Goal: Task Accomplishment & Management: Manage account settings

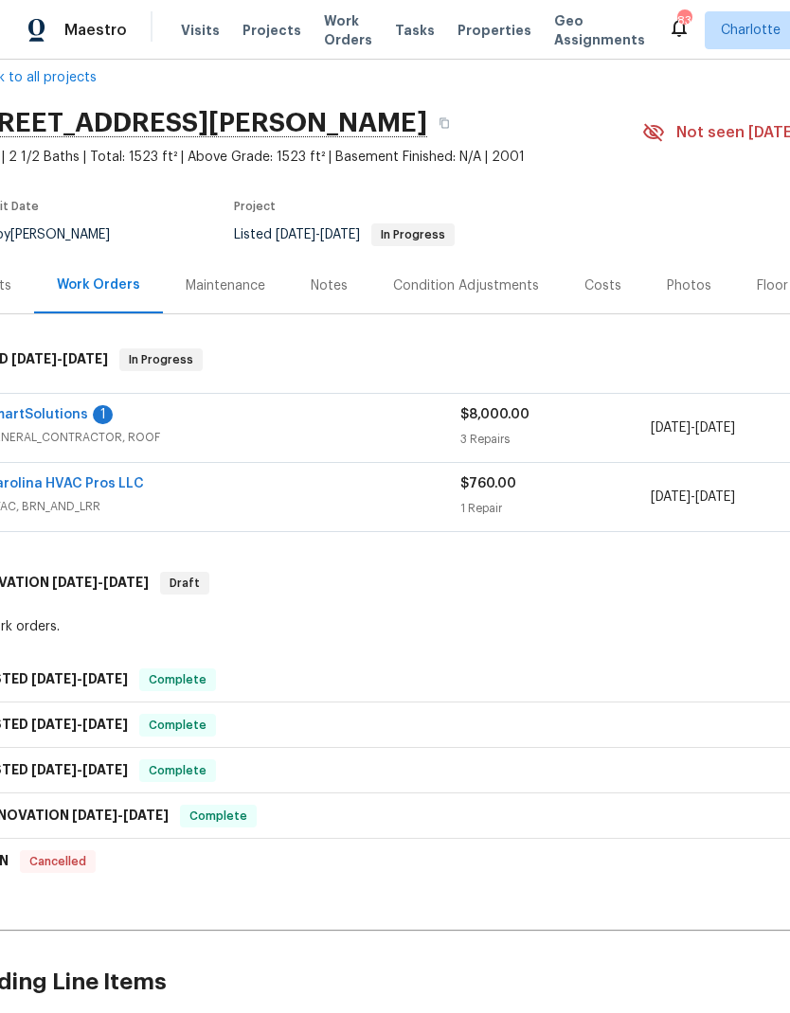
scroll to position [18, 9]
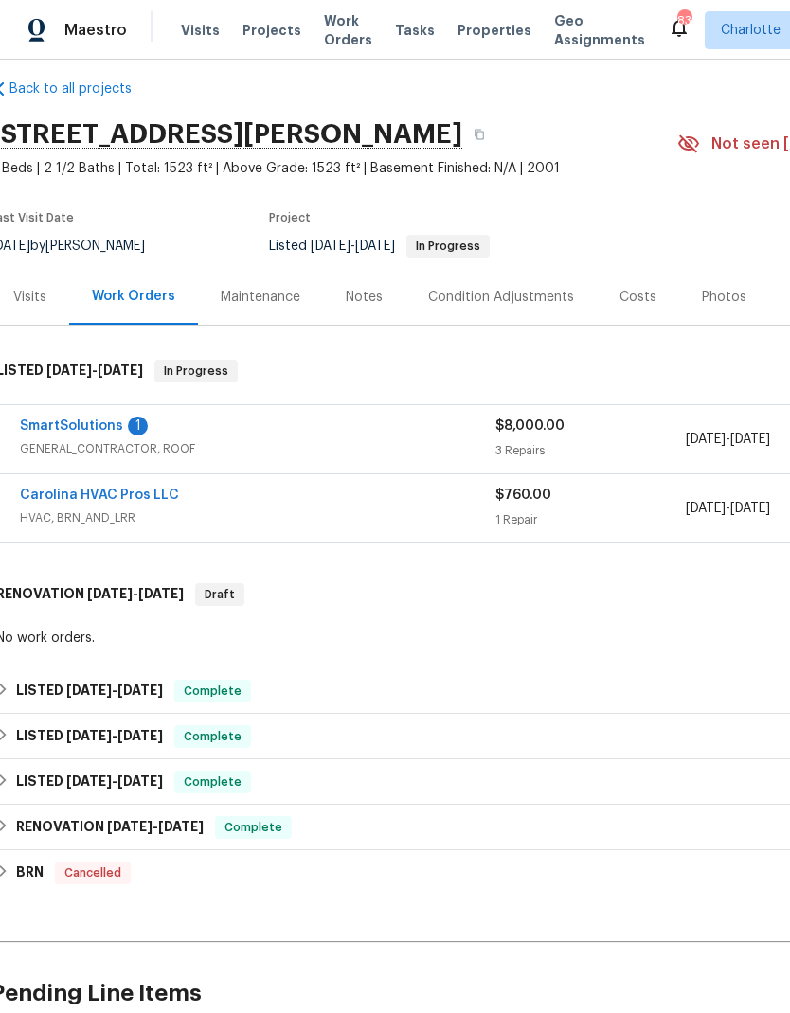
click at [72, 427] on link "SmartSolutions" at bounding box center [71, 426] width 103 height 13
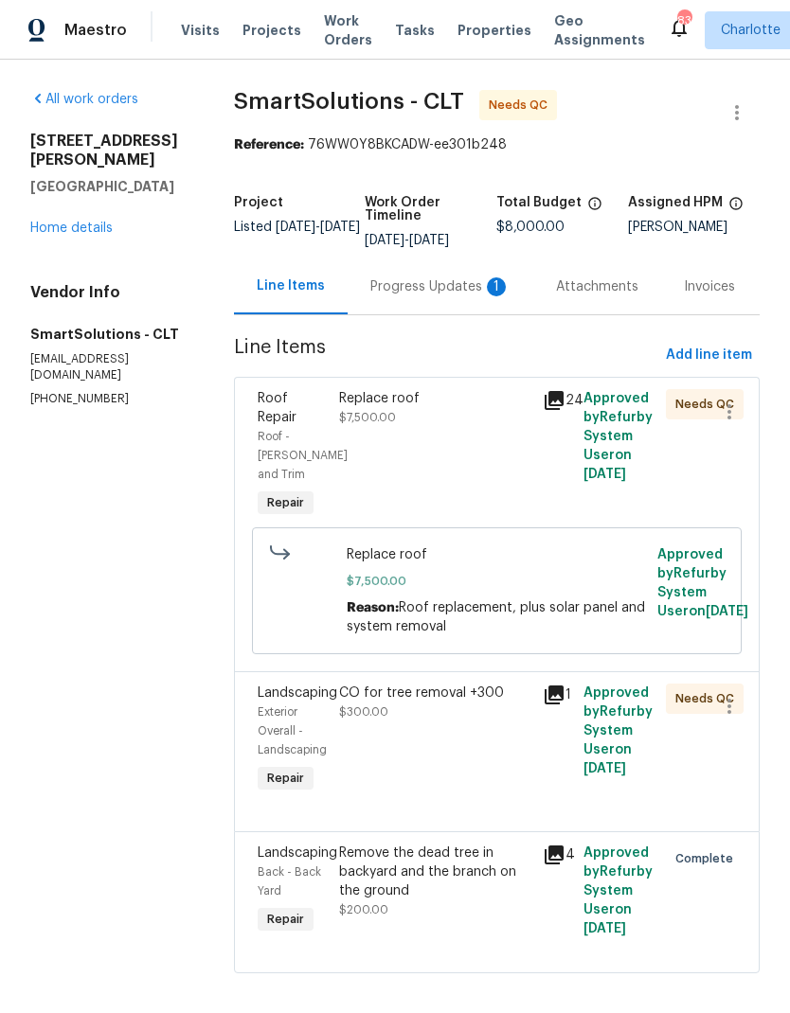
click at [450, 299] on div "Progress Updates 1" at bounding box center [441, 287] width 186 height 56
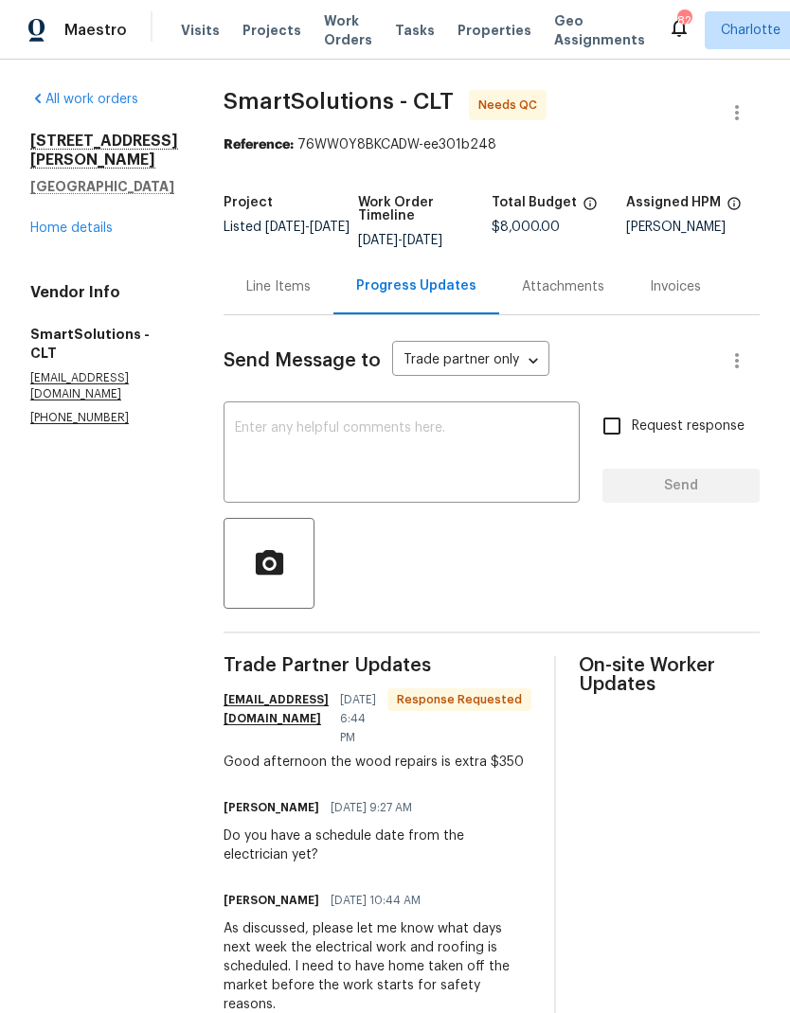
click at [290, 293] on div "Line Items" at bounding box center [278, 286] width 64 height 19
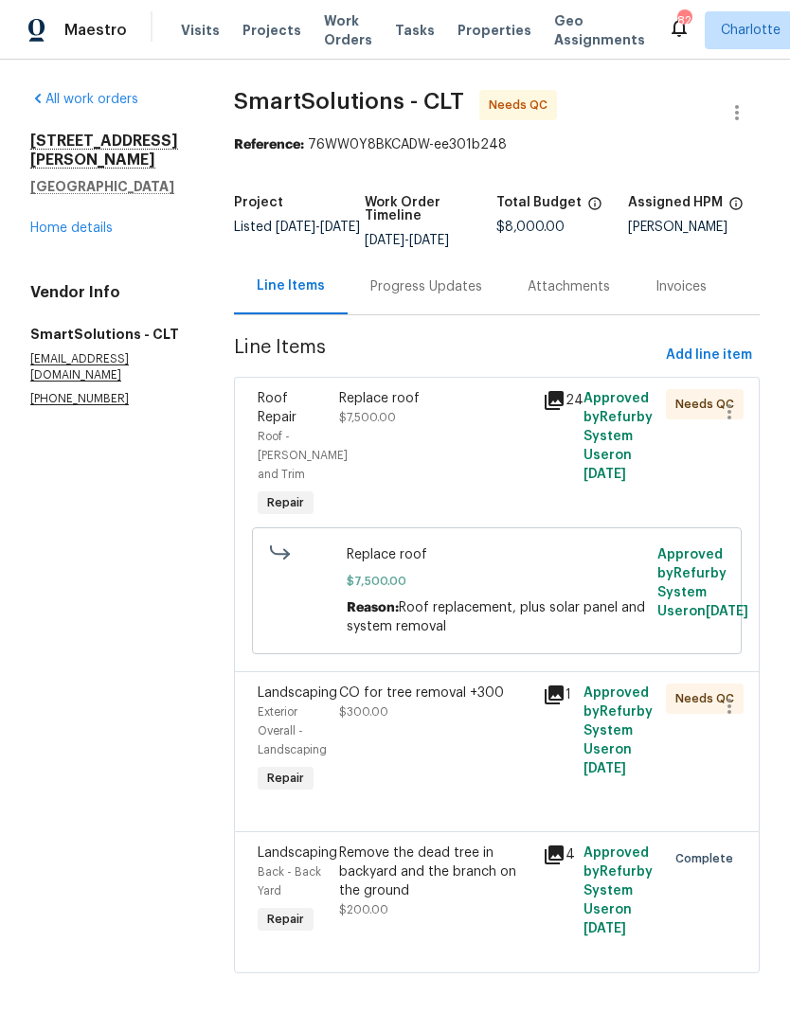
click at [561, 403] on icon at bounding box center [554, 400] width 23 height 23
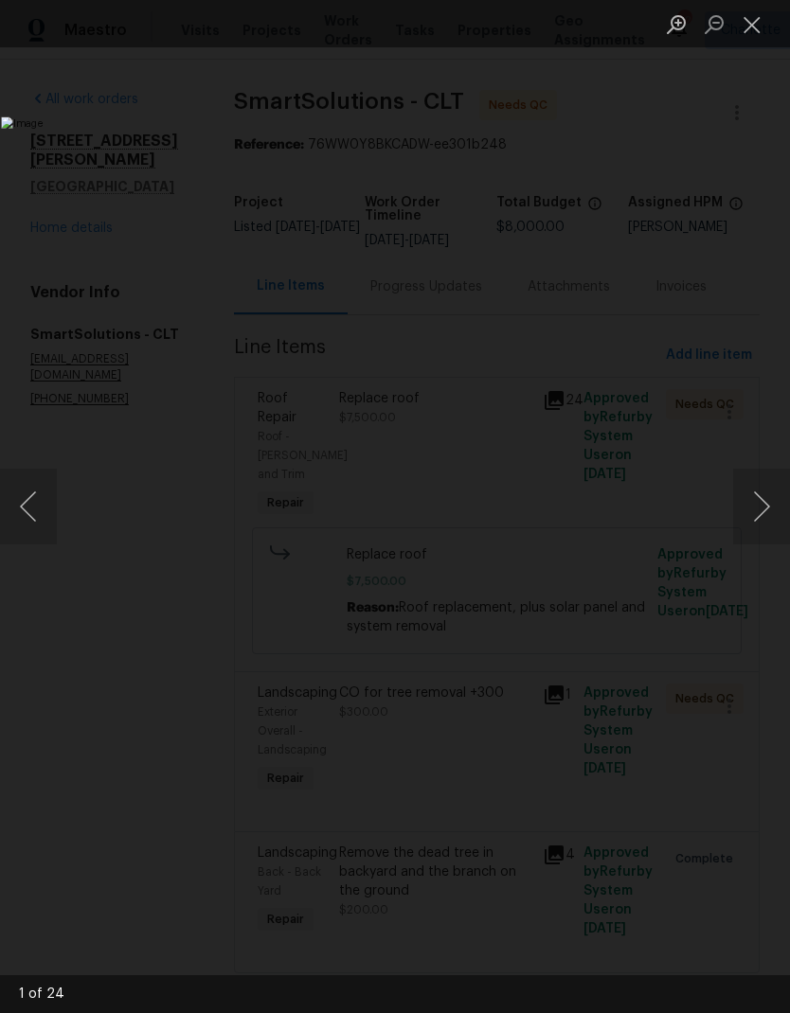
click at [762, 509] on button "Next image" at bounding box center [761, 507] width 57 height 76
click at [759, 507] on button "Next image" at bounding box center [761, 507] width 57 height 76
click at [762, 509] on button "Next image" at bounding box center [761, 507] width 57 height 76
click at [760, 510] on button "Next image" at bounding box center [761, 507] width 57 height 76
click at [759, 510] on button "Next image" at bounding box center [761, 507] width 57 height 76
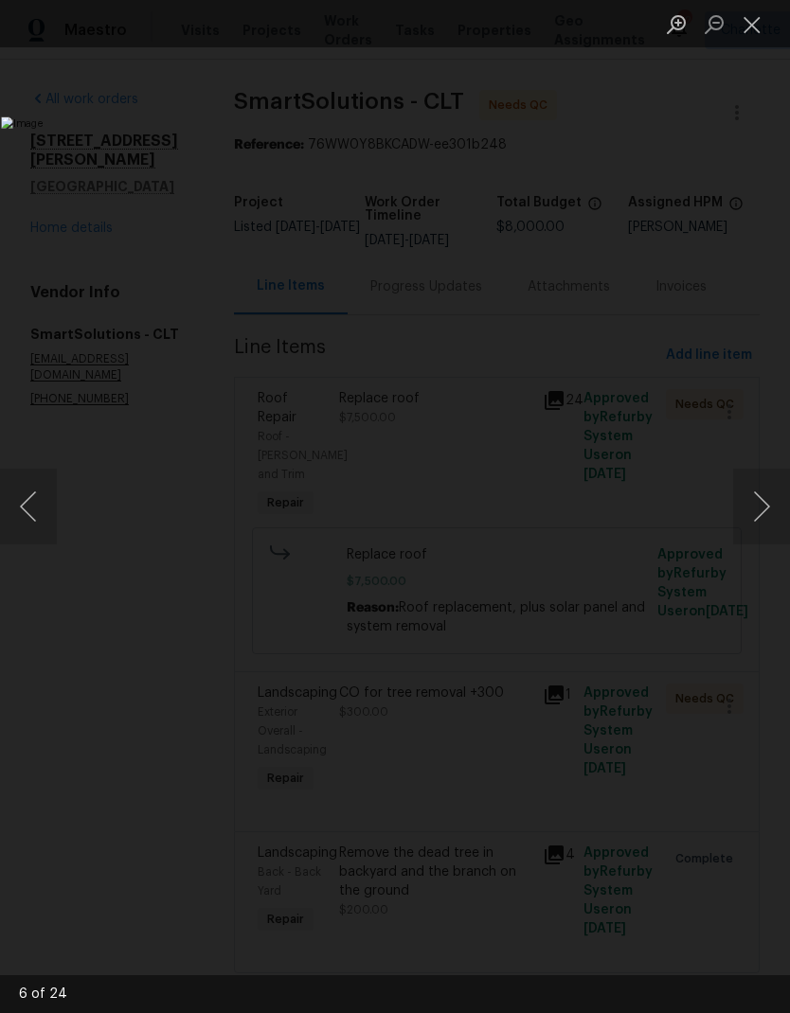
click at [760, 510] on button "Next image" at bounding box center [761, 507] width 57 height 76
click at [758, 501] on button "Next image" at bounding box center [761, 507] width 57 height 76
click at [760, 517] on button "Next image" at bounding box center [761, 507] width 57 height 76
click at [760, 516] on button "Next image" at bounding box center [761, 507] width 57 height 76
click at [761, 513] on button "Next image" at bounding box center [761, 507] width 57 height 76
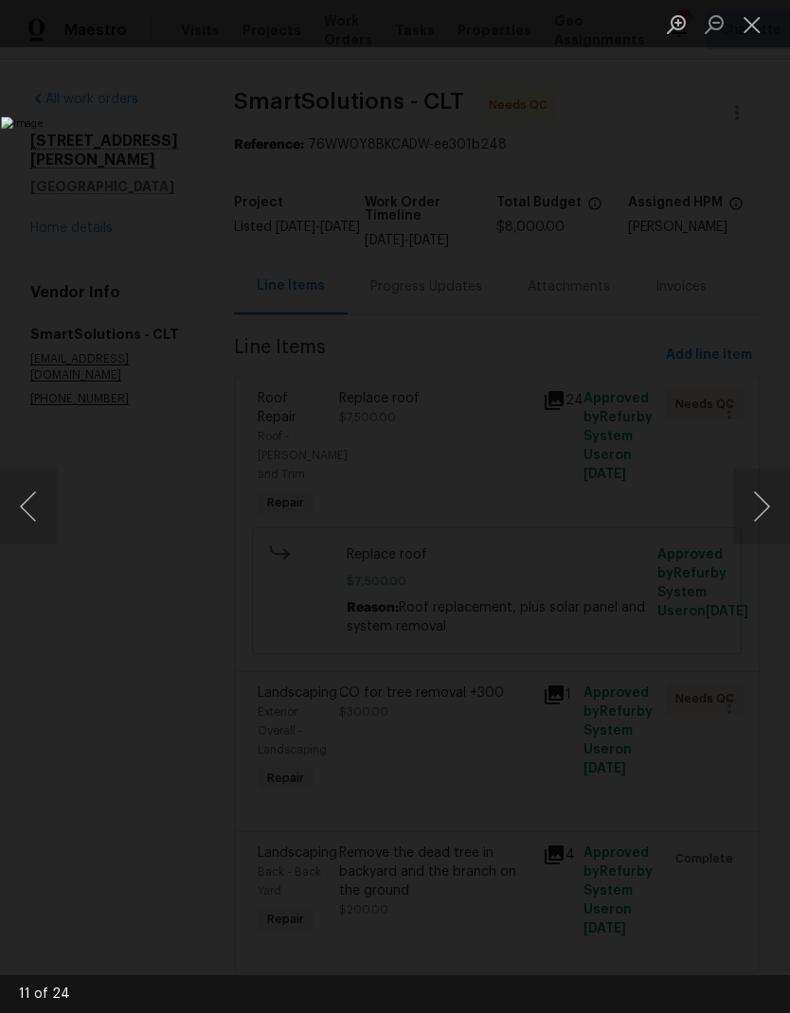
click at [762, 512] on button "Next image" at bounding box center [761, 507] width 57 height 76
click at [761, 512] on button "Next image" at bounding box center [761, 507] width 57 height 76
click at [760, 509] on button "Next image" at bounding box center [761, 507] width 57 height 76
click at [760, 503] on button "Next image" at bounding box center [761, 507] width 57 height 76
click at [765, 509] on button "Next image" at bounding box center [761, 507] width 57 height 76
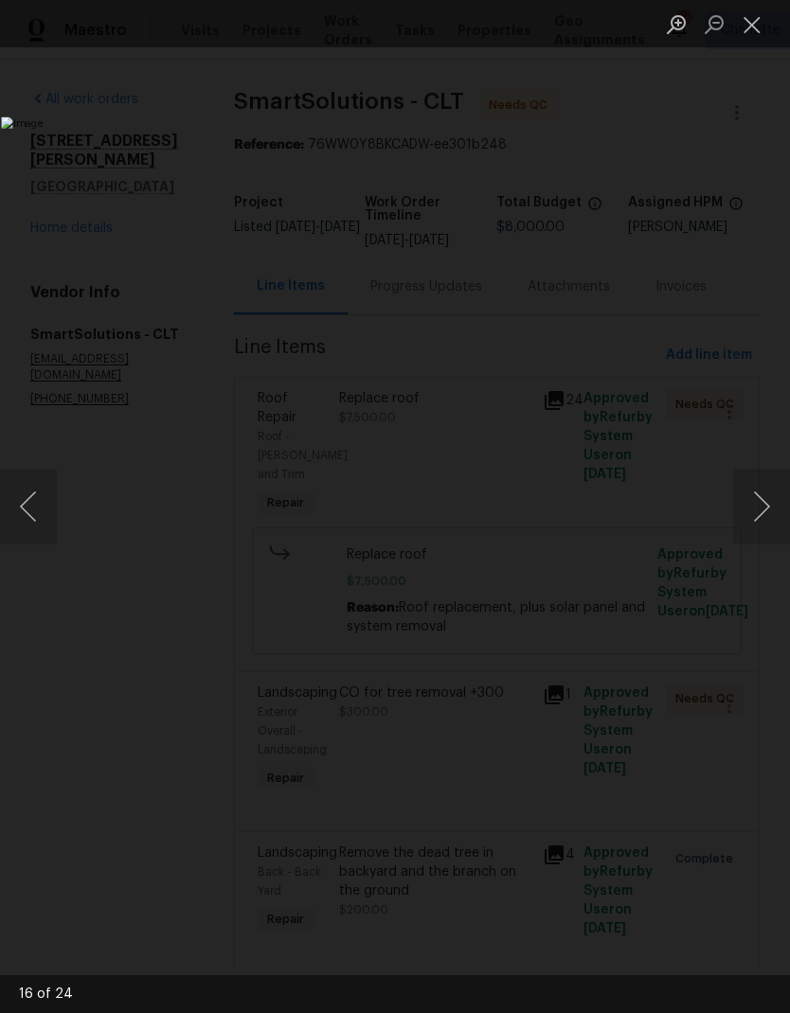
click at [762, 501] on button "Next image" at bounding box center [761, 507] width 57 height 76
click at [762, 498] on button "Next image" at bounding box center [761, 507] width 57 height 76
click at [760, 499] on button "Next image" at bounding box center [761, 507] width 57 height 76
click at [762, 499] on button "Next image" at bounding box center [761, 507] width 57 height 76
click at [761, 499] on button "Next image" at bounding box center [761, 507] width 57 height 76
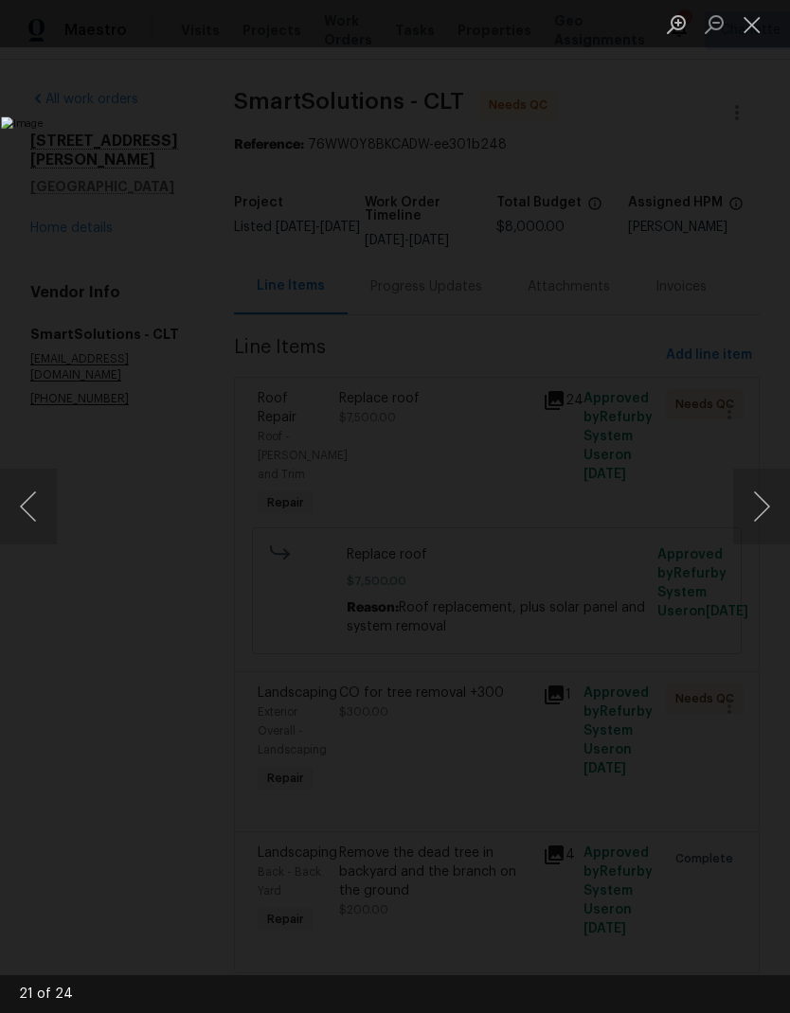
click at [761, 500] on button "Next image" at bounding box center [761, 507] width 57 height 76
click at [759, 503] on button "Next image" at bounding box center [761, 507] width 57 height 76
click at [759, 501] on button "Next image" at bounding box center [761, 507] width 57 height 76
click at [759, 500] on button "Next image" at bounding box center [761, 507] width 57 height 76
click at [759, 502] on button "Next image" at bounding box center [761, 507] width 57 height 76
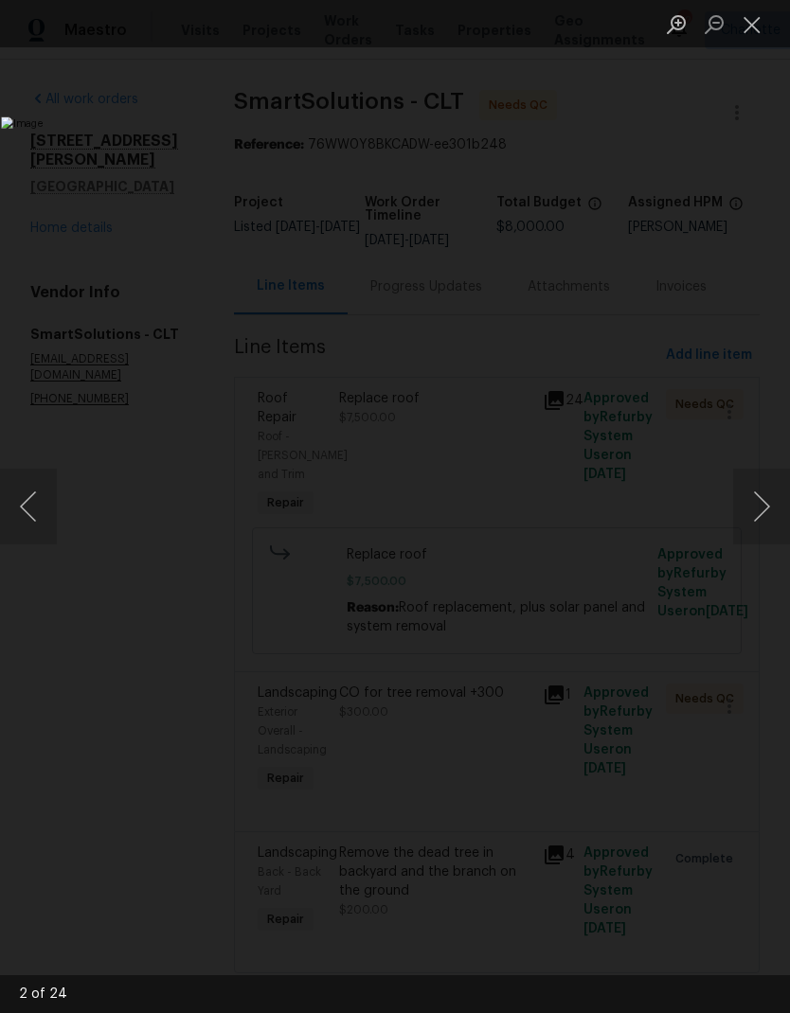
click at [751, 28] on button "Close lightbox" at bounding box center [752, 24] width 38 height 33
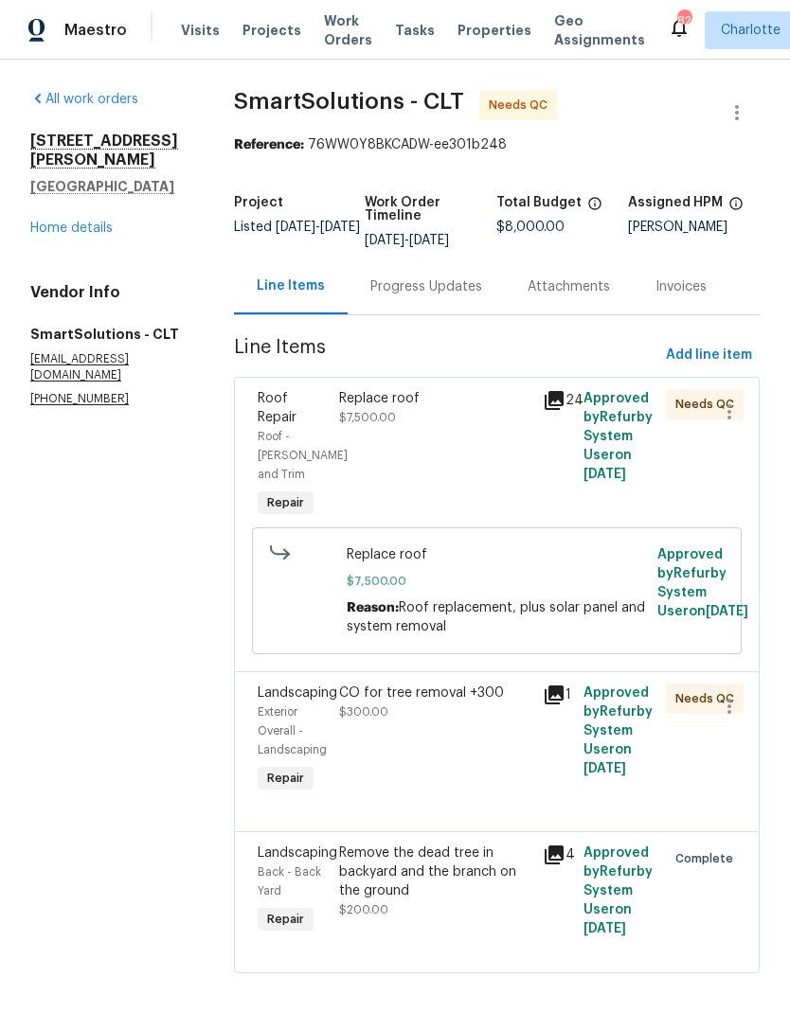
click at [420, 302] on div "Progress Updates" at bounding box center [426, 287] width 157 height 56
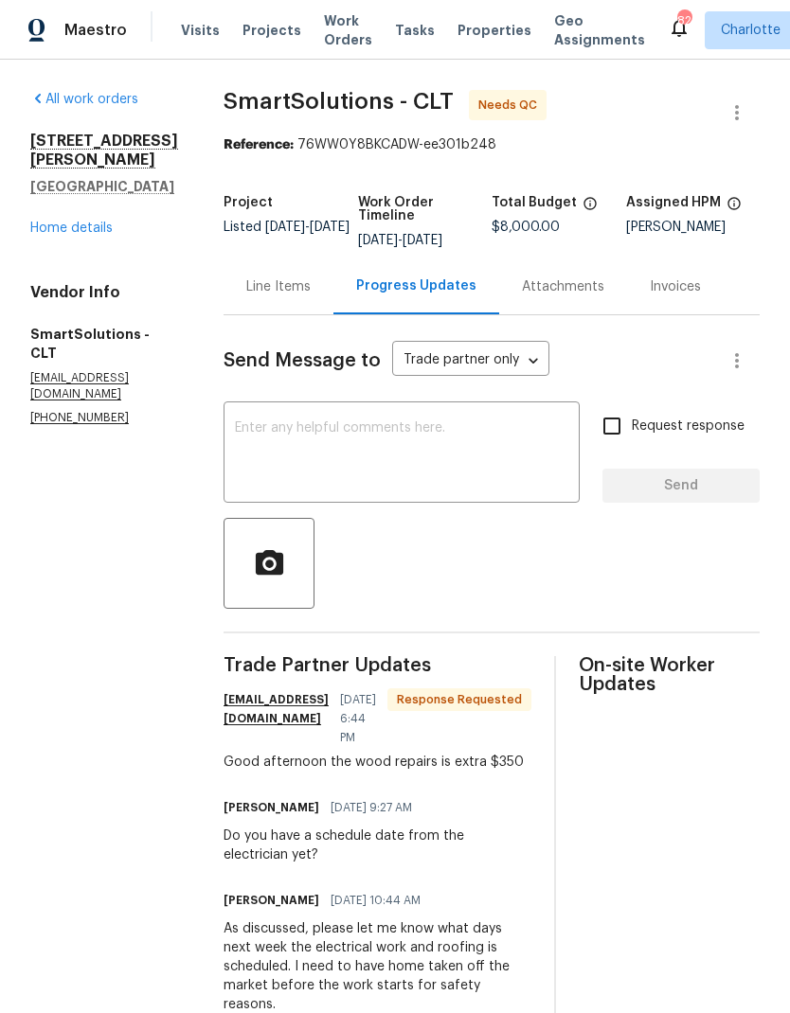
click at [292, 301] on div "Line Items" at bounding box center [278, 287] width 110 height 56
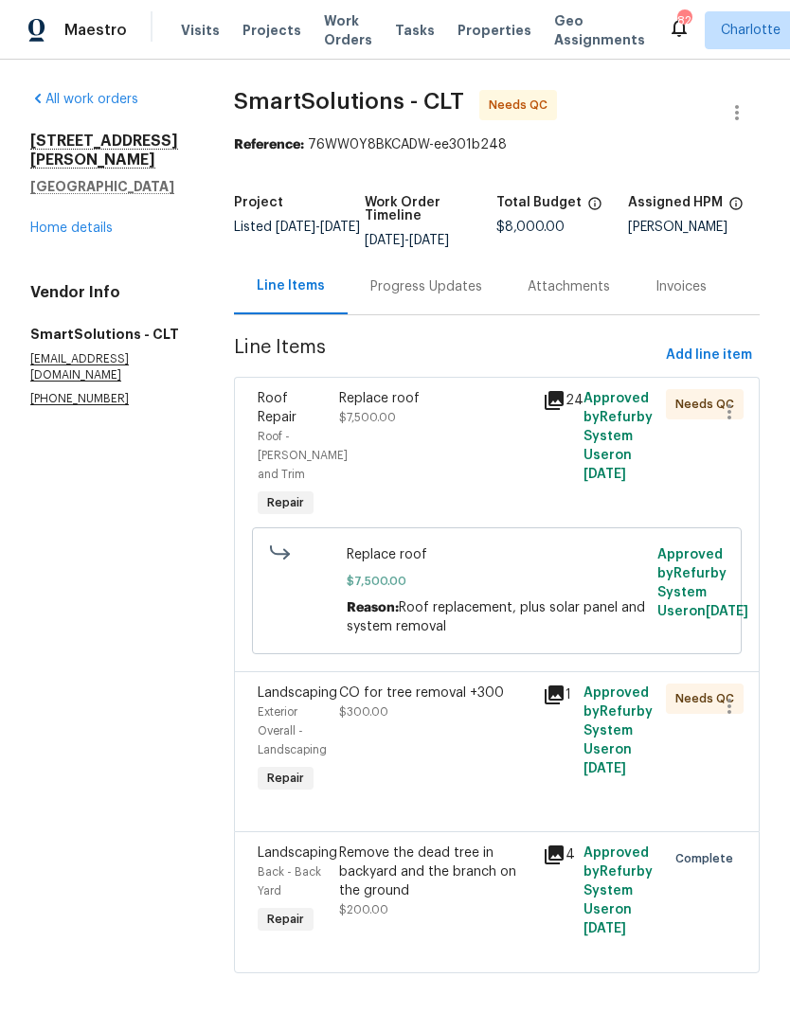
scroll to position [24, 0]
click at [282, 392] on span "Roof Repair" at bounding box center [277, 408] width 39 height 32
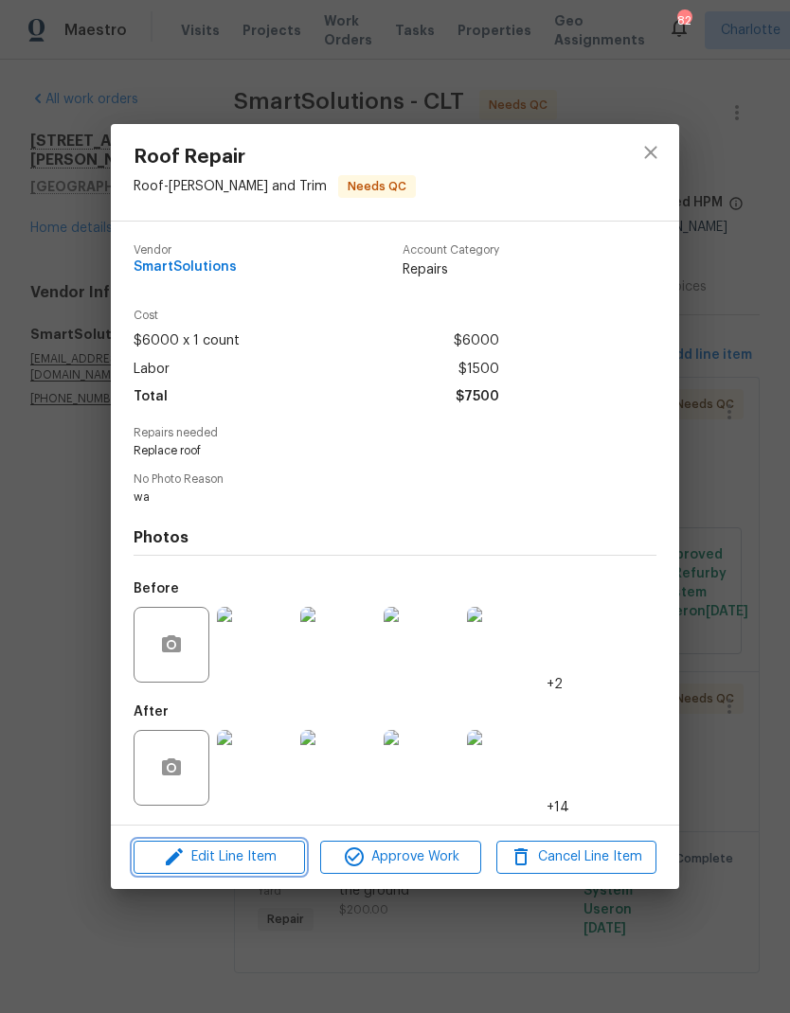
click at [242, 859] on span "Edit Line Item" at bounding box center [219, 858] width 160 height 24
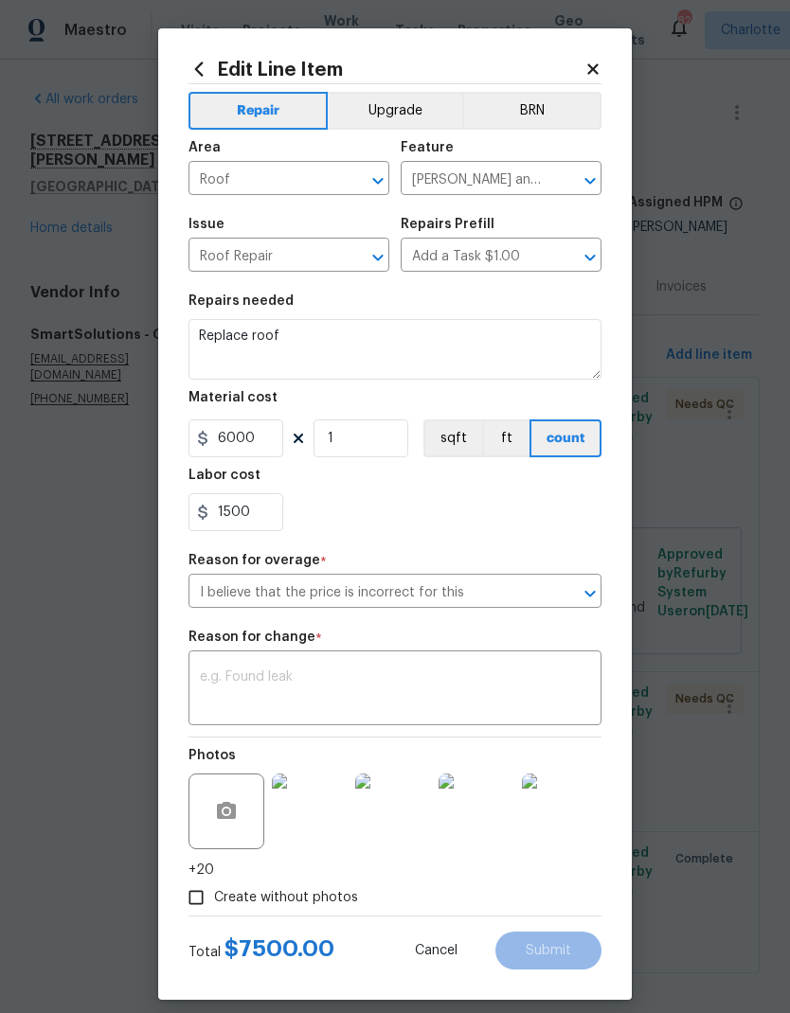
click at [226, 703] on textarea at bounding box center [395, 690] width 390 height 40
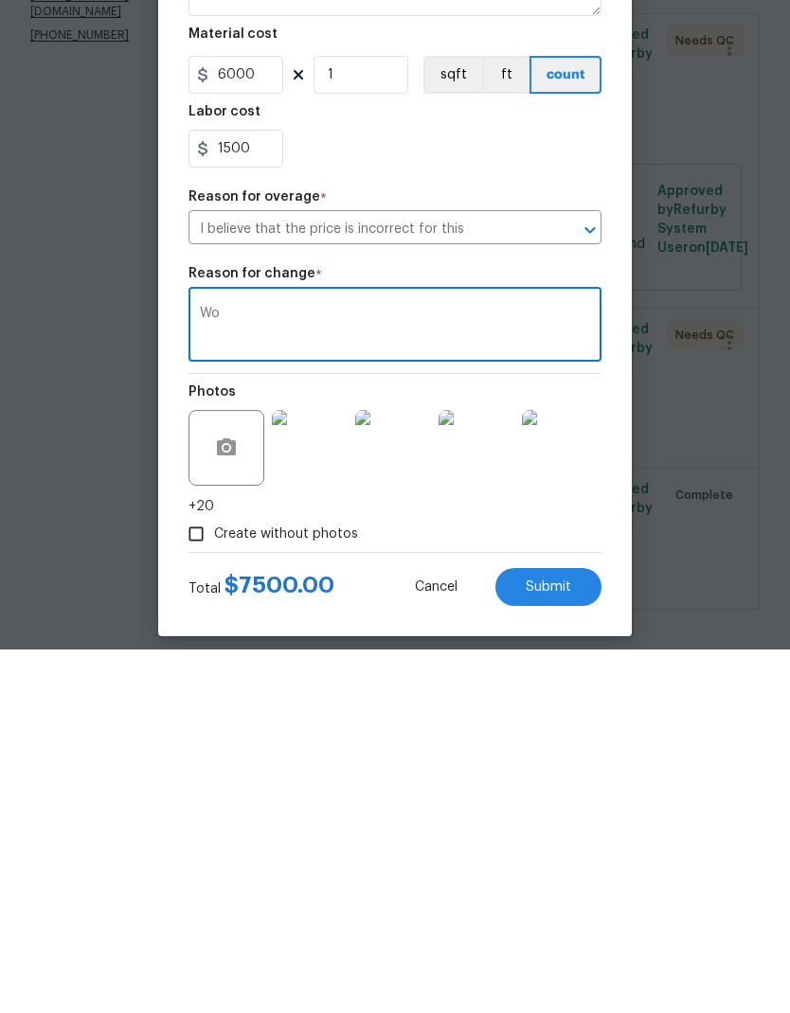
type textarea "W"
type textarea "Osb +$350"
click at [256, 493] on input "1500" at bounding box center [235, 512] width 95 height 38
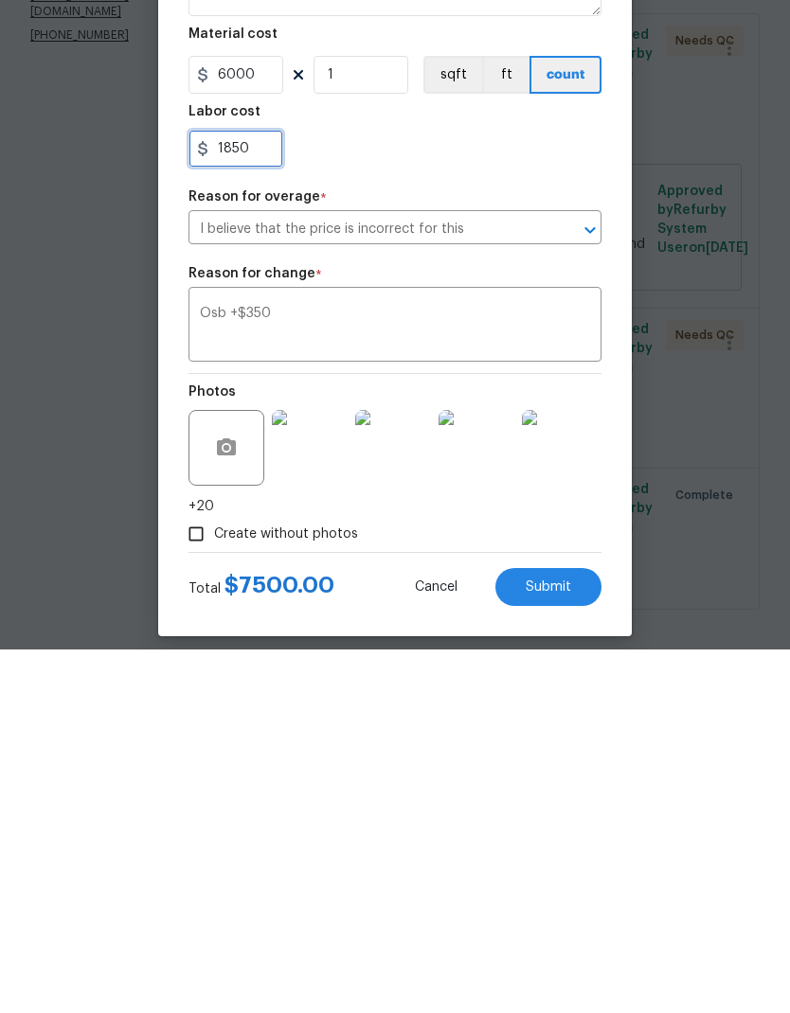
type input "1850"
click at [495, 880] on div "Create without photos" at bounding box center [394, 898] width 413 height 36
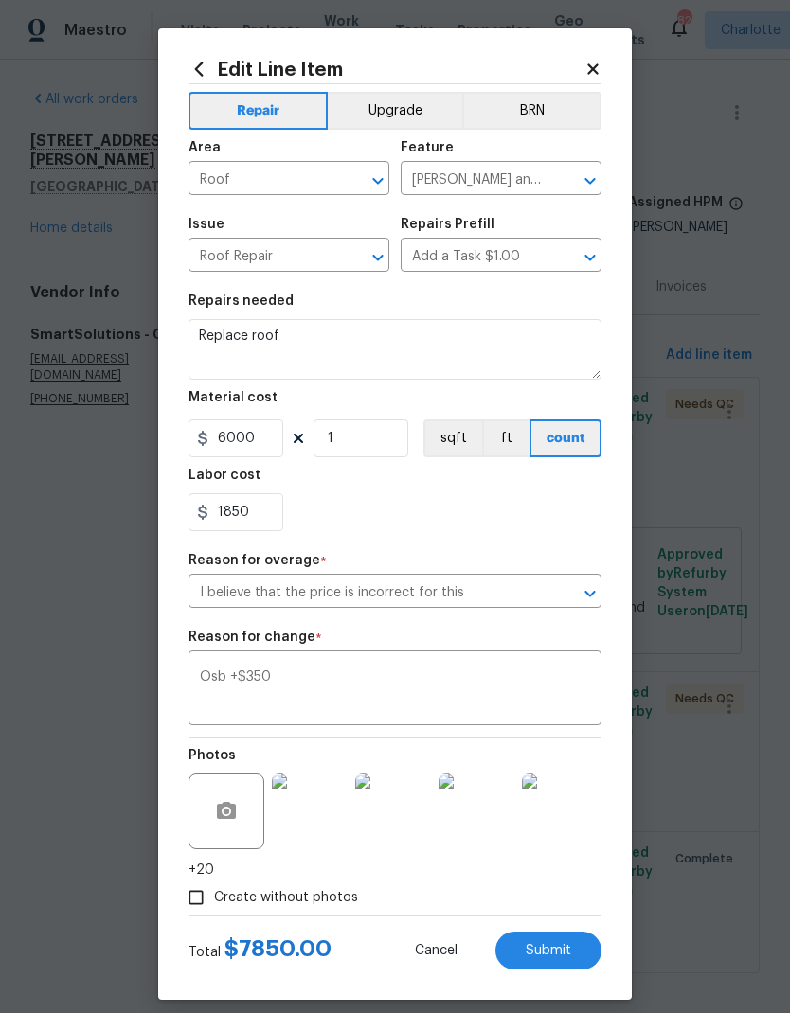
click at [563, 958] on span "Submit" at bounding box center [548, 951] width 45 height 14
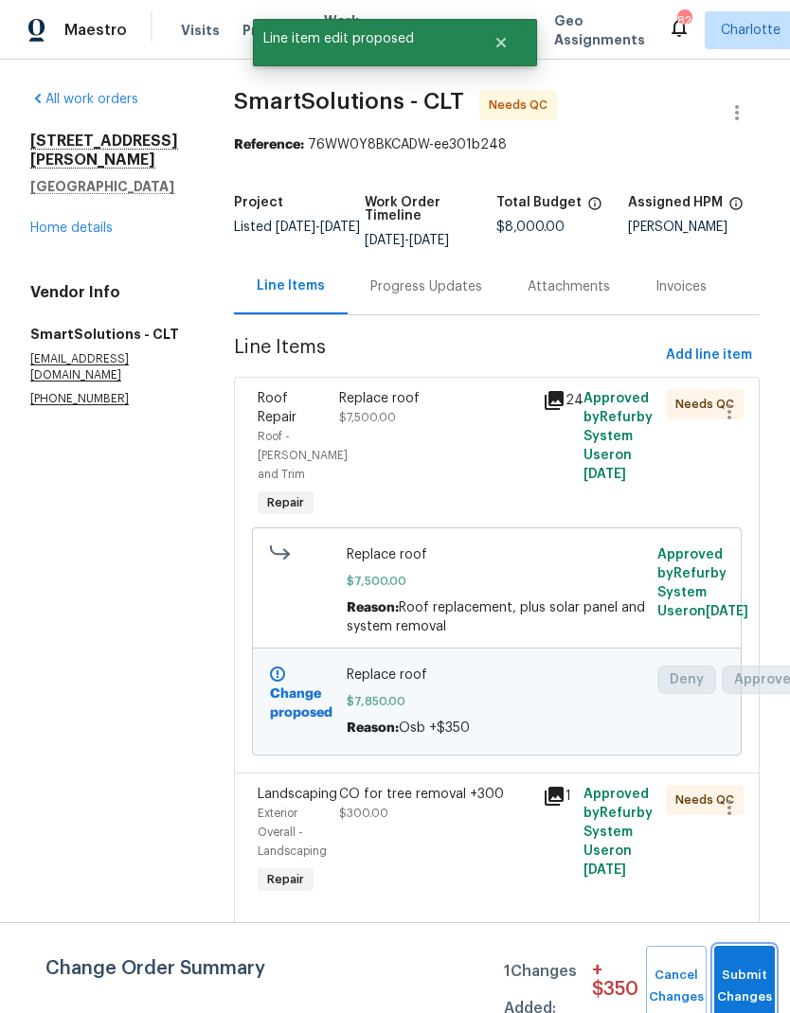
click at [746, 992] on span "Submit Changes" at bounding box center [745, 987] width 42 height 44
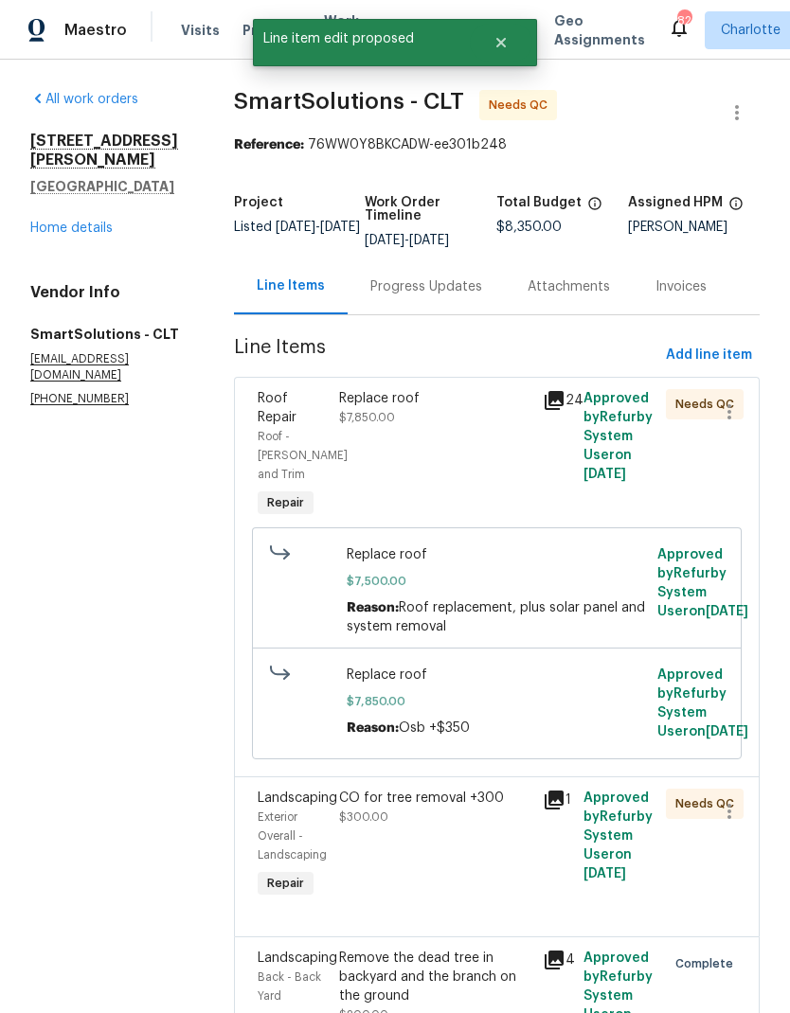
click at [430, 277] on div "Progress Updates" at bounding box center [426, 287] width 157 height 56
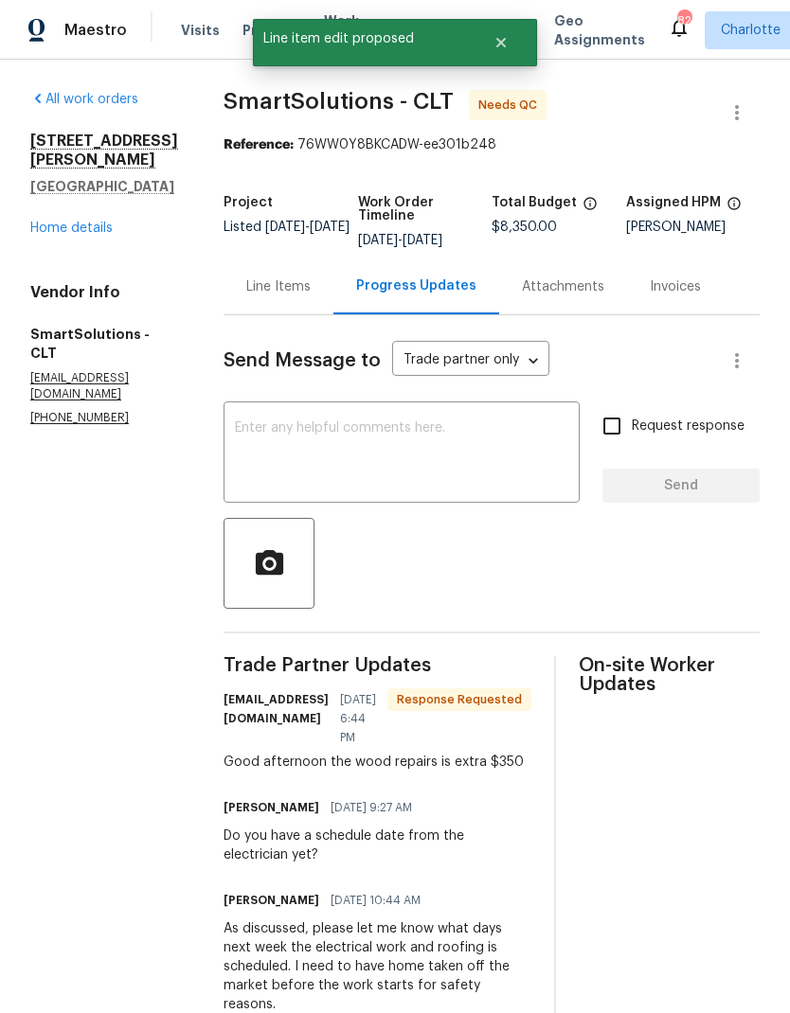
click at [433, 453] on textarea at bounding box center [401, 454] width 333 height 66
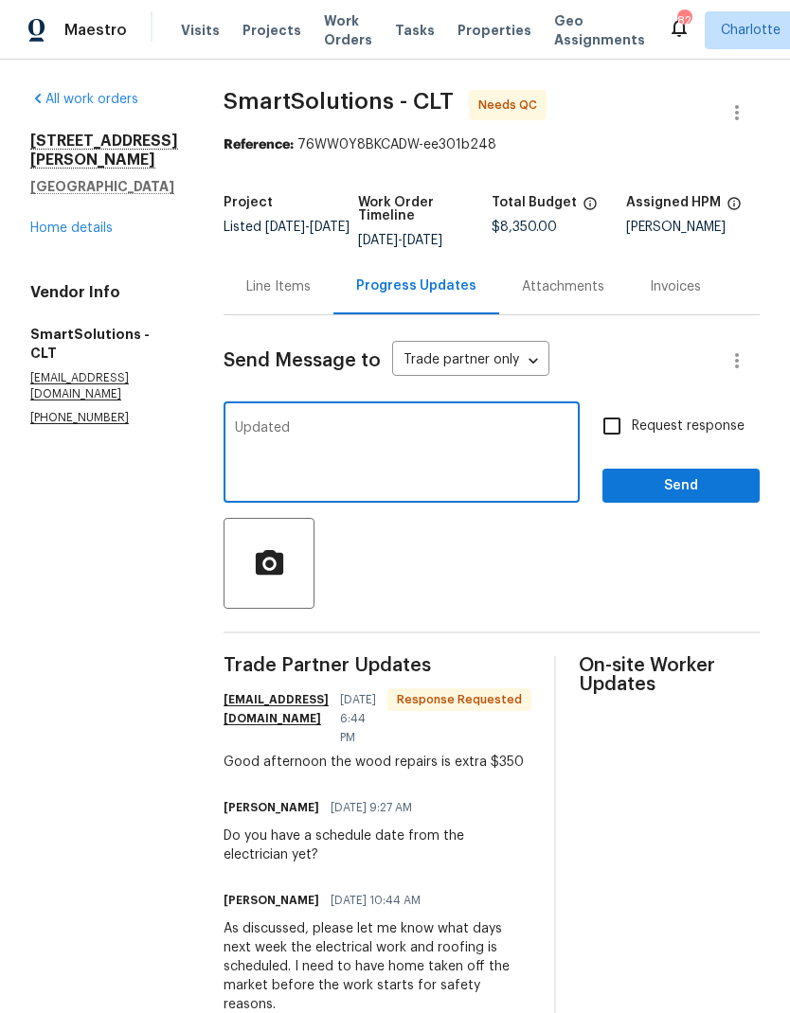
type textarea "Updated"
click at [715, 496] on span "Send" at bounding box center [680, 486] width 127 height 24
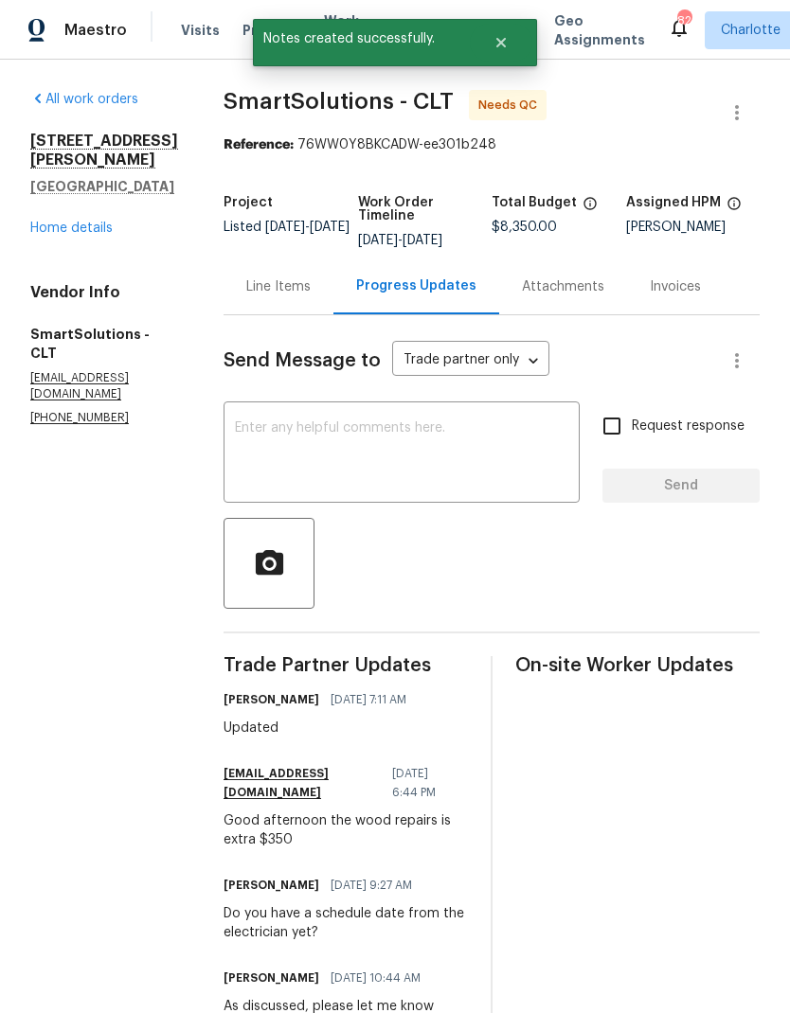
click at [51, 222] on link "Home details" at bounding box center [71, 228] width 82 height 13
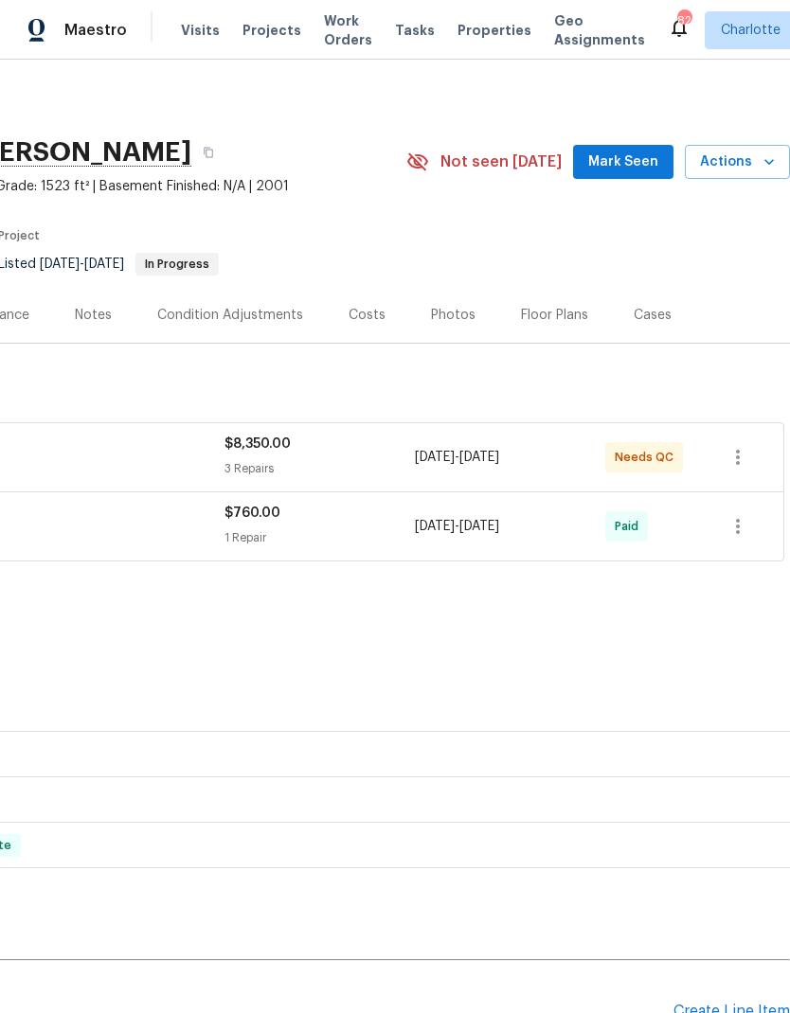
scroll to position [0, 280]
click at [630, 167] on span "Mark Seen" at bounding box center [623, 163] width 70 height 24
click at [449, 325] on div "Photos" at bounding box center [453, 315] width 90 height 56
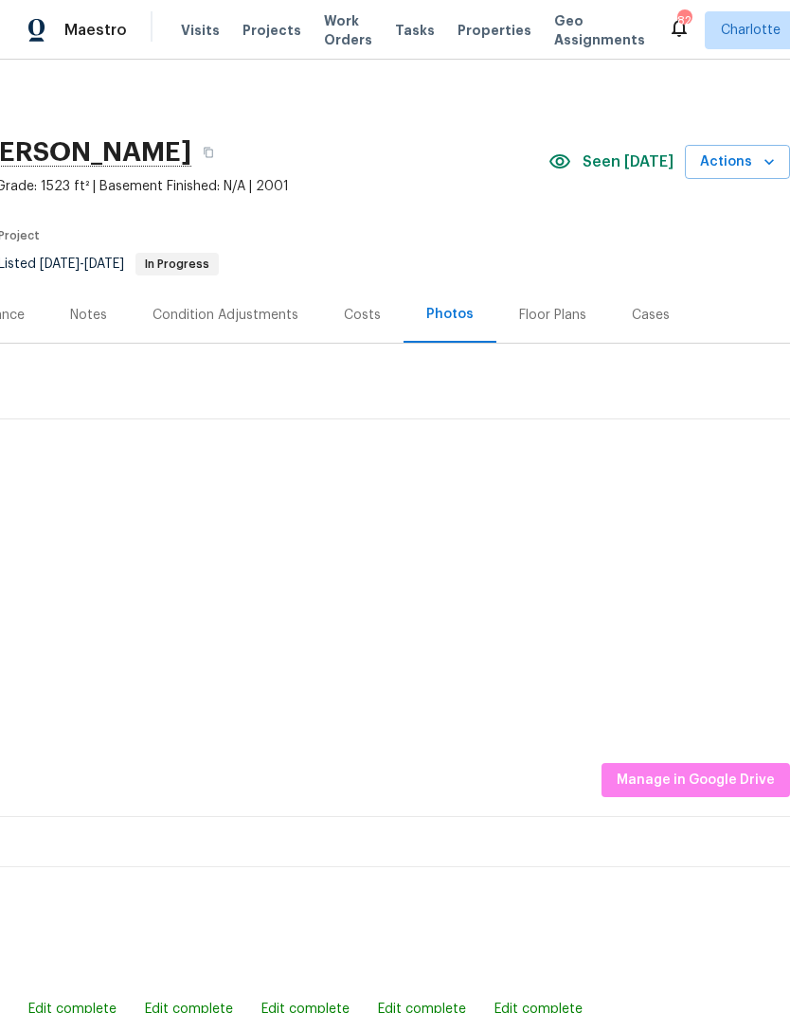
click at [342, 522] on img at bounding box center [353, 497] width 95 height 95
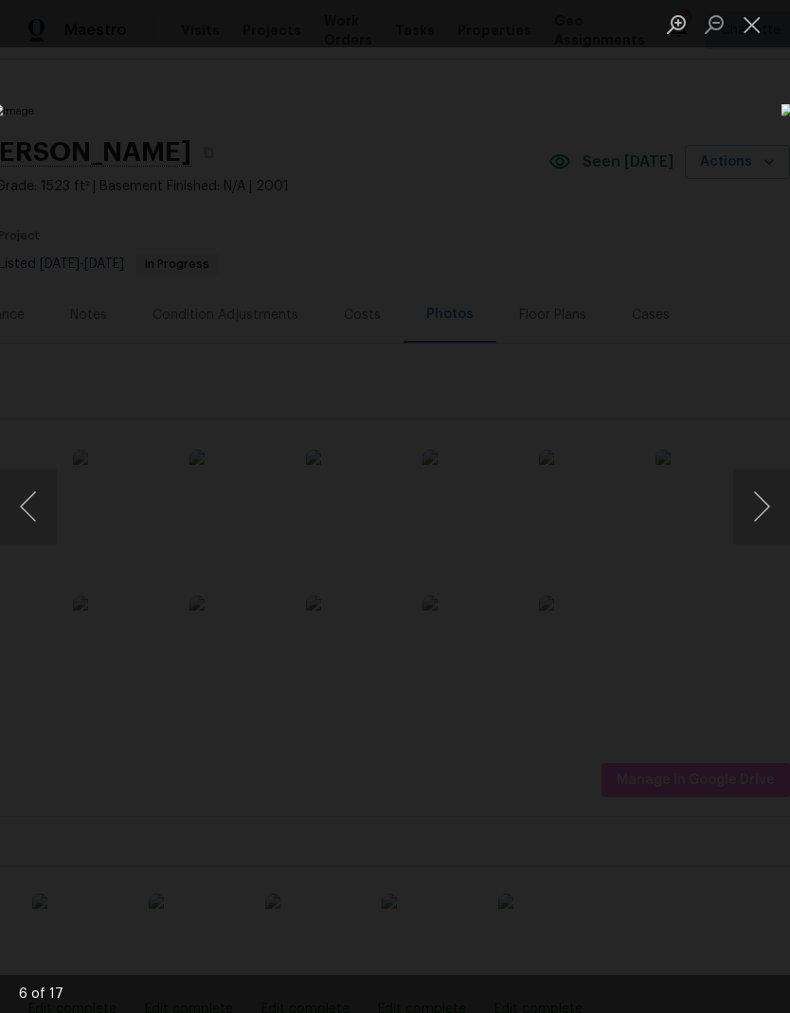
click at [763, 510] on button "Next image" at bounding box center [761, 507] width 57 height 76
click at [767, 509] on button "Next image" at bounding box center [761, 507] width 57 height 76
click at [769, 509] on button "Next image" at bounding box center [761, 507] width 57 height 76
click at [764, 510] on button "Next image" at bounding box center [761, 507] width 57 height 76
click at [771, 507] on button "Next image" at bounding box center [761, 507] width 57 height 76
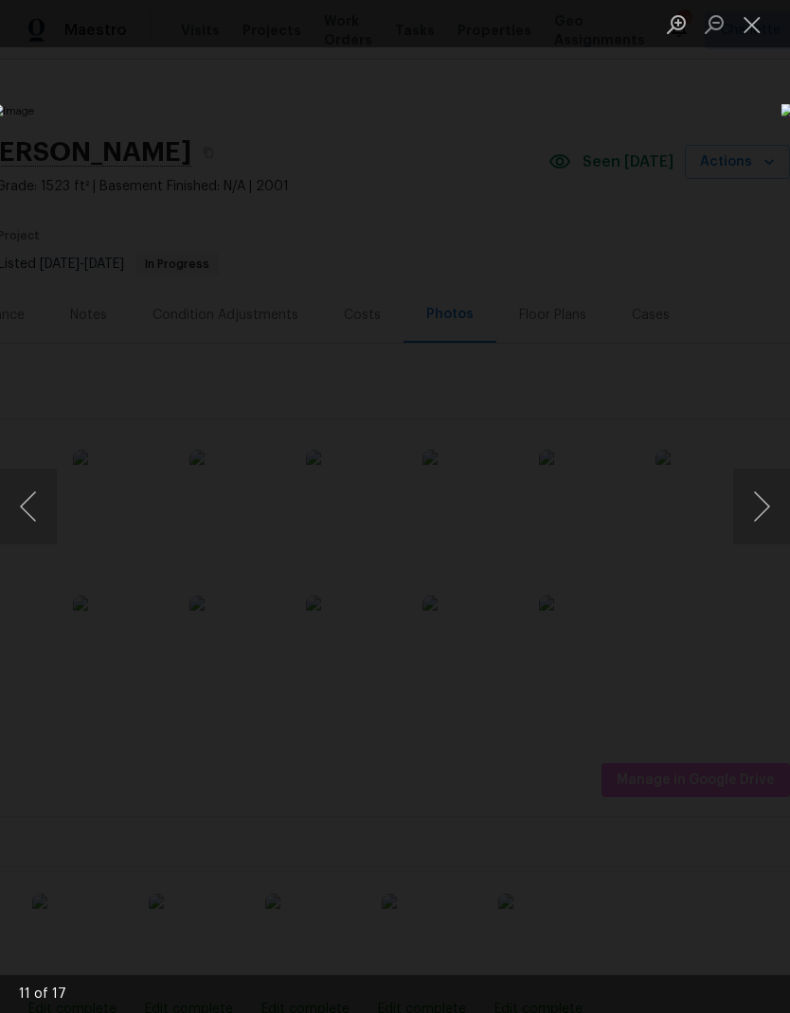
click at [773, 508] on button "Next image" at bounding box center [761, 507] width 57 height 76
click at [772, 509] on button "Next image" at bounding box center [761, 507] width 57 height 76
click at [767, 24] on button "Close lightbox" at bounding box center [752, 24] width 38 height 33
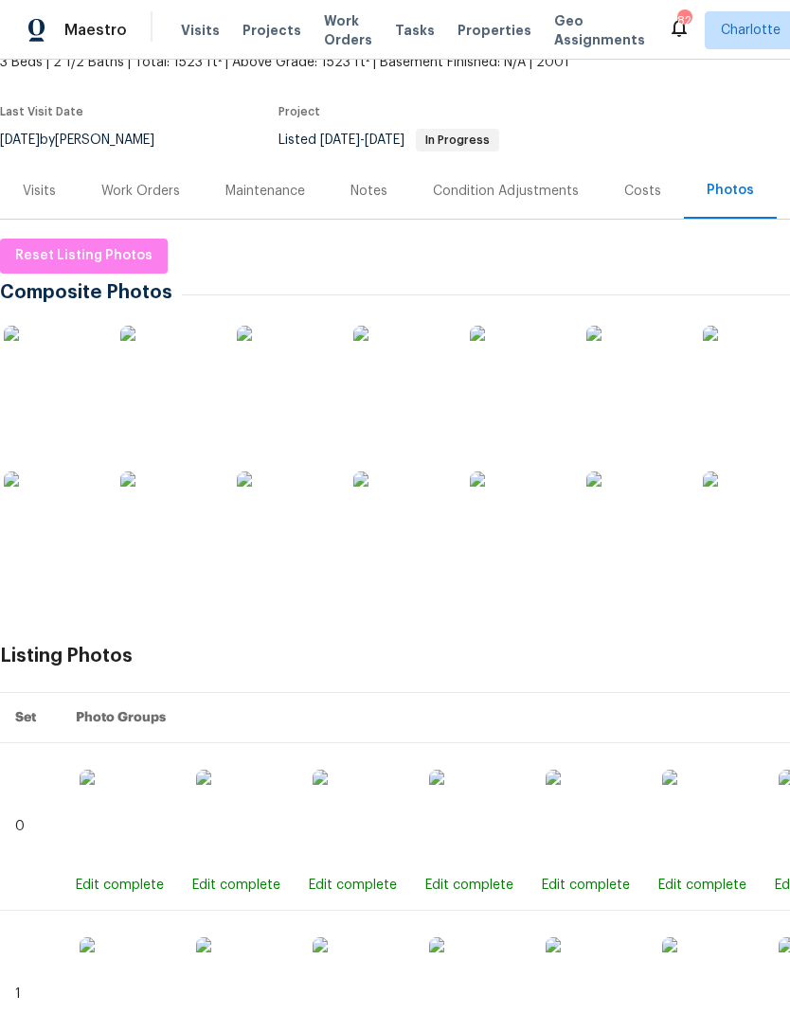
scroll to position [125, 0]
click at [54, 397] on img at bounding box center [51, 372] width 95 height 95
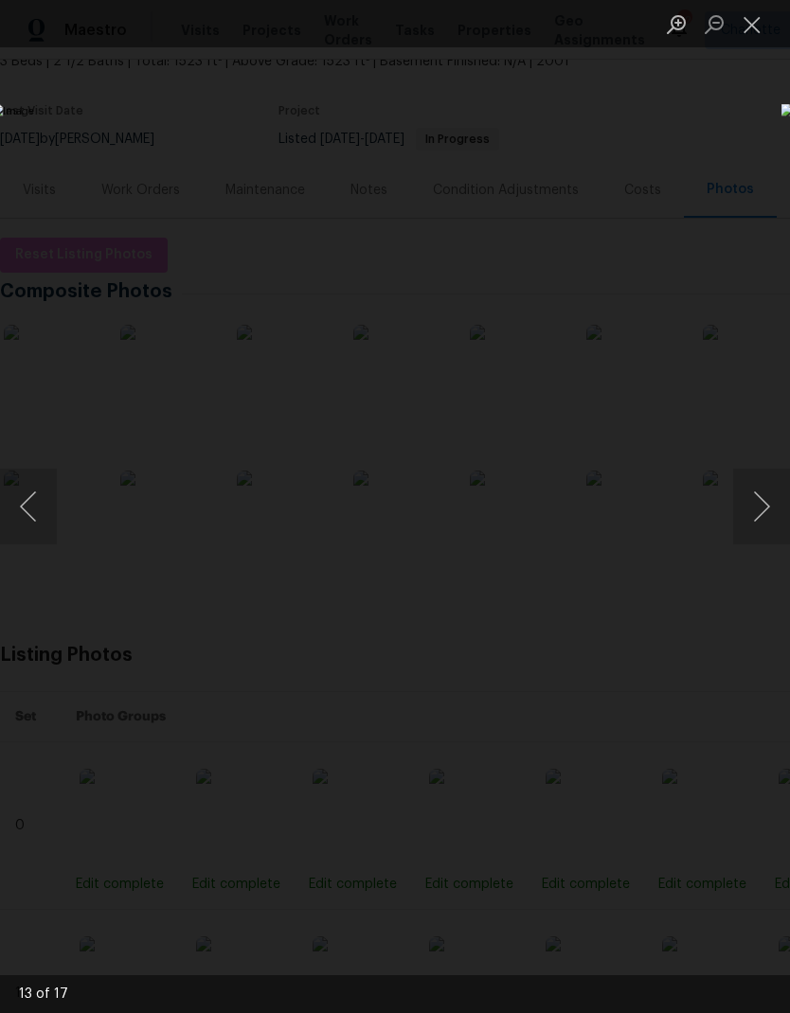
click at [30, 498] on button "Previous image" at bounding box center [28, 507] width 57 height 76
click at [22, 512] on button "Previous image" at bounding box center [28, 507] width 57 height 76
click at [25, 510] on button "Previous image" at bounding box center [28, 507] width 57 height 76
click at [31, 514] on button "Previous image" at bounding box center [28, 507] width 57 height 76
click at [33, 520] on button "Previous image" at bounding box center [28, 507] width 57 height 76
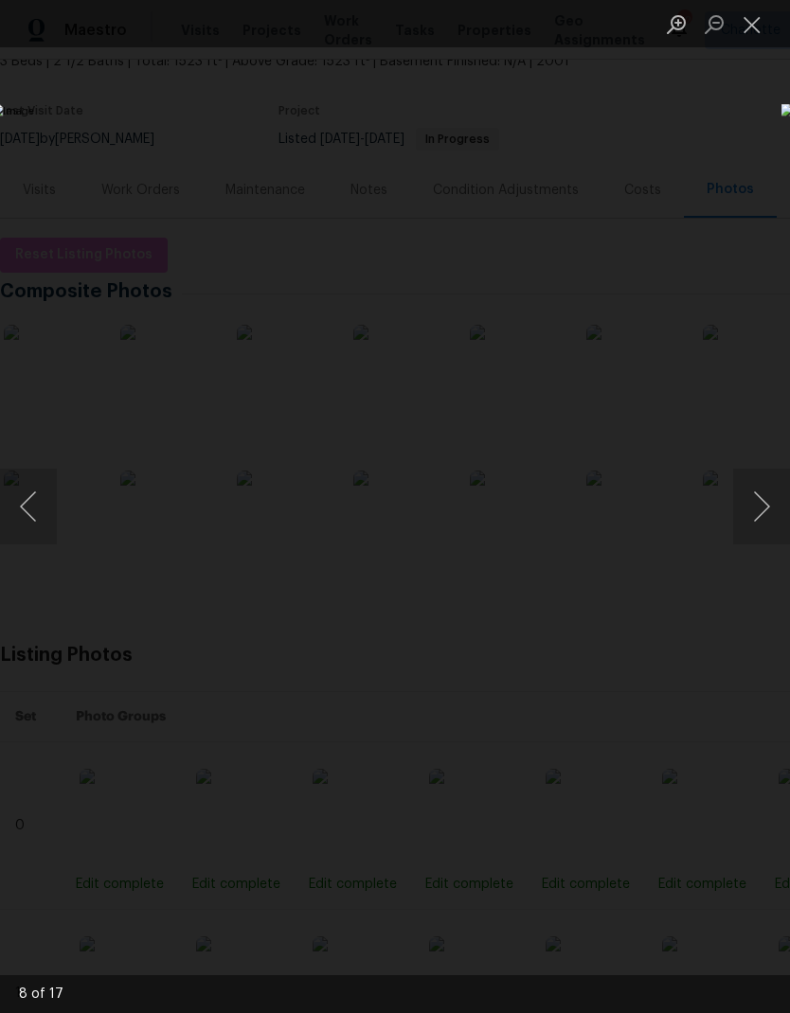
click at [28, 510] on button "Previous image" at bounding box center [28, 507] width 57 height 76
click at [28, 516] on button "Previous image" at bounding box center [28, 507] width 57 height 76
click at [10, 509] on button "Previous image" at bounding box center [28, 507] width 57 height 76
click at [16, 511] on button "Previous image" at bounding box center [28, 507] width 57 height 76
click at [30, 509] on button "Previous image" at bounding box center [28, 507] width 57 height 76
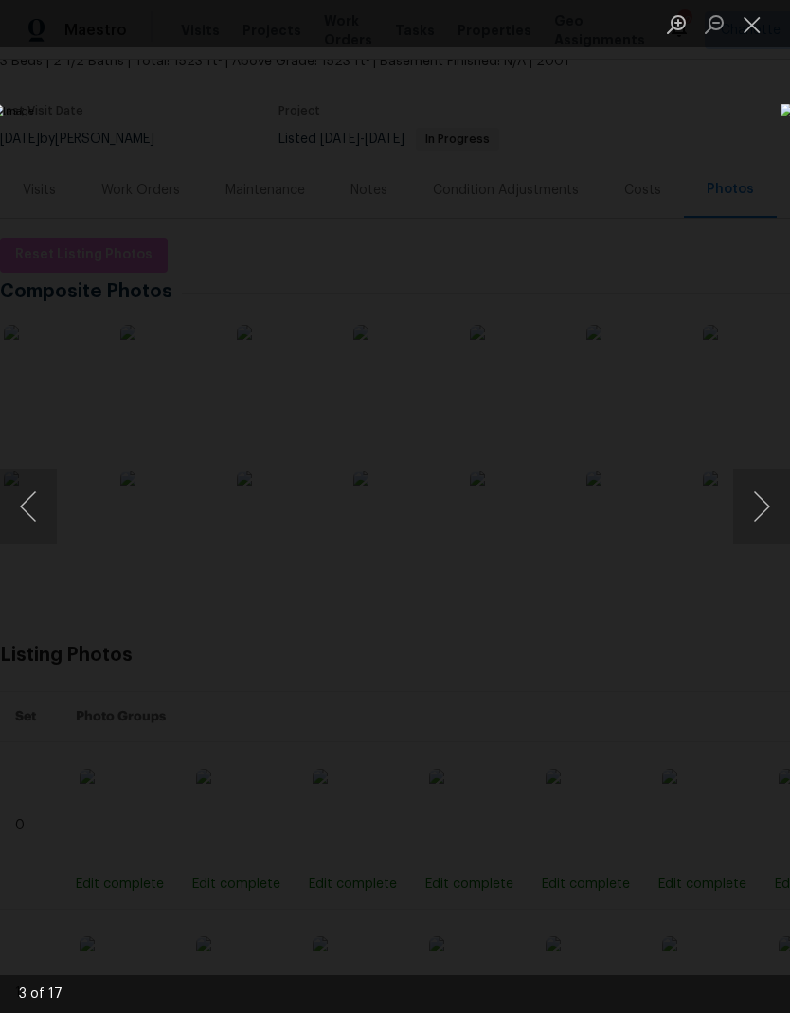
click at [27, 512] on button "Previous image" at bounding box center [28, 507] width 57 height 76
click at [31, 518] on button "Previous image" at bounding box center [28, 507] width 57 height 76
click at [22, 510] on button "Previous image" at bounding box center [28, 507] width 57 height 76
click at [25, 512] on button "Previous image" at bounding box center [28, 507] width 57 height 76
click at [28, 513] on button "Previous image" at bounding box center [28, 507] width 57 height 76
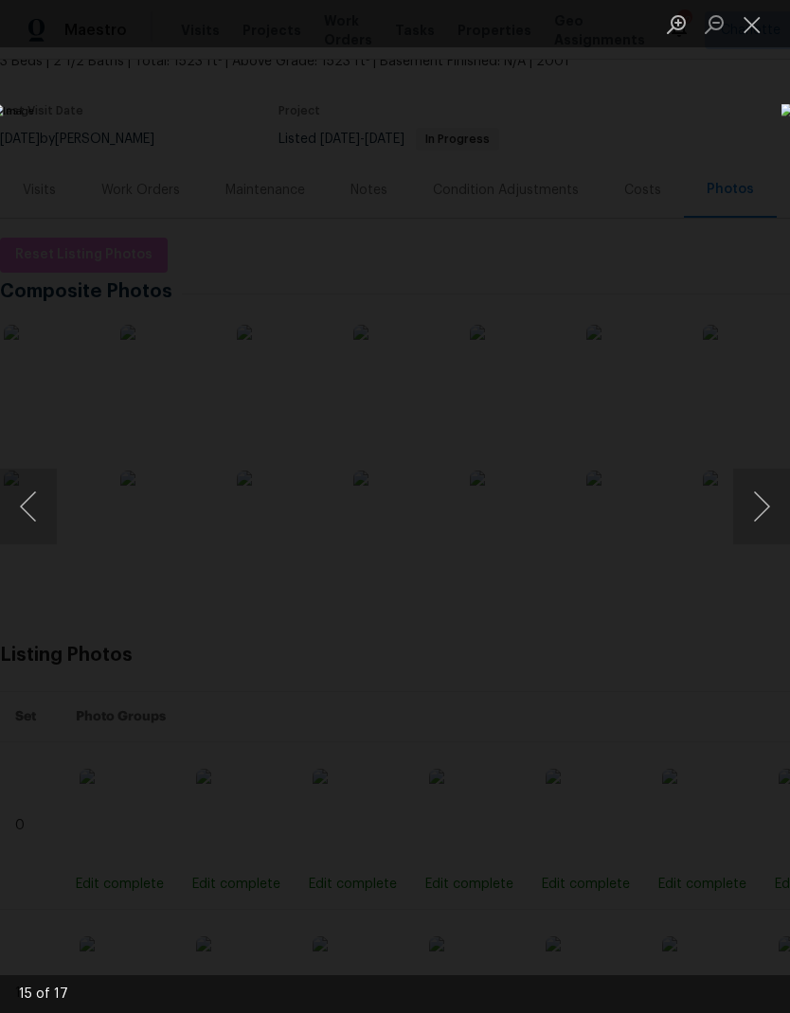
click at [24, 507] on button "Previous image" at bounding box center [28, 507] width 57 height 76
click at [751, 32] on button "Close lightbox" at bounding box center [752, 24] width 38 height 33
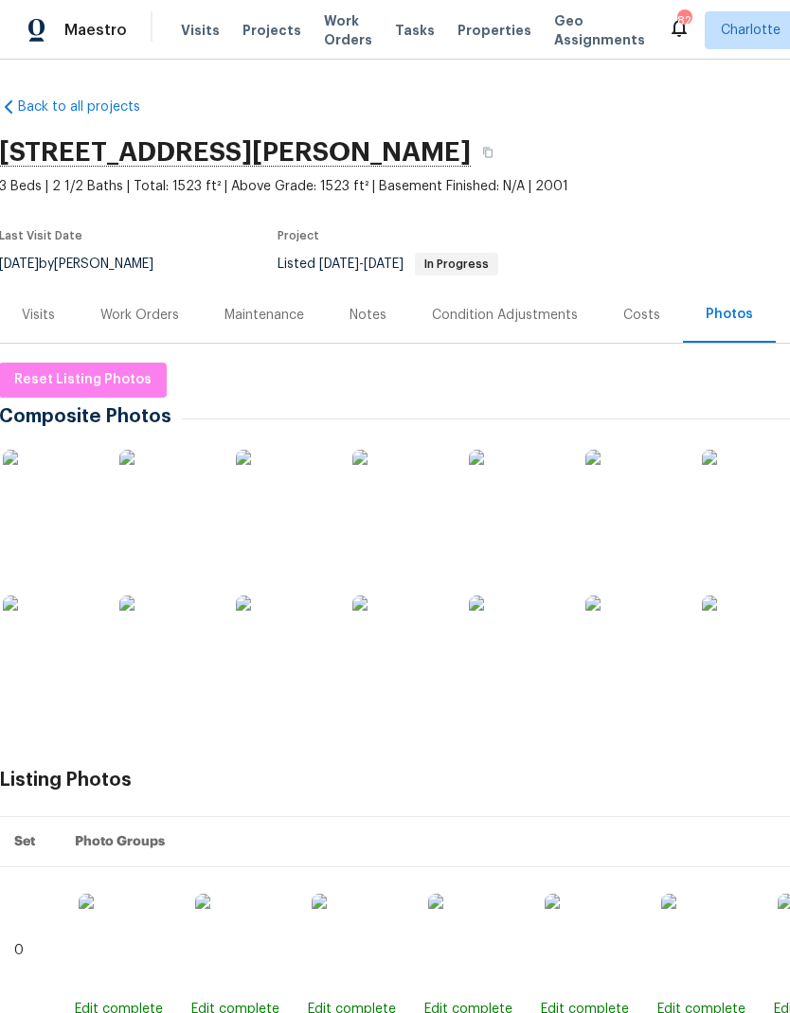
scroll to position [0, 1]
click at [368, 318] on div "Notes" at bounding box center [367, 315] width 37 height 19
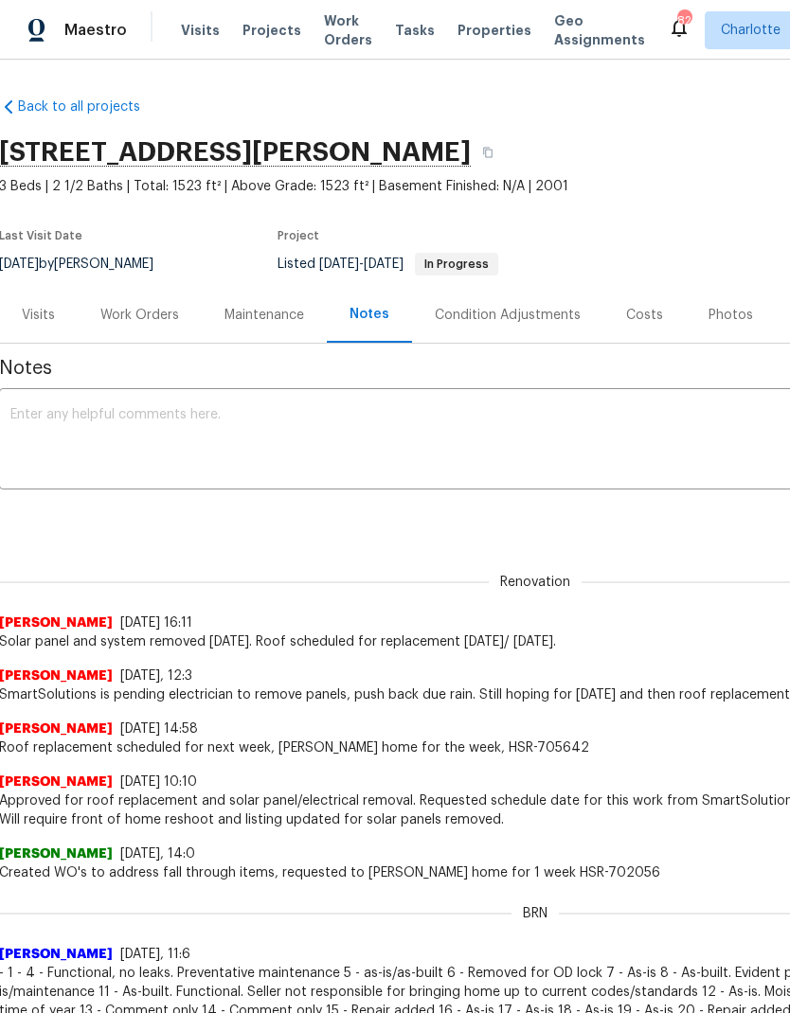
click at [470, 451] on textarea at bounding box center [533, 441] width 1047 height 66
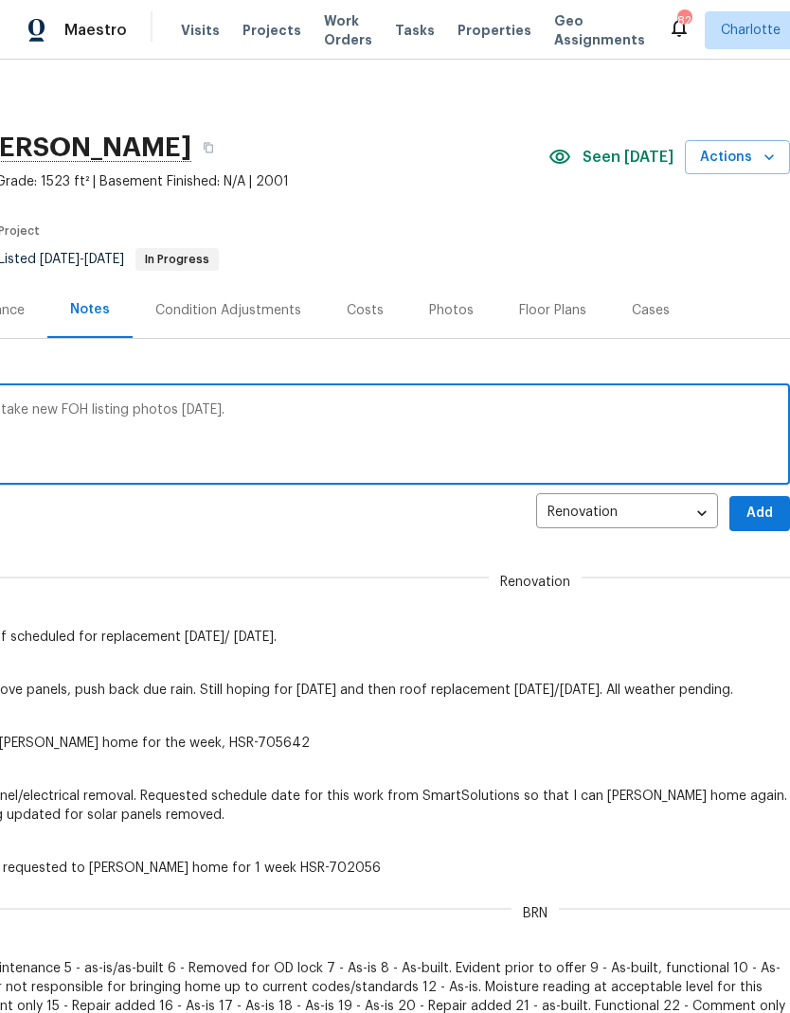
scroll to position [5, 280]
type textarea "Roof replacement completed. Will QC and take new FOH listing photos today."
click at [766, 519] on span "Add" at bounding box center [759, 514] width 30 height 24
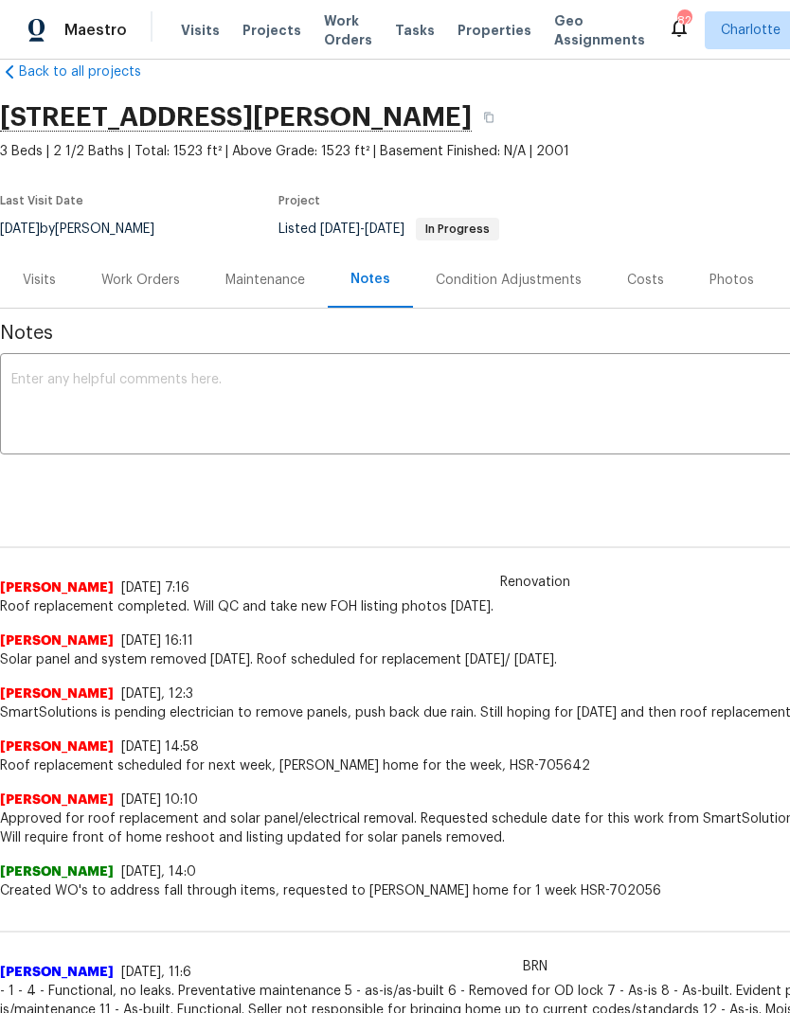
scroll to position [36, 0]
click at [580, 421] on textarea at bounding box center [534, 405] width 1047 height 66
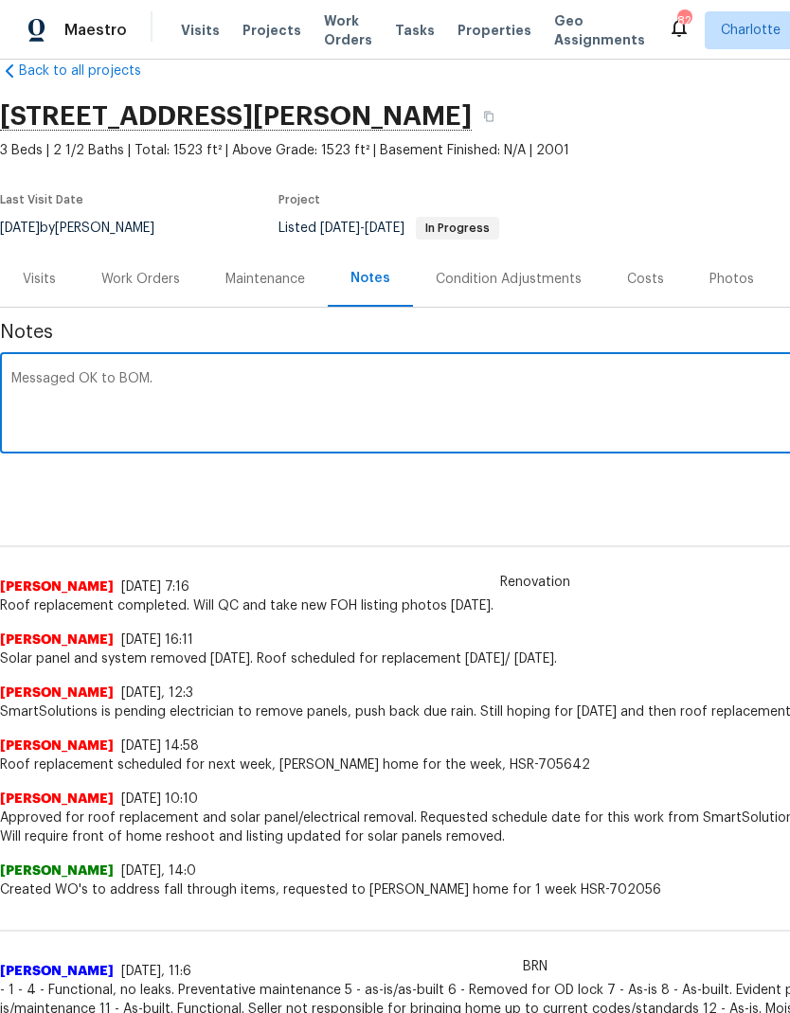
click at [89, 381] on textarea "Messaged OK to BOM." at bounding box center [534, 405] width 1047 height 66
click at [167, 376] on textarea "Messaged OK to BOM." at bounding box center [534, 405] width 1047 height 66
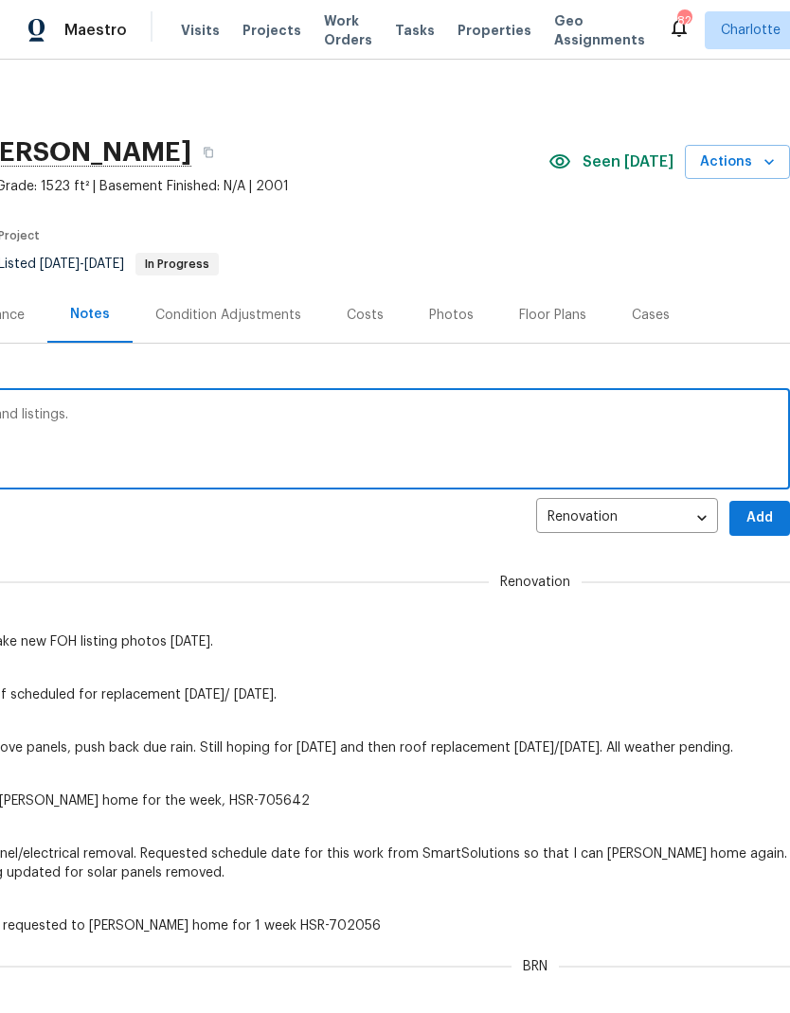
scroll to position [0, 280]
type textarea "Messaged OK to BOM and updated Solar and listings."
click at [766, 521] on span "Add" at bounding box center [759, 519] width 30 height 24
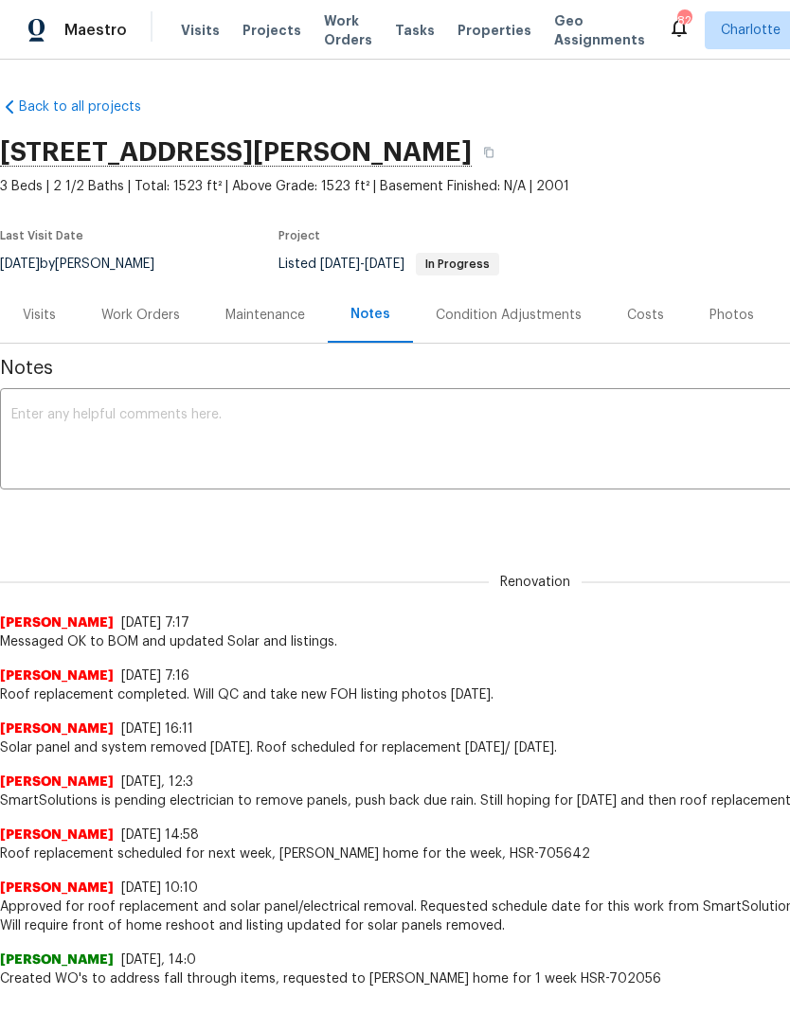
scroll to position [0, 0]
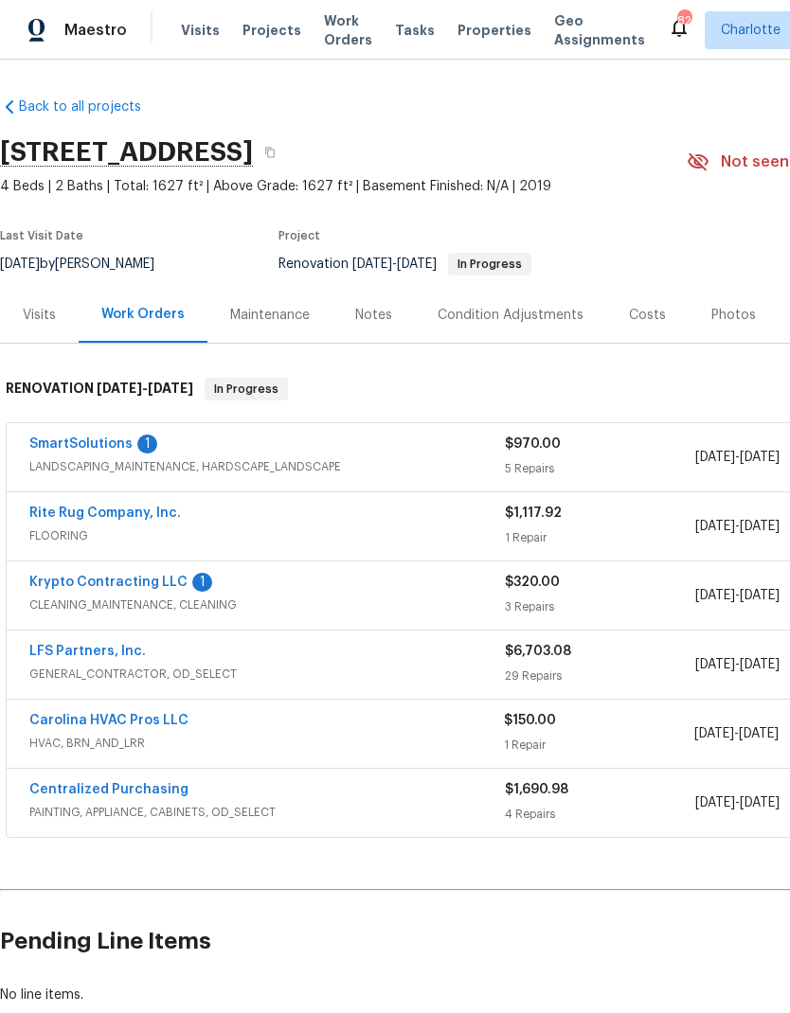
click at [49, 449] on link "SmartSolutions" at bounding box center [80, 444] width 103 height 13
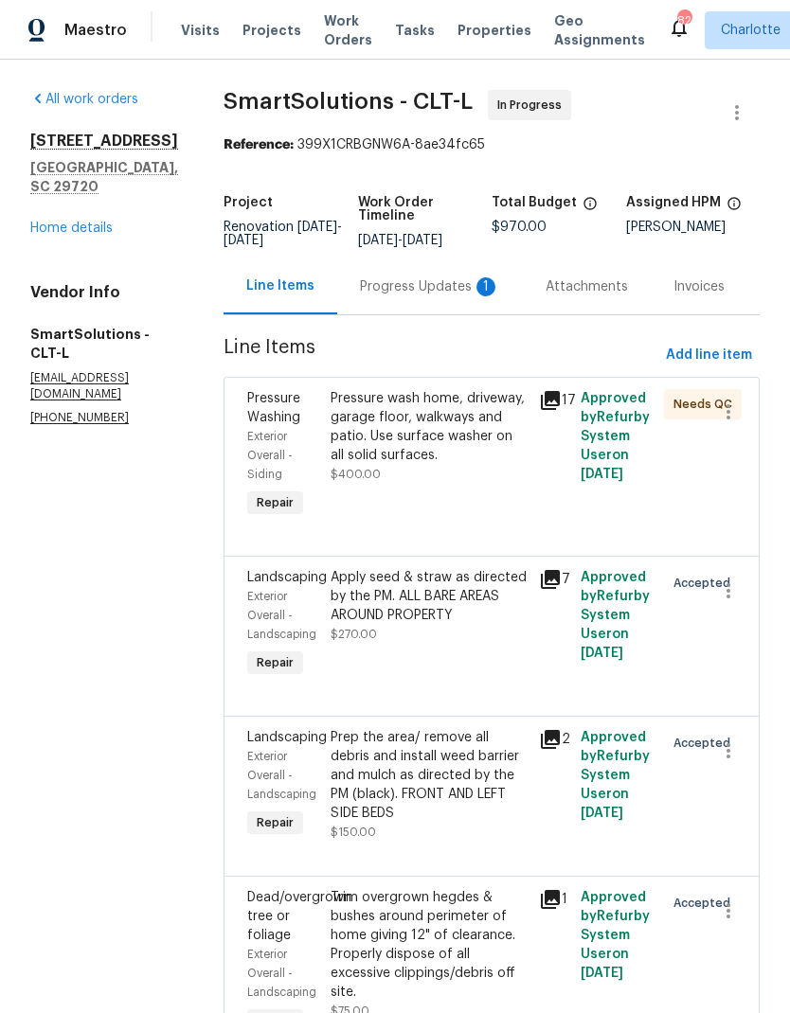
click at [448, 313] on div "Progress Updates 1" at bounding box center [430, 287] width 186 height 56
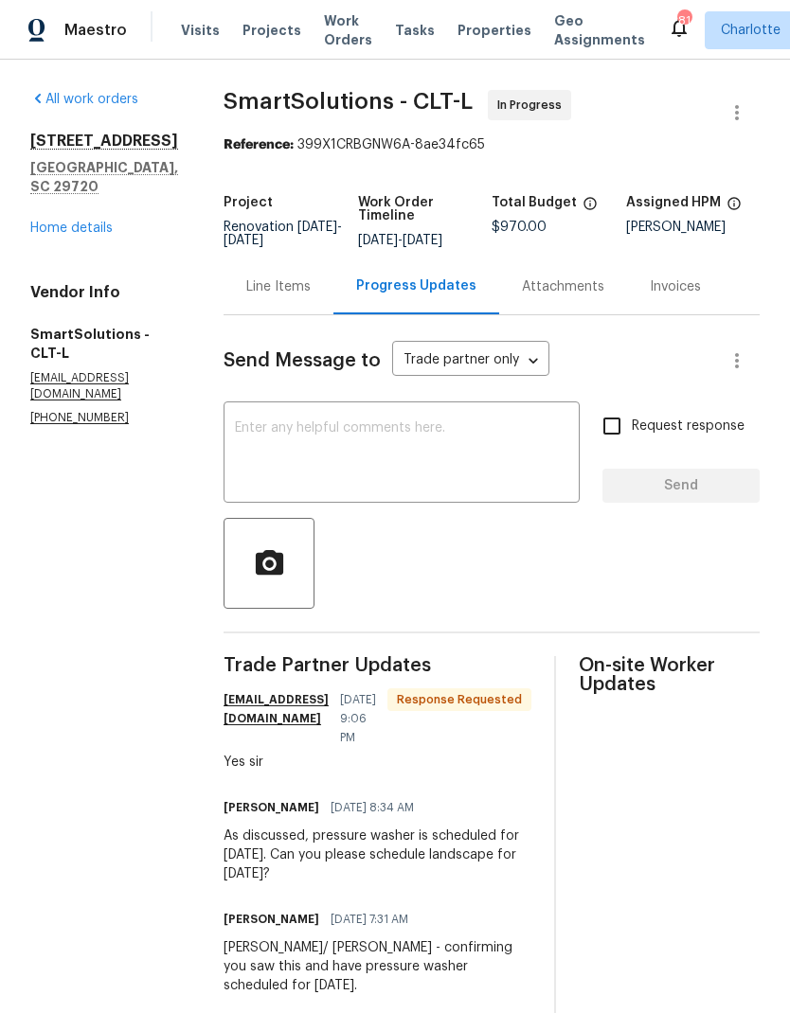
click at [46, 222] on link "Home details" at bounding box center [71, 228] width 82 height 13
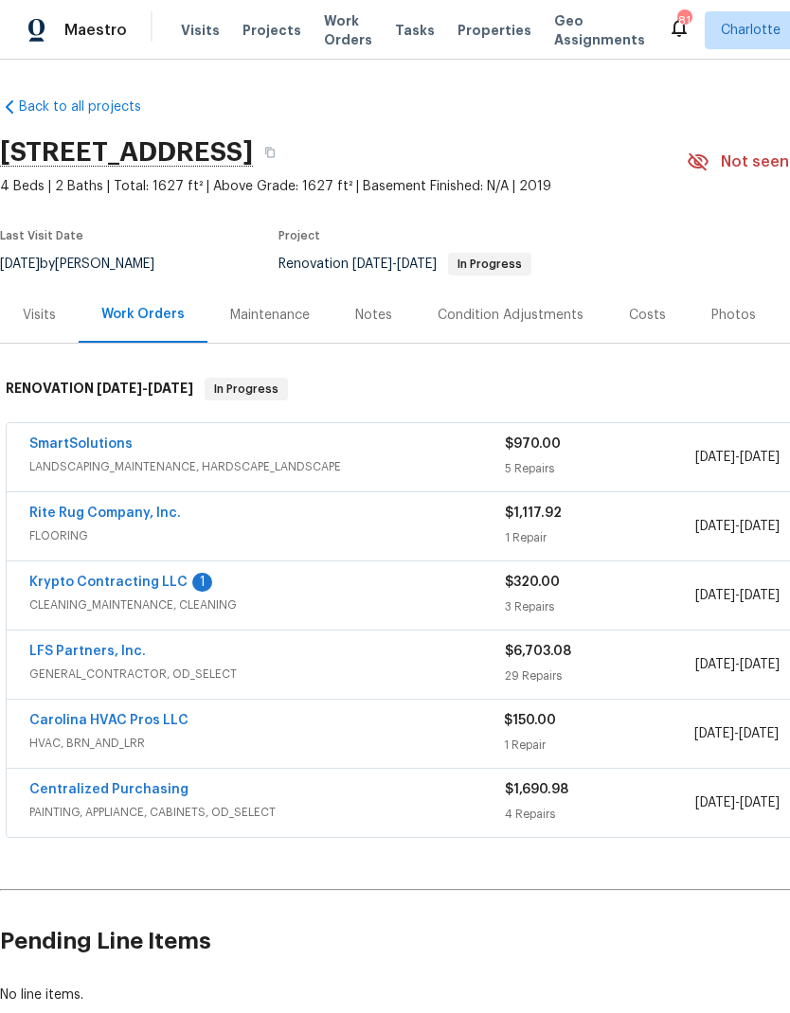
click at [89, 582] on link "Krypto Contracting LLC" at bounding box center [108, 582] width 158 height 13
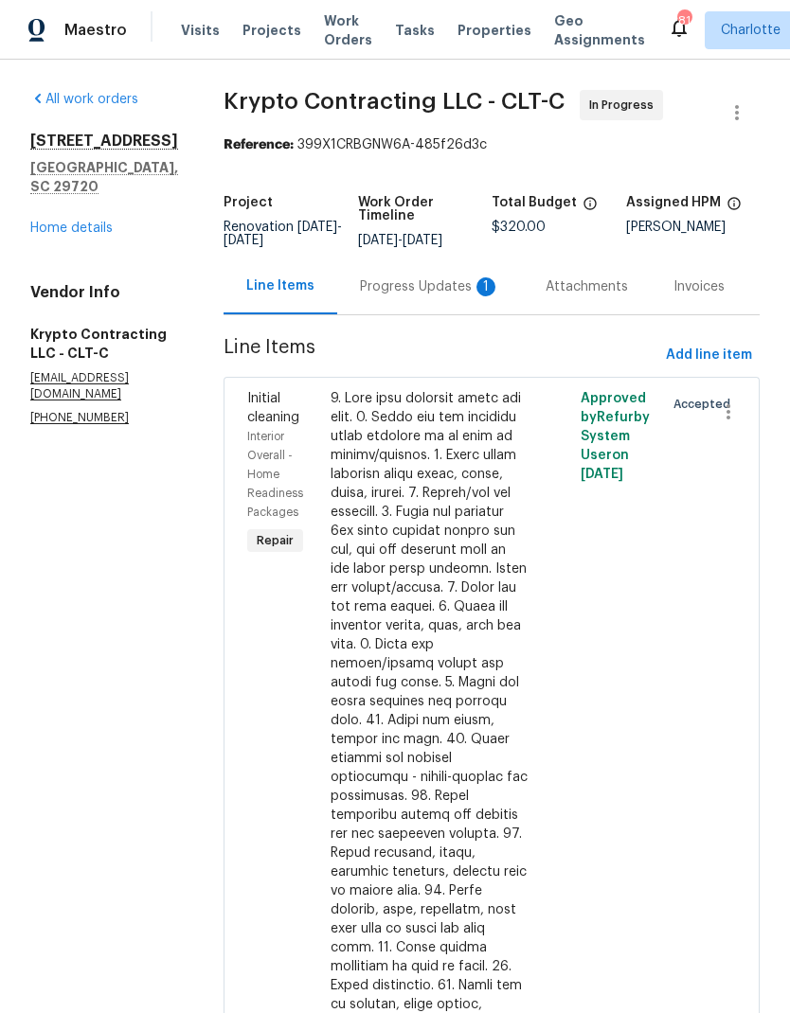
click at [456, 314] on div "Progress Updates 1" at bounding box center [430, 287] width 186 height 56
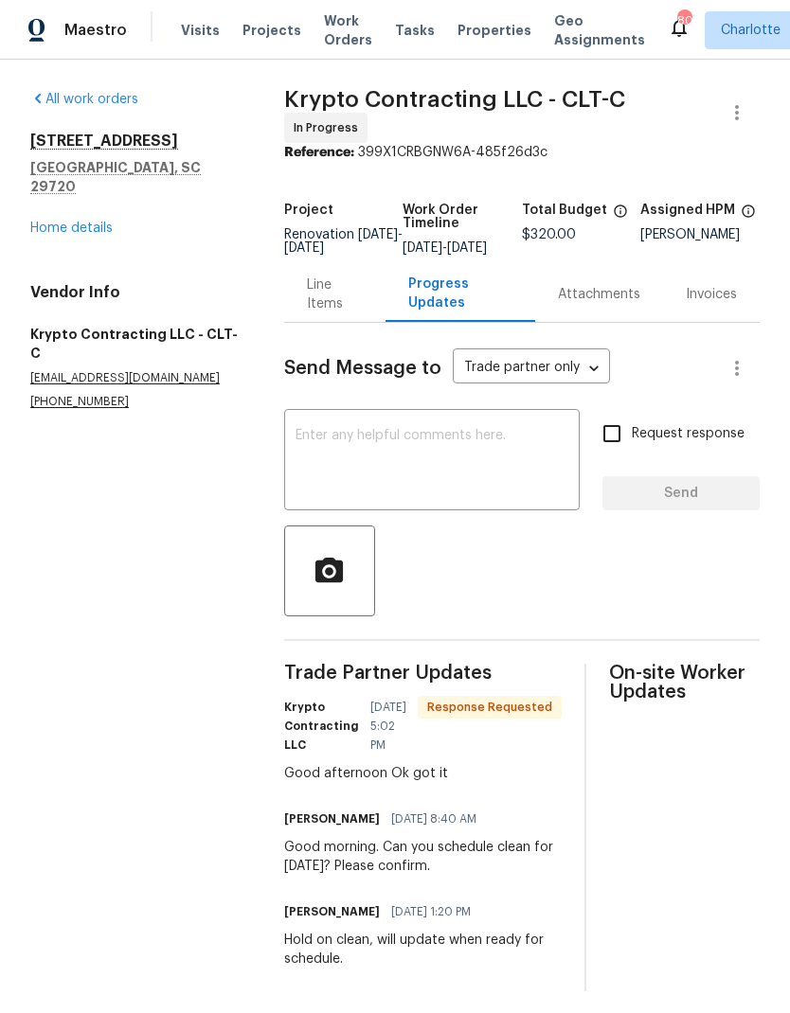
click at [508, 486] on textarea at bounding box center [431, 462] width 273 height 66
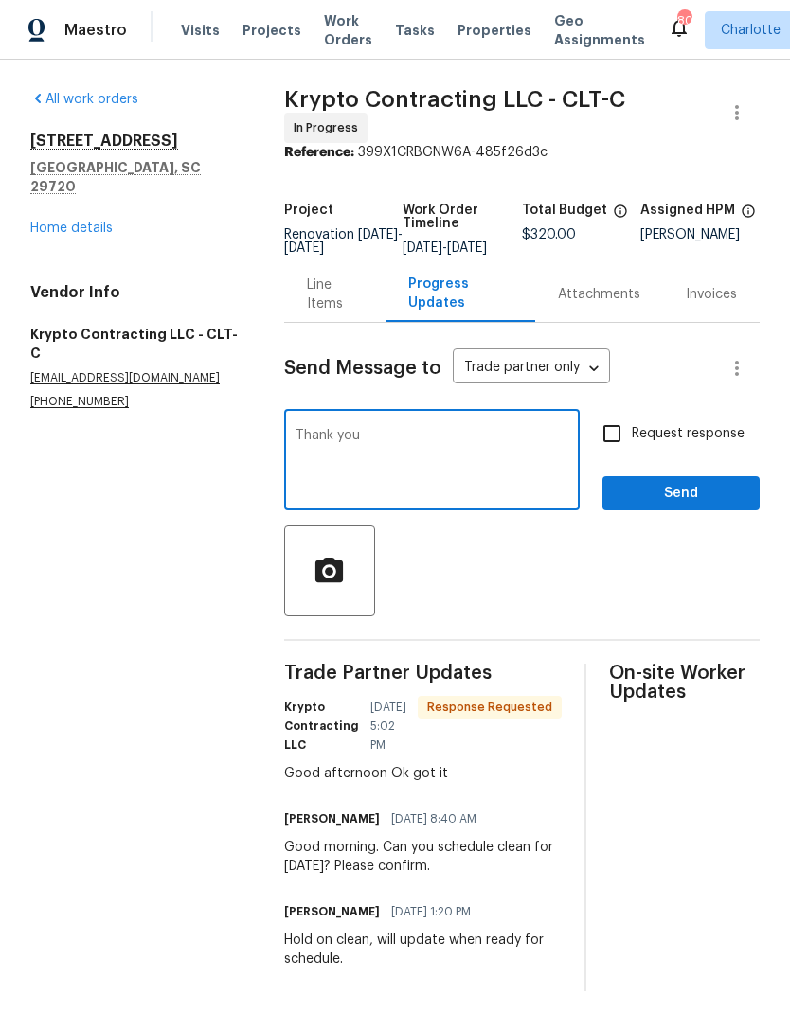
type textarea "Thank you"
click at [723, 495] on span "Send" at bounding box center [680, 494] width 127 height 24
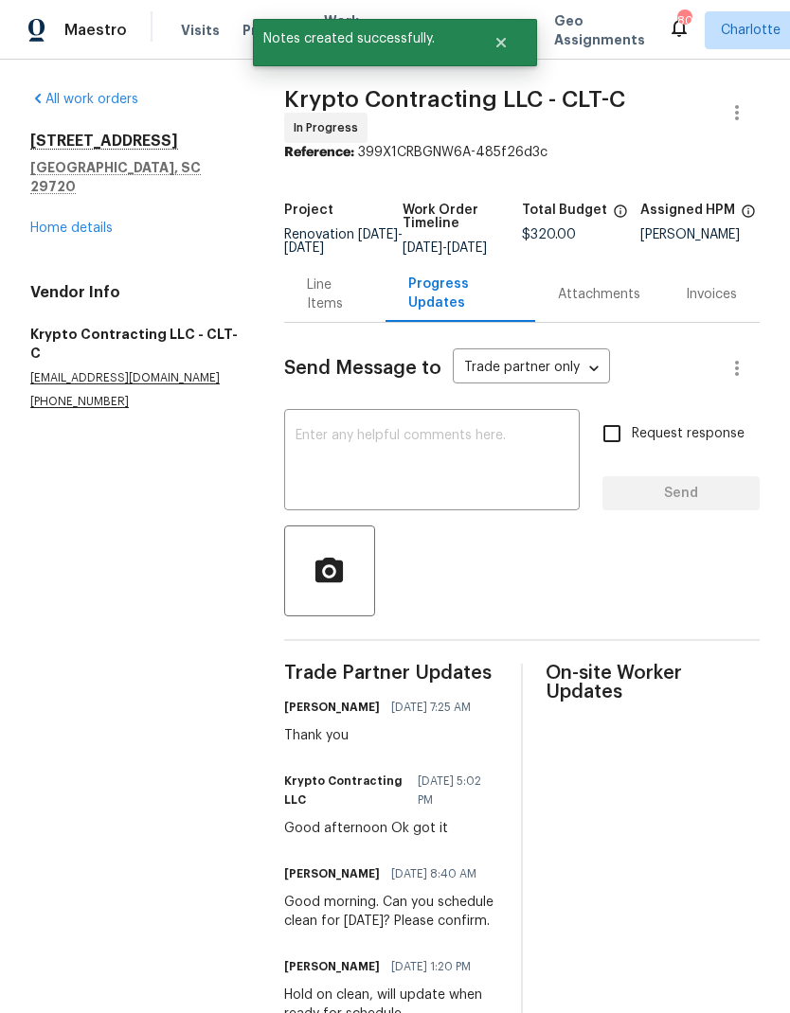
click at [43, 222] on link "Home details" at bounding box center [71, 228] width 82 height 13
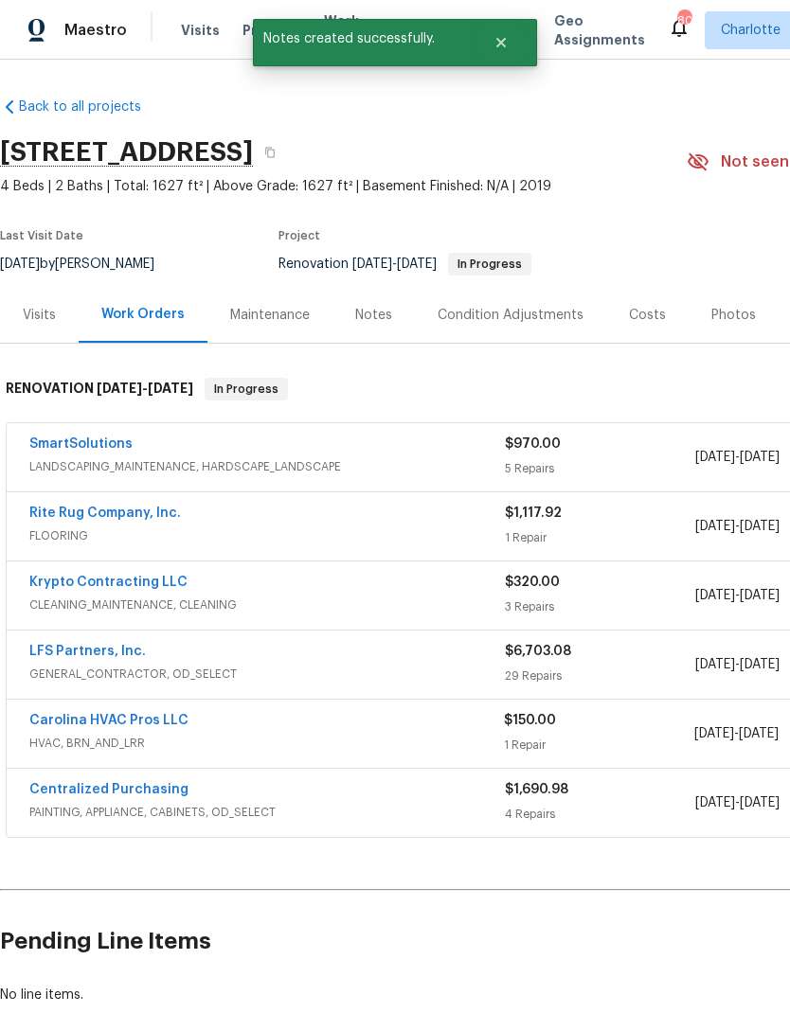
click at [68, 432] on div "SmartSolutions LANDSCAPING_MAINTENANCE, HARDSCAPE_LANDSCAPE $970.00 5 Repairs […" at bounding box center [535, 457] width 1057 height 68
click at [62, 447] on link "SmartSolutions" at bounding box center [80, 444] width 103 height 13
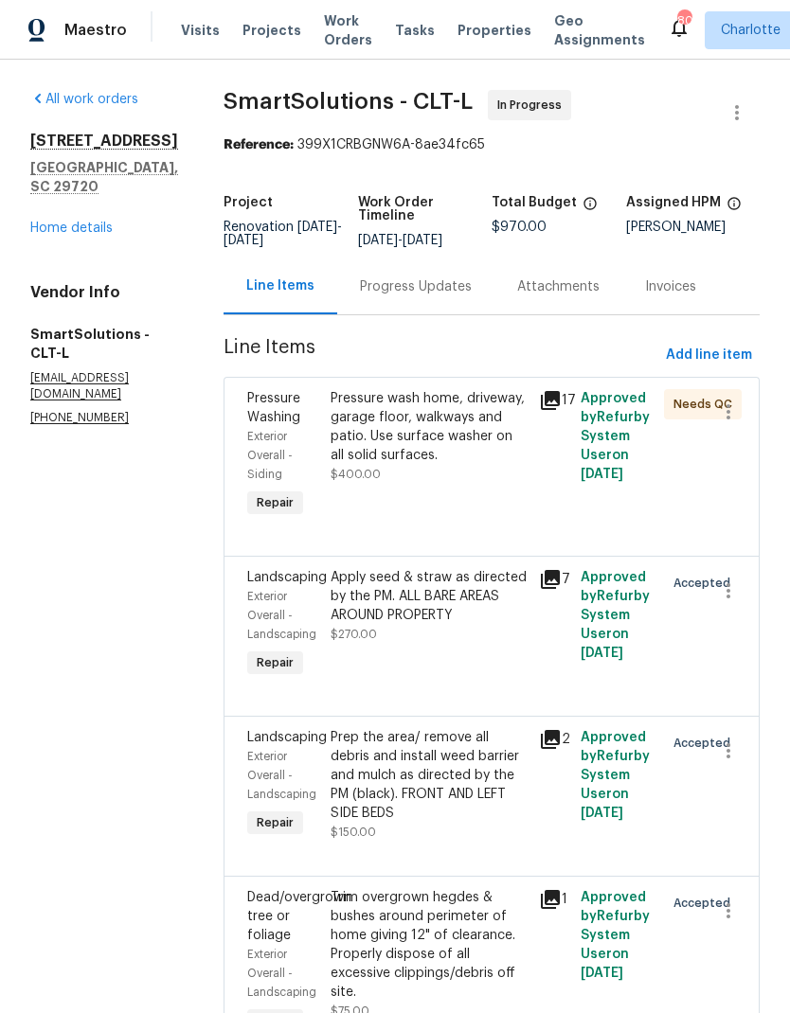
click at [437, 296] on div "Progress Updates" at bounding box center [416, 286] width 112 height 19
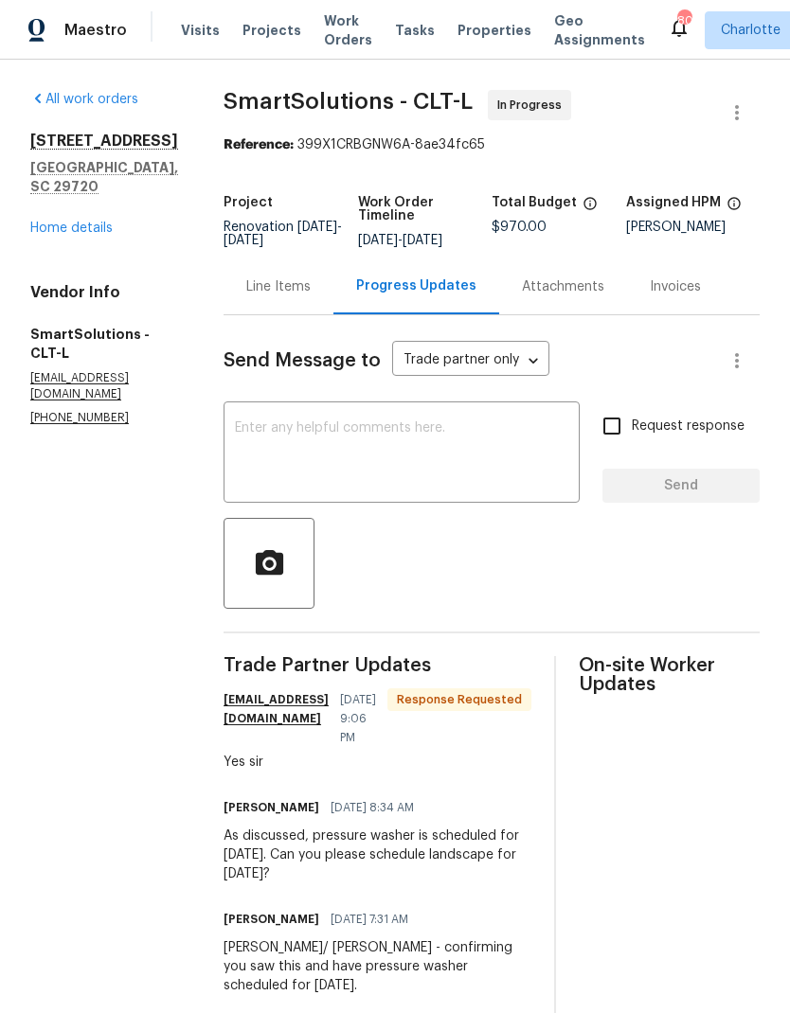
click at [454, 472] on textarea at bounding box center [401, 454] width 333 height 66
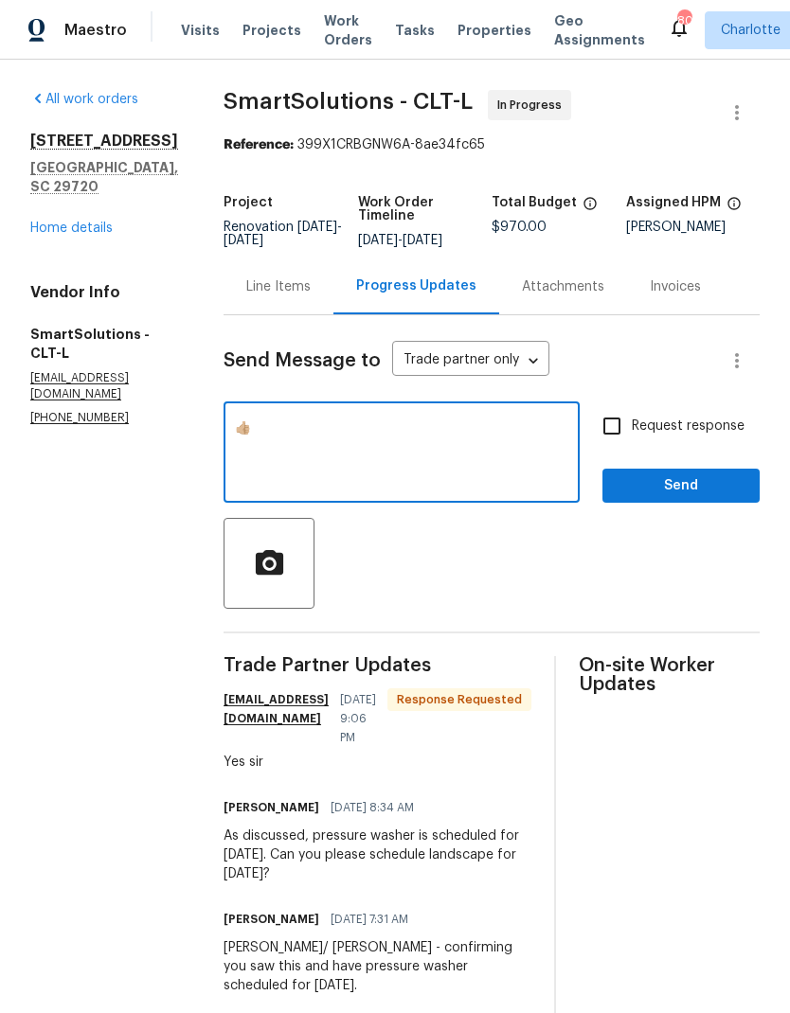
type textarea "👍🏼"
click at [723, 498] on span "Send" at bounding box center [680, 486] width 127 height 24
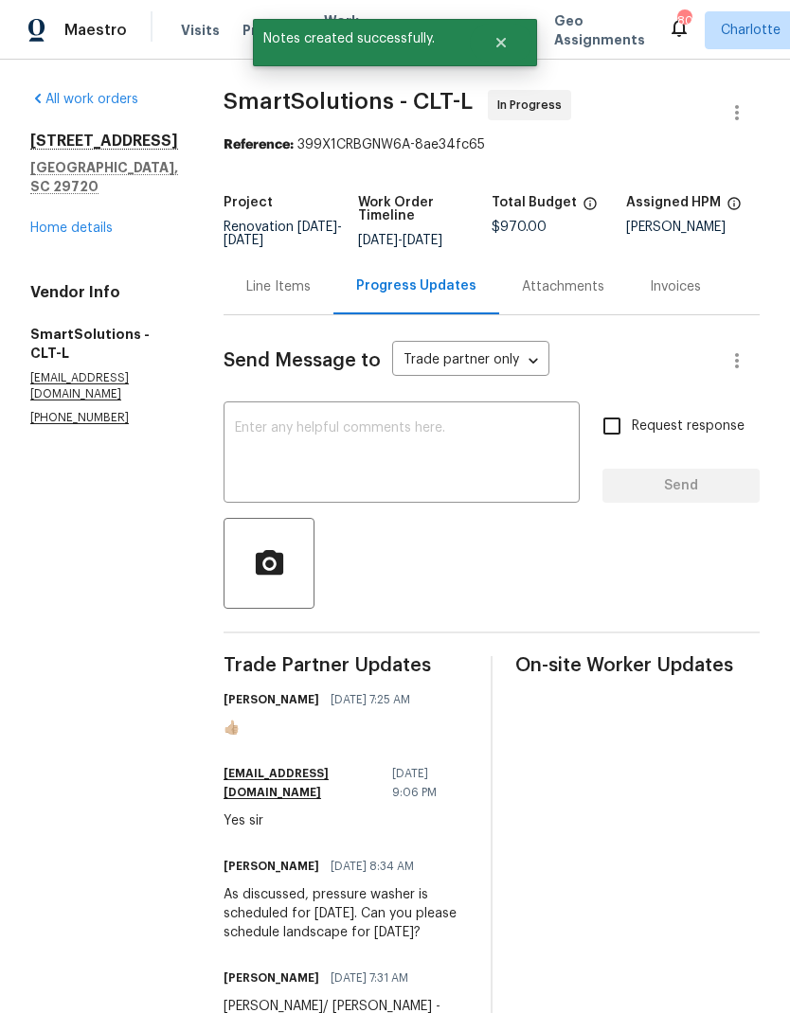
click at [47, 198] on div "[STREET_ADDRESS][PERSON_NAME] Home details" at bounding box center [104, 185] width 148 height 106
click at [50, 222] on link "Home details" at bounding box center [71, 228] width 82 height 13
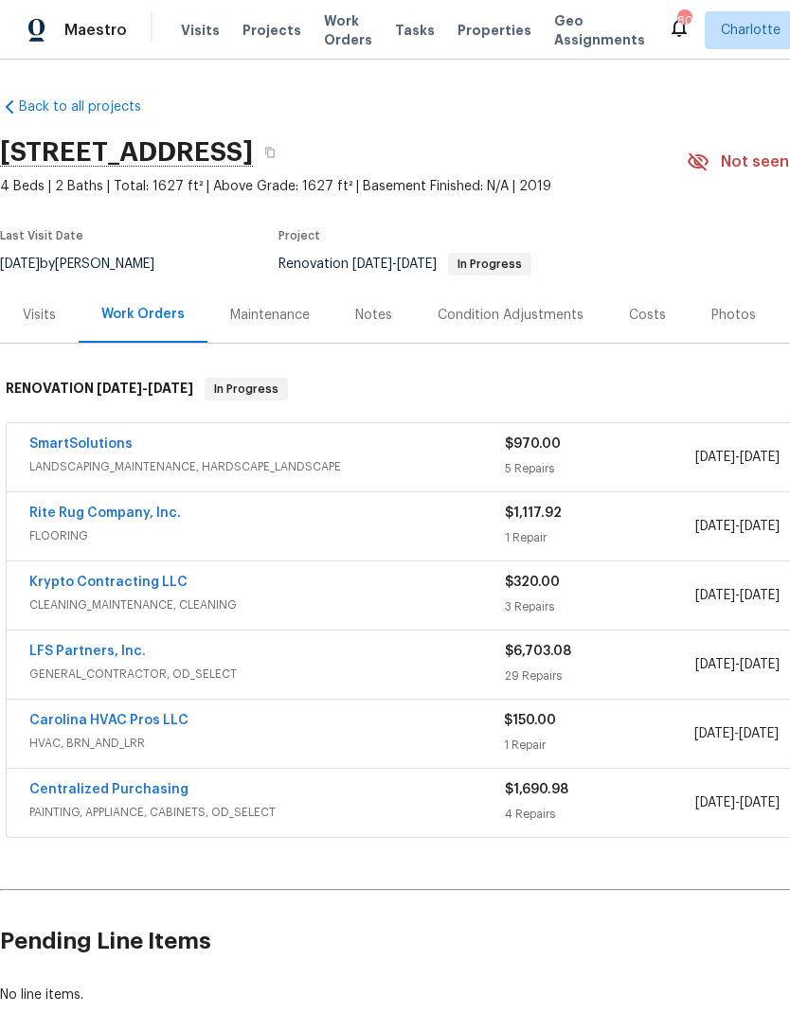
click at [94, 722] on link "Carolina HVAC Pros LLC" at bounding box center [108, 720] width 159 height 13
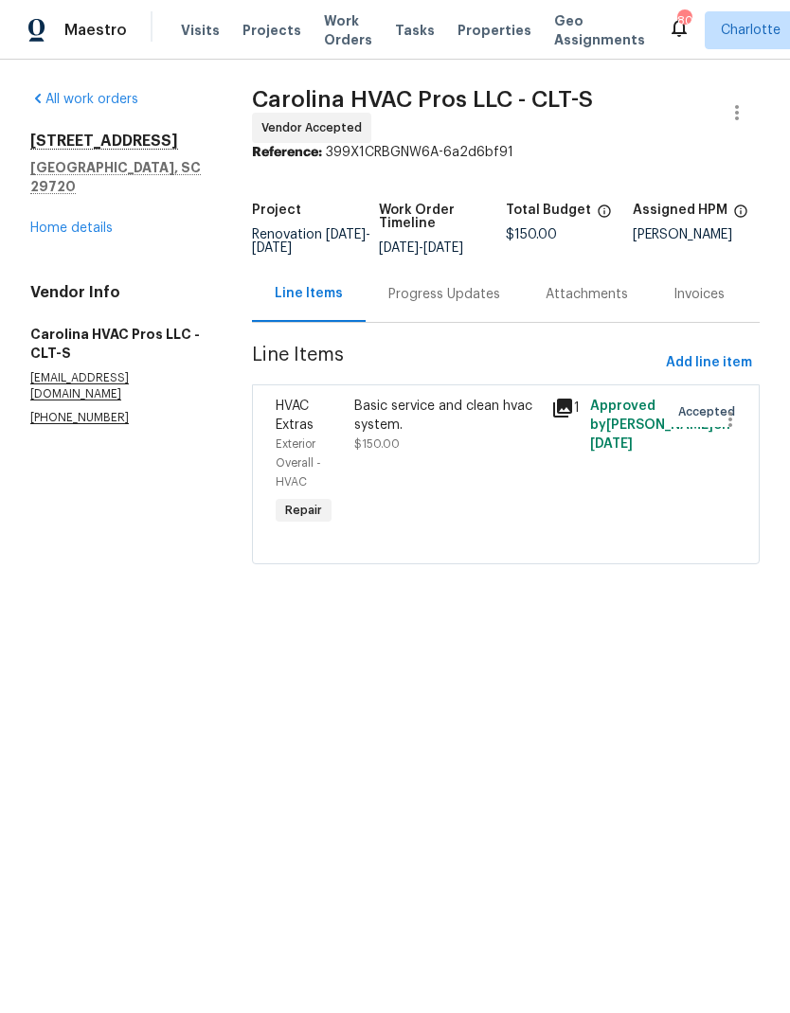
click at [462, 304] on div "Progress Updates" at bounding box center [444, 294] width 112 height 19
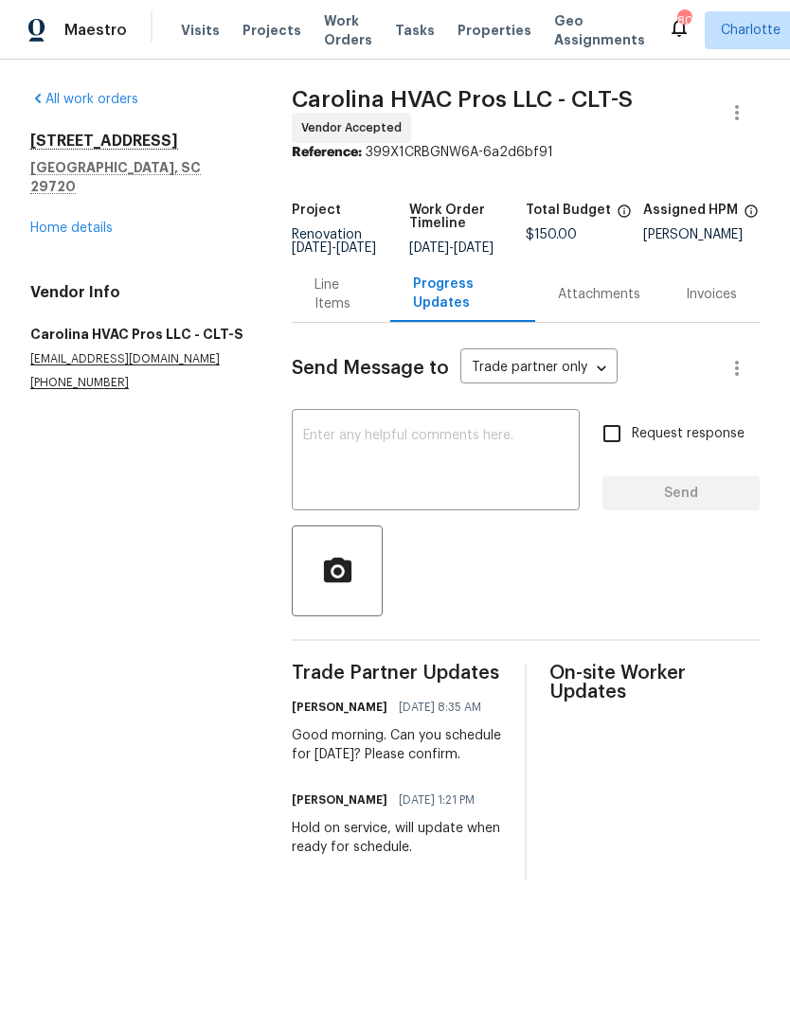
copy div "Good morning. Can you schedule for [DATE]? Please confirm."
click at [438, 469] on textarea at bounding box center [435, 462] width 265 height 66
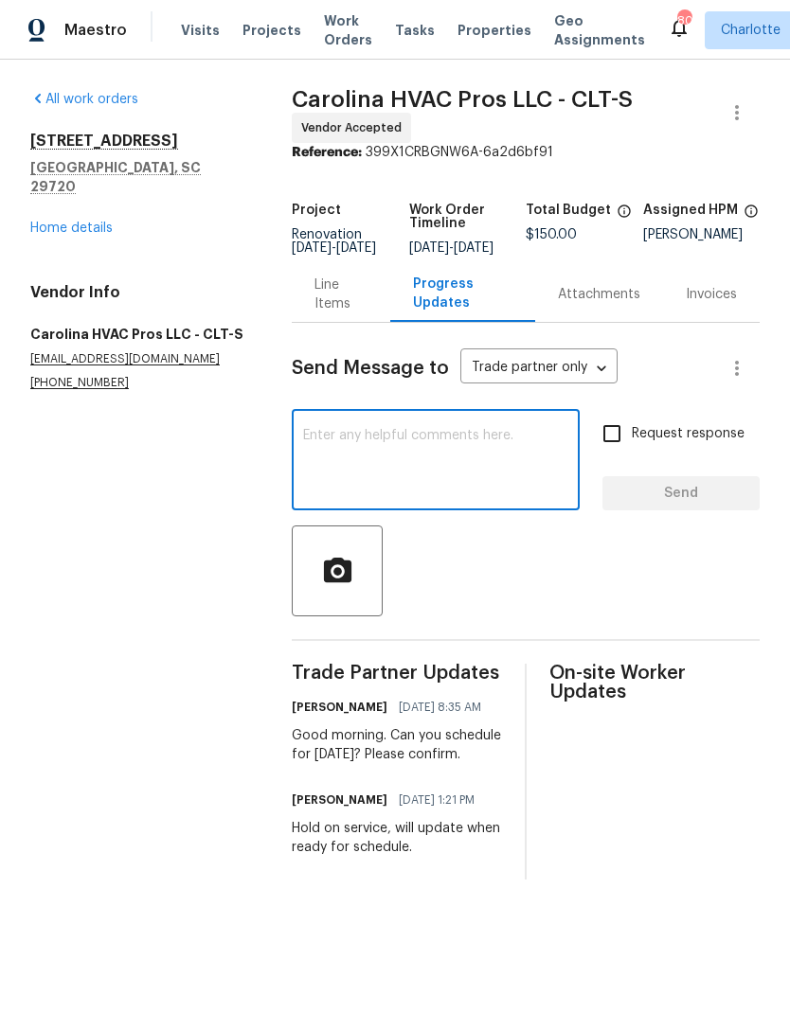
click at [420, 469] on textarea at bounding box center [435, 462] width 265 height 66
click at [347, 456] on textarea at bounding box center [435, 462] width 265 height 66
paste textarea "Good morning. Can you schedule for [DATE]? Please confirm."
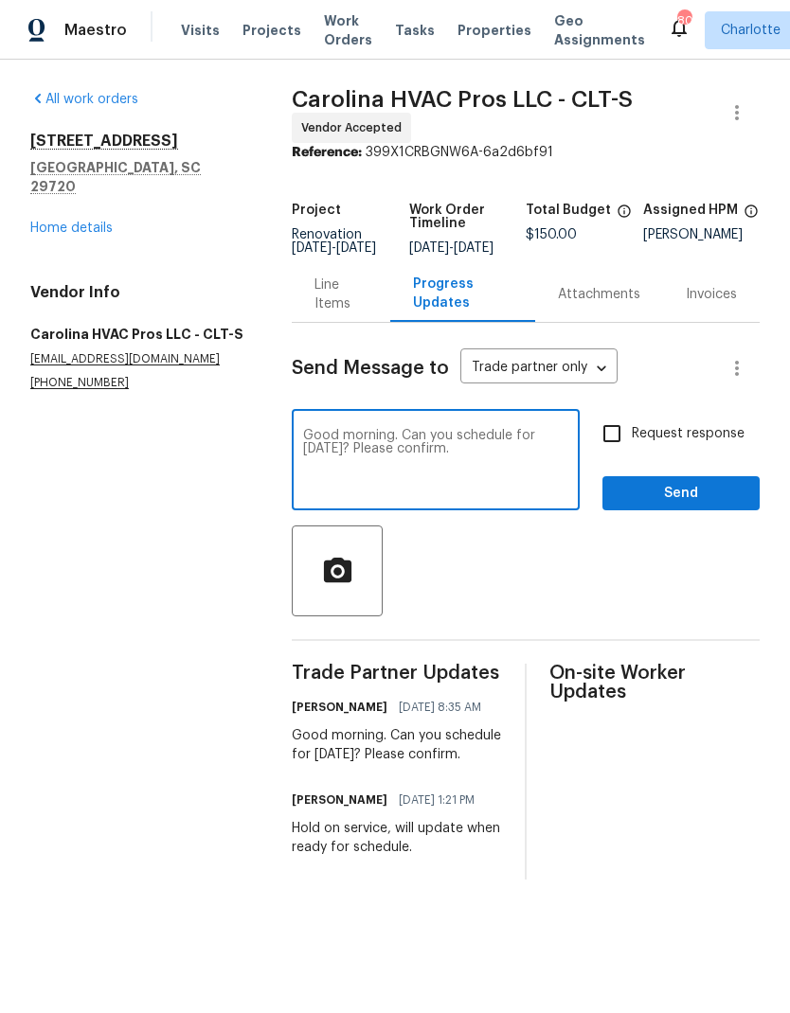
type textarea "Good morning. Can you schedule for [DATE]? Please confirm."
click at [608, 452] on input "Request response" at bounding box center [612, 434] width 40 height 40
checkbox input "true"
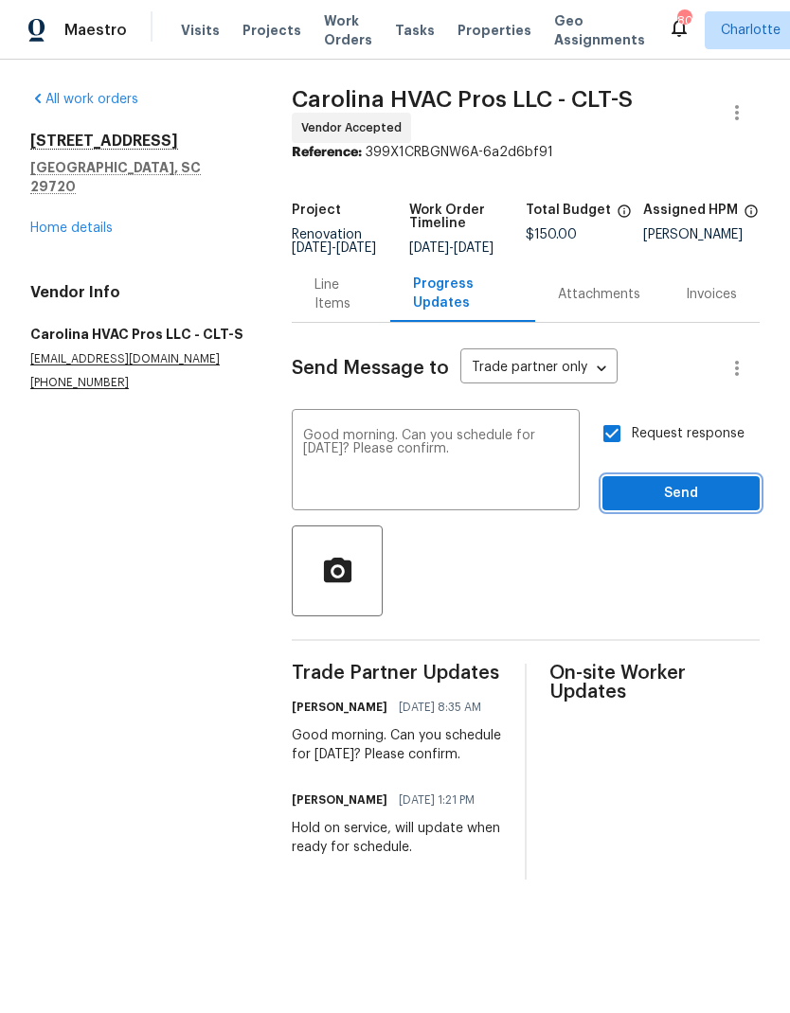
click at [719, 506] on span "Send" at bounding box center [680, 494] width 127 height 24
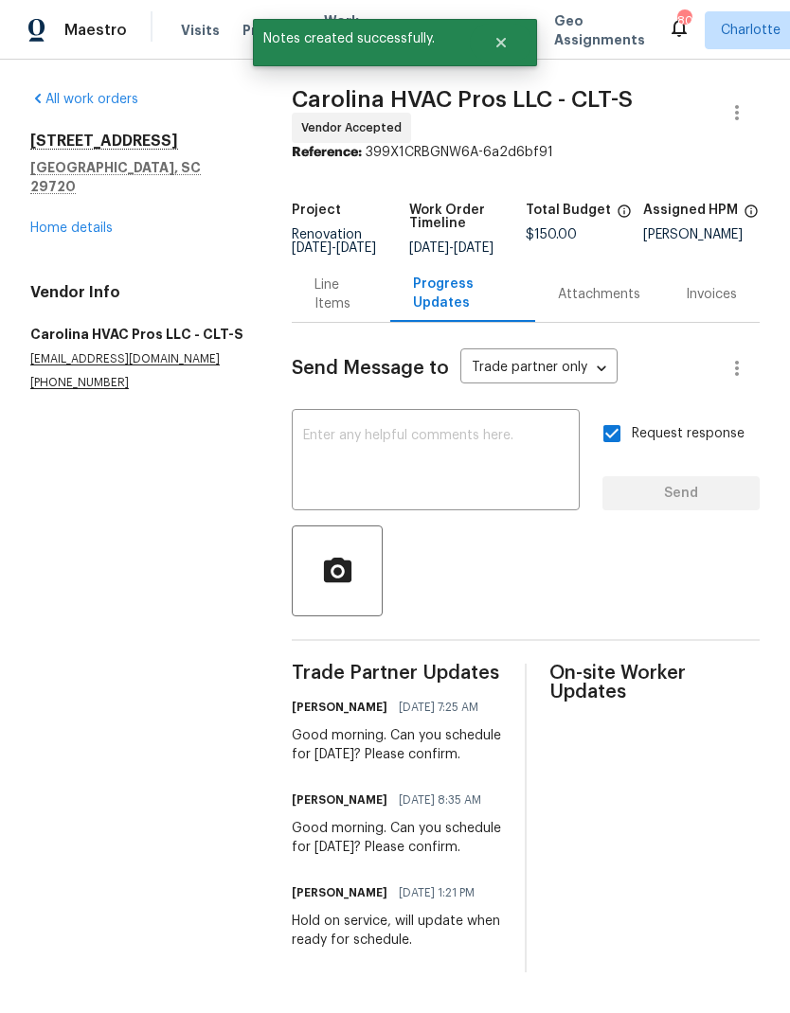
click at [73, 222] on link "Home details" at bounding box center [71, 228] width 82 height 13
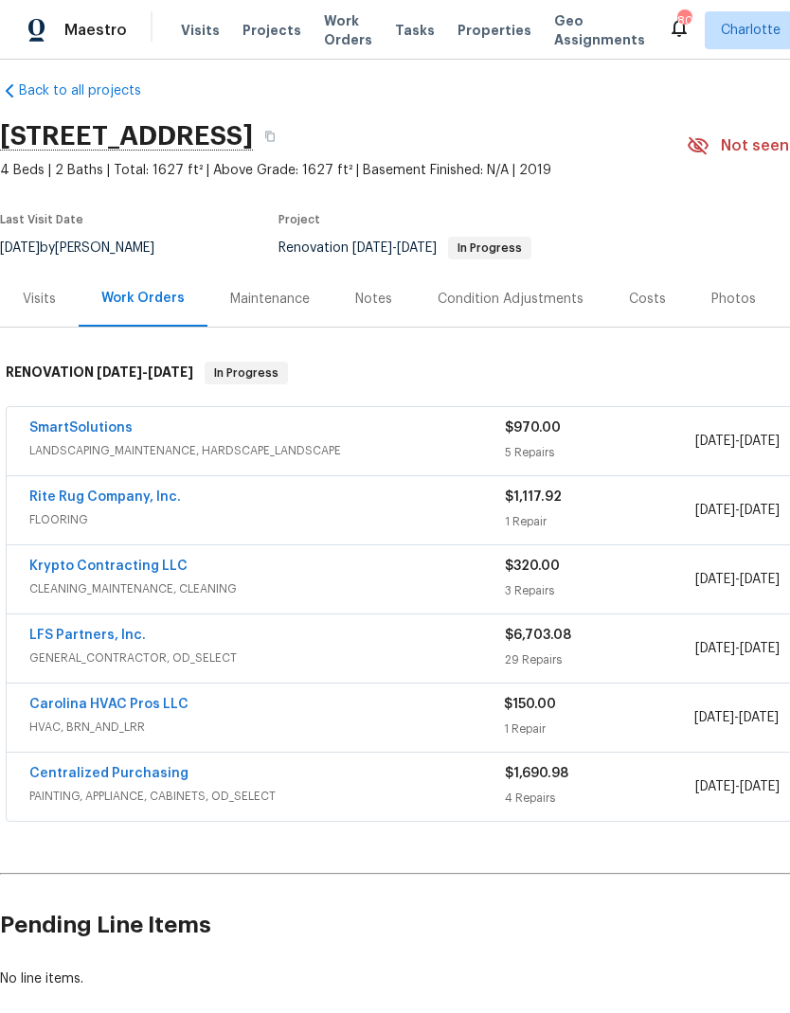
scroll to position [16, 0]
click at [275, 653] on span "GENERAL_CONTRACTOR, OD_SELECT" at bounding box center [266, 658] width 475 height 19
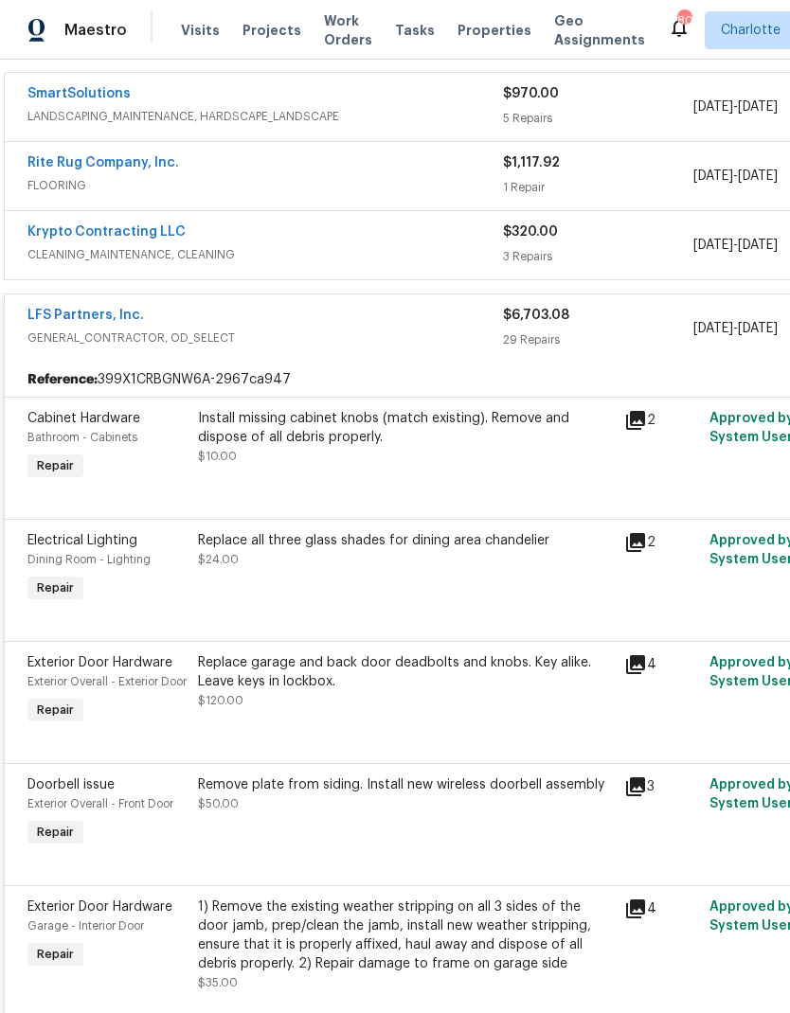
scroll to position [351, 2]
click at [313, 326] on div "LFS Partners, Inc." at bounding box center [264, 316] width 475 height 23
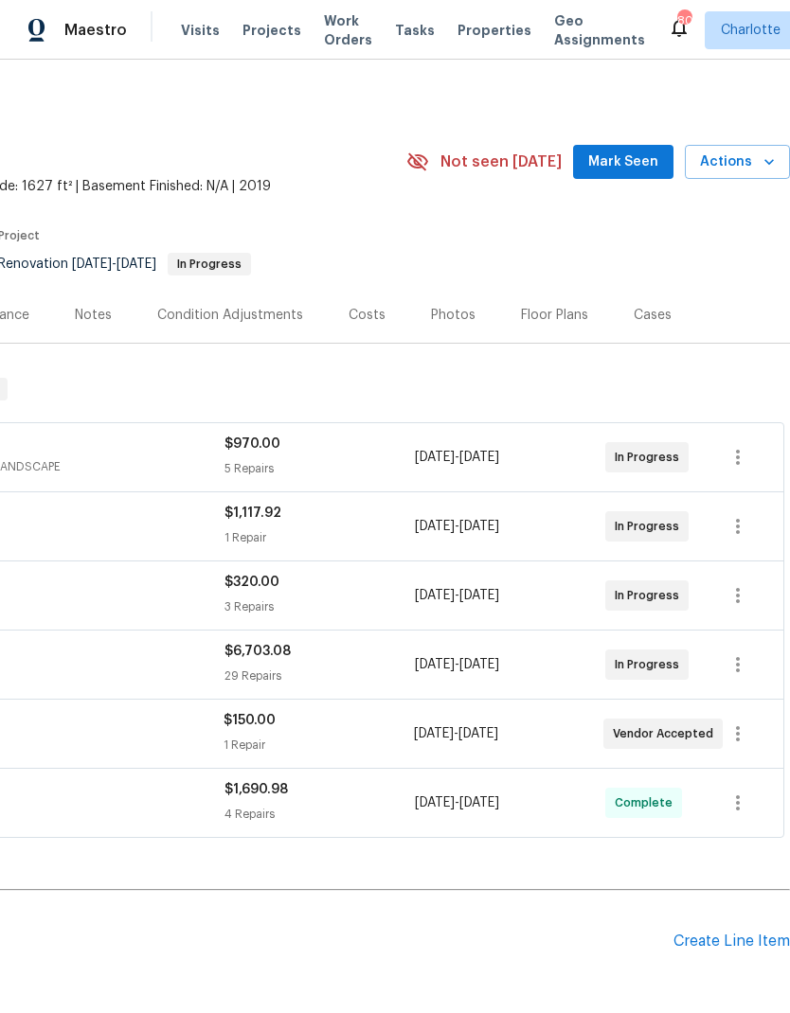
scroll to position [0, 280]
click at [632, 158] on span "Mark Seen" at bounding box center [623, 163] width 70 height 24
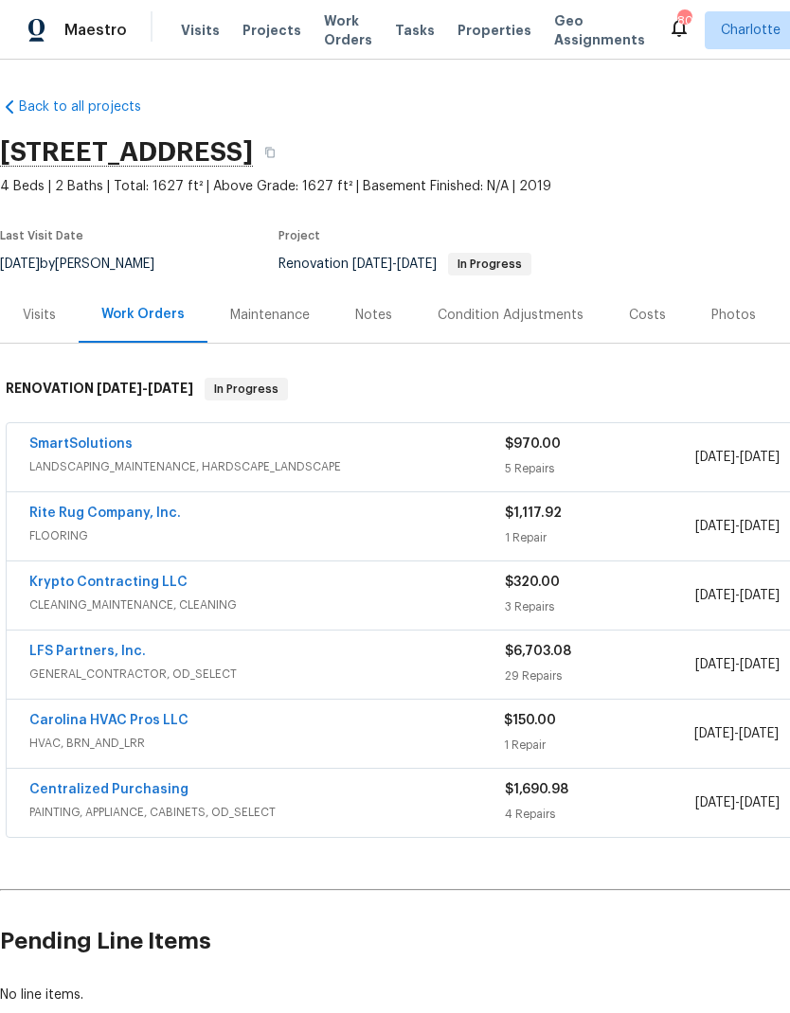
scroll to position [0, 0]
click at [635, 319] on div "Costs" at bounding box center [647, 315] width 37 height 19
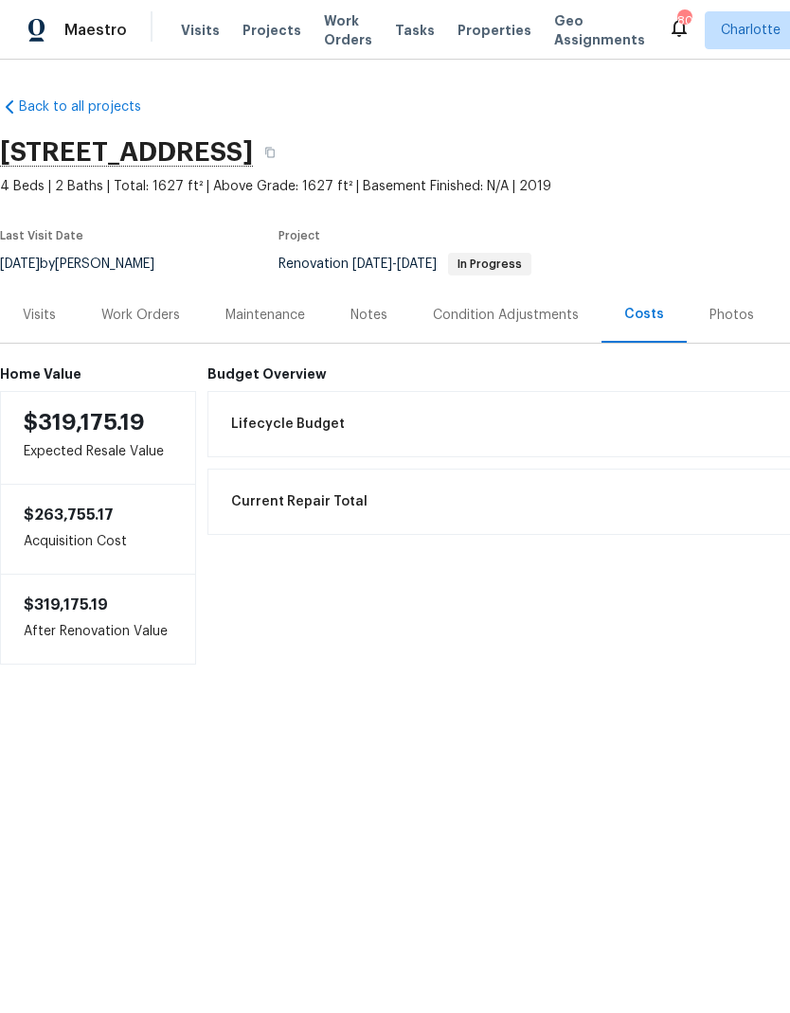
click at [122, 319] on div "Work Orders" at bounding box center [140, 315] width 79 height 19
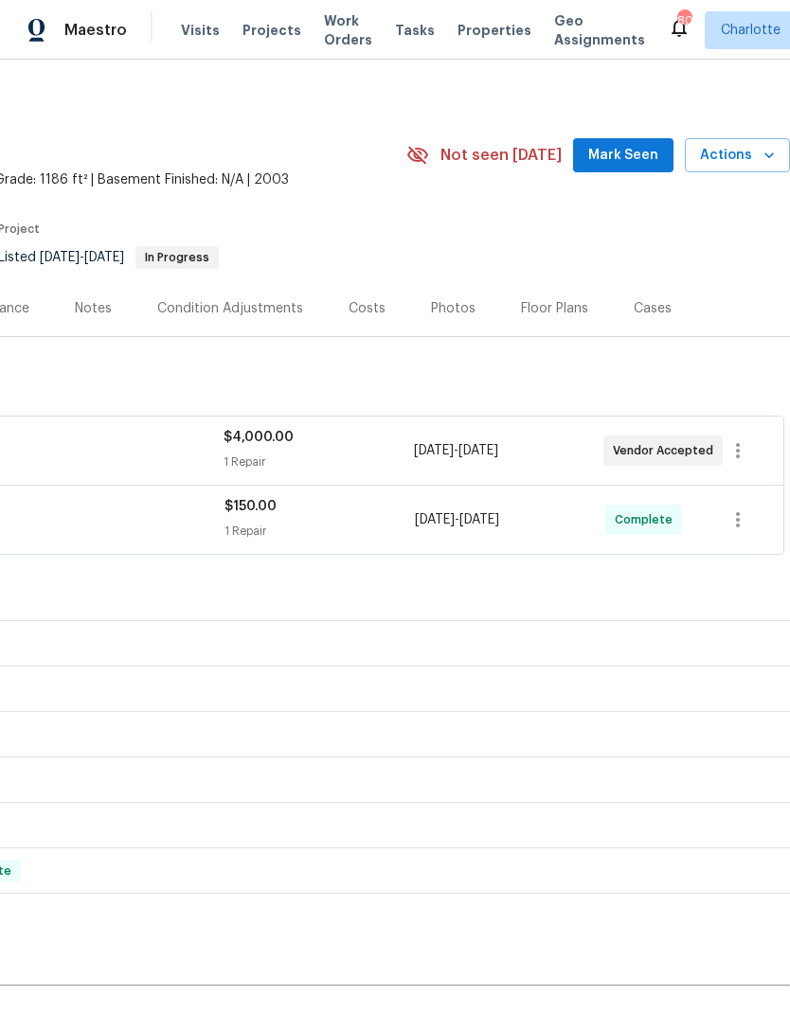
scroll to position [7, 280]
click at [622, 170] on button "Mark Seen" at bounding box center [623, 155] width 100 height 35
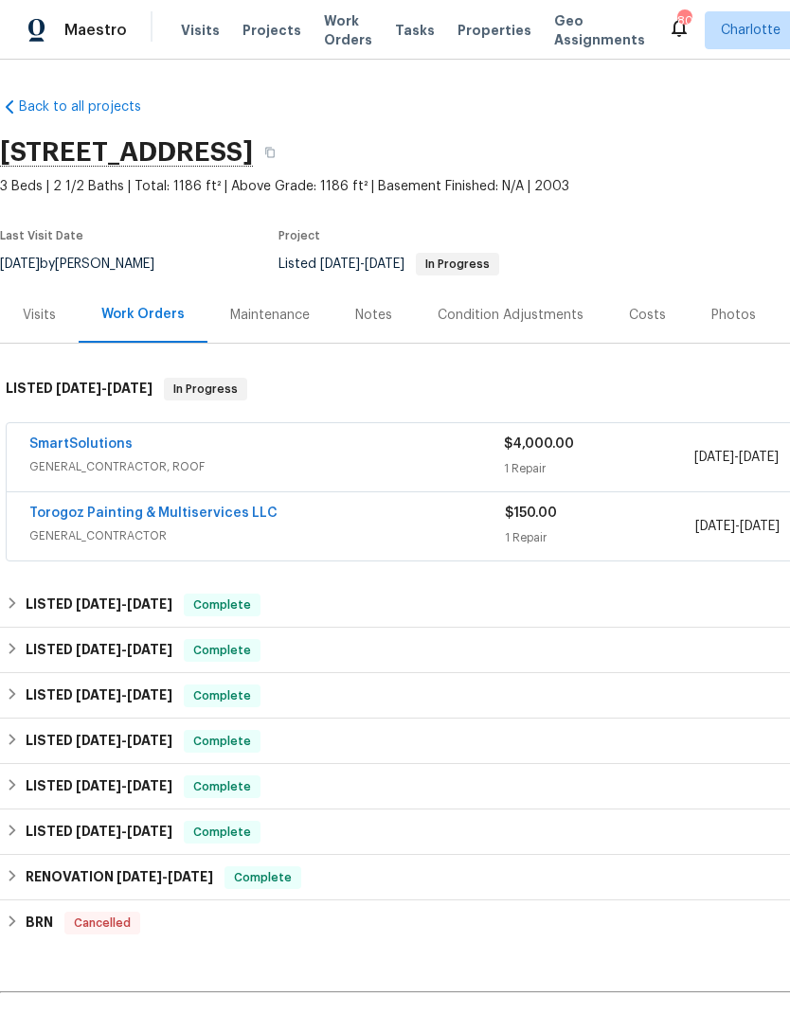
scroll to position [0, 0]
click at [106, 438] on link "SmartSolutions" at bounding box center [80, 444] width 103 height 13
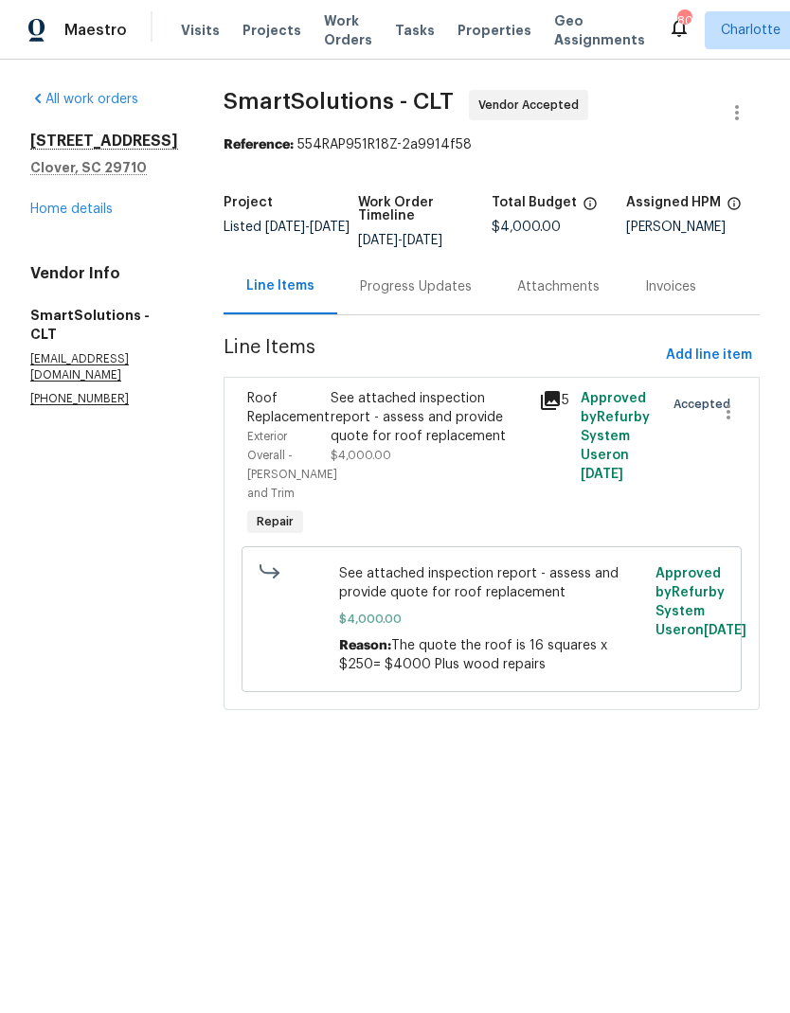
click at [421, 326] on section "SmartSolutions - CLT Vendor Accepted Reference: 554RAP951R18Z-2a9914f58 Project…" at bounding box center [491, 411] width 536 height 643
click at [430, 306] on div "Progress Updates" at bounding box center [415, 287] width 157 height 56
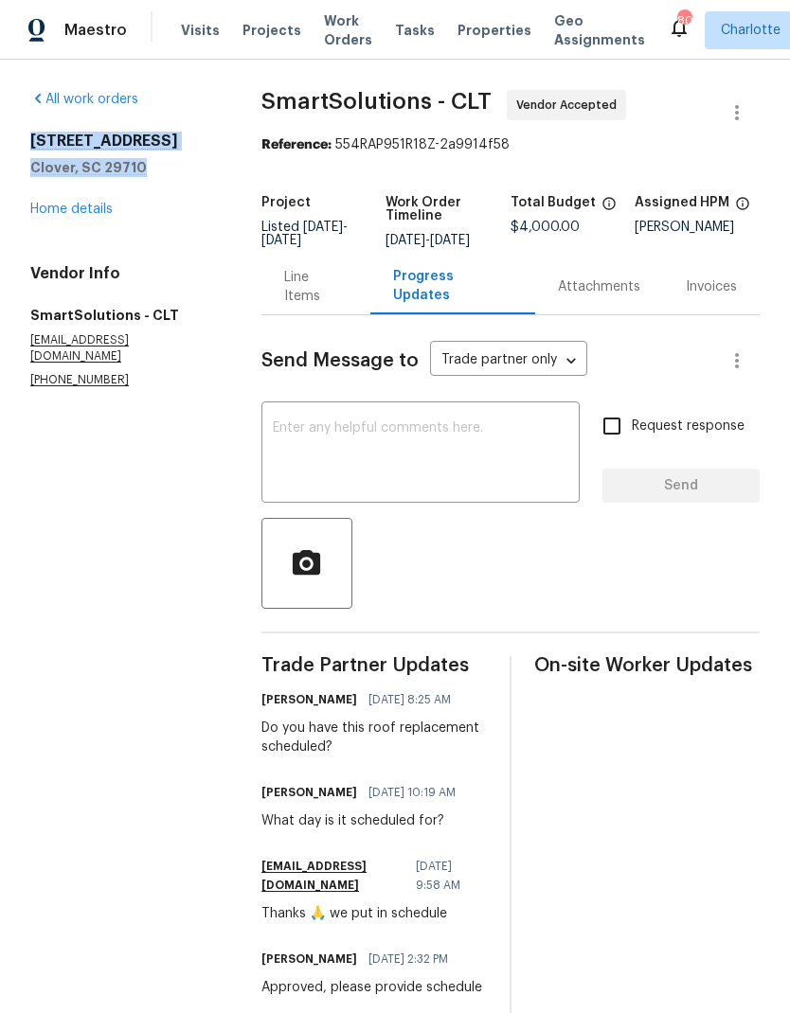
copy div "1411 Swaying Branch Ln Clover, SC 29710"
click at [451, 478] on textarea at bounding box center [421, 454] width 296 height 66
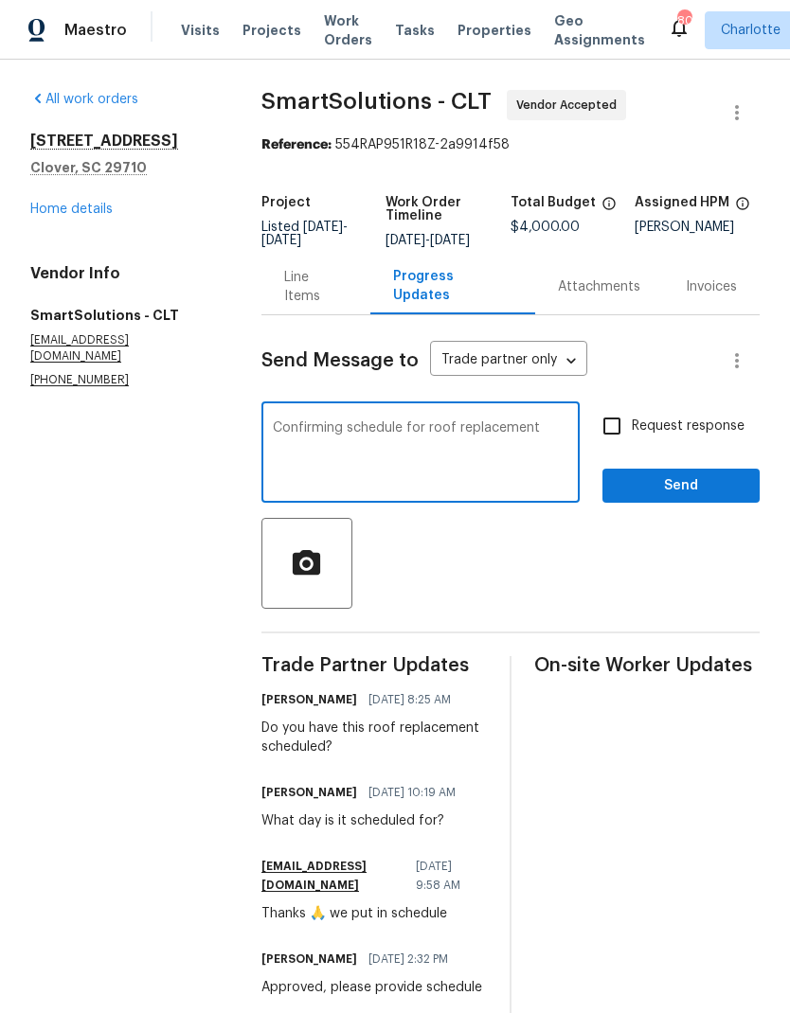
click at [352, 440] on textarea "Confirming schedule for roof replacement" at bounding box center [421, 454] width 296 height 66
click at [444, 561] on div at bounding box center [510, 563] width 499 height 91
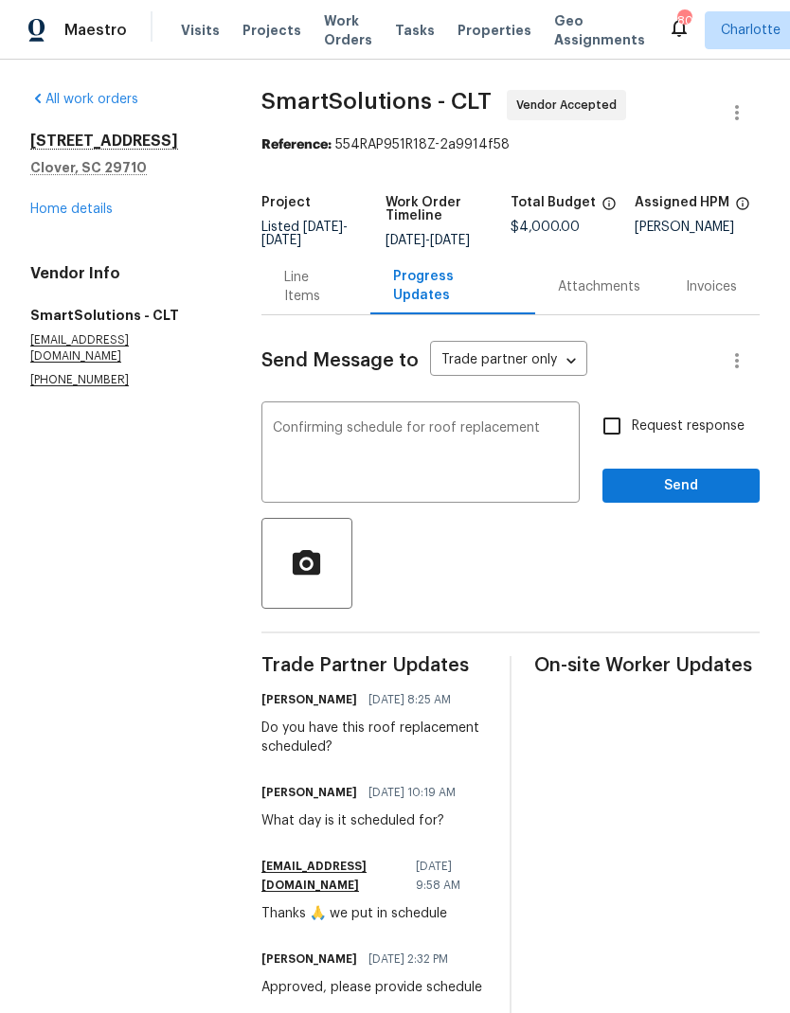
click at [352, 439] on textarea "Confirming schedule for roof replacement" at bounding box center [421, 454] width 296 height 66
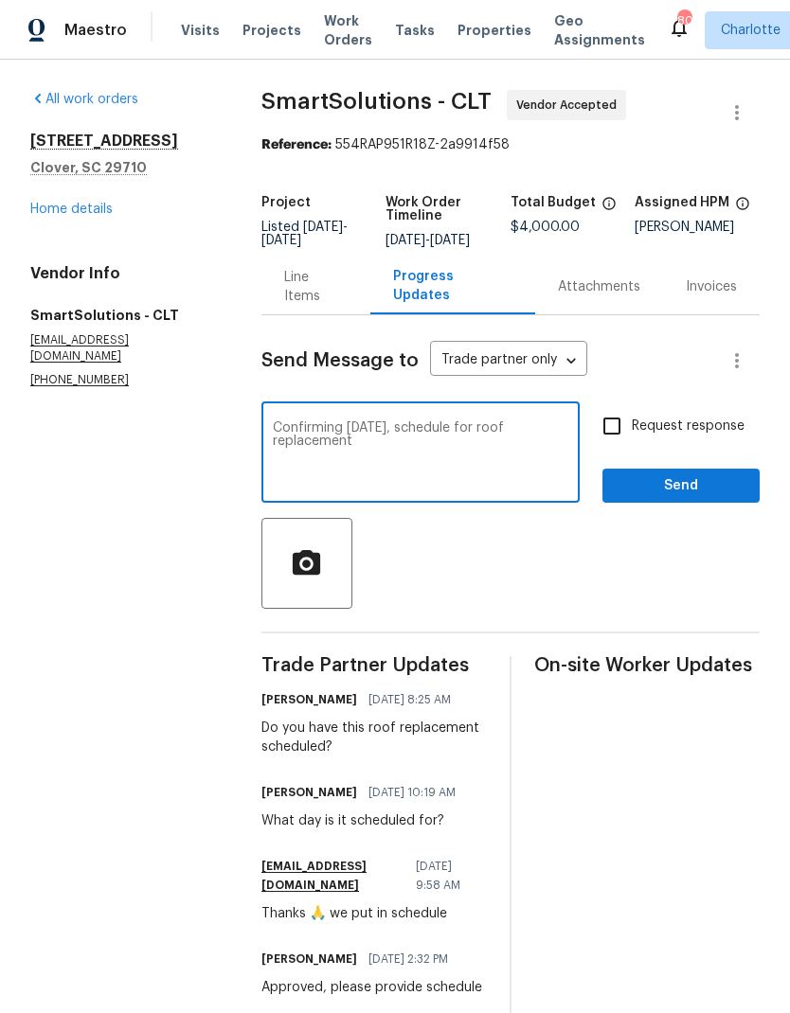
type textarea "Confirming tomorrow, 8/19, schedule for roof replacement"
click at [632, 446] on input "Request response" at bounding box center [612, 426] width 40 height 40
checkbox input "true"
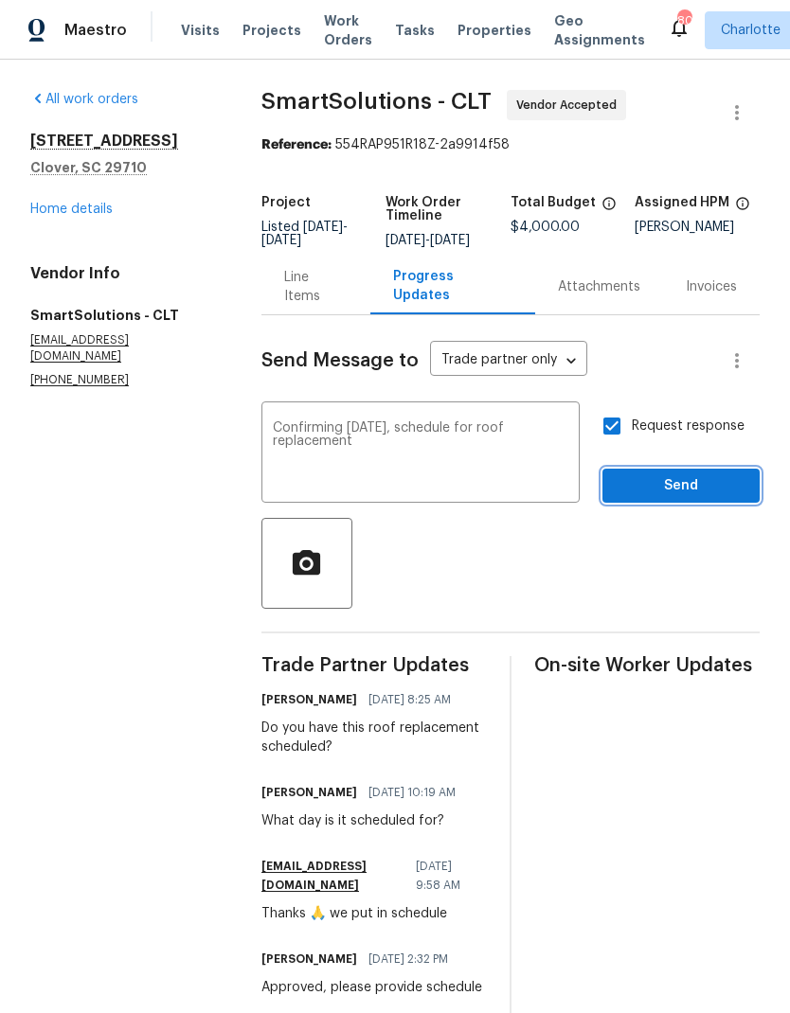
click at [703, 498] on span "Send" at bounding box center [680, 486] width 127 height 24
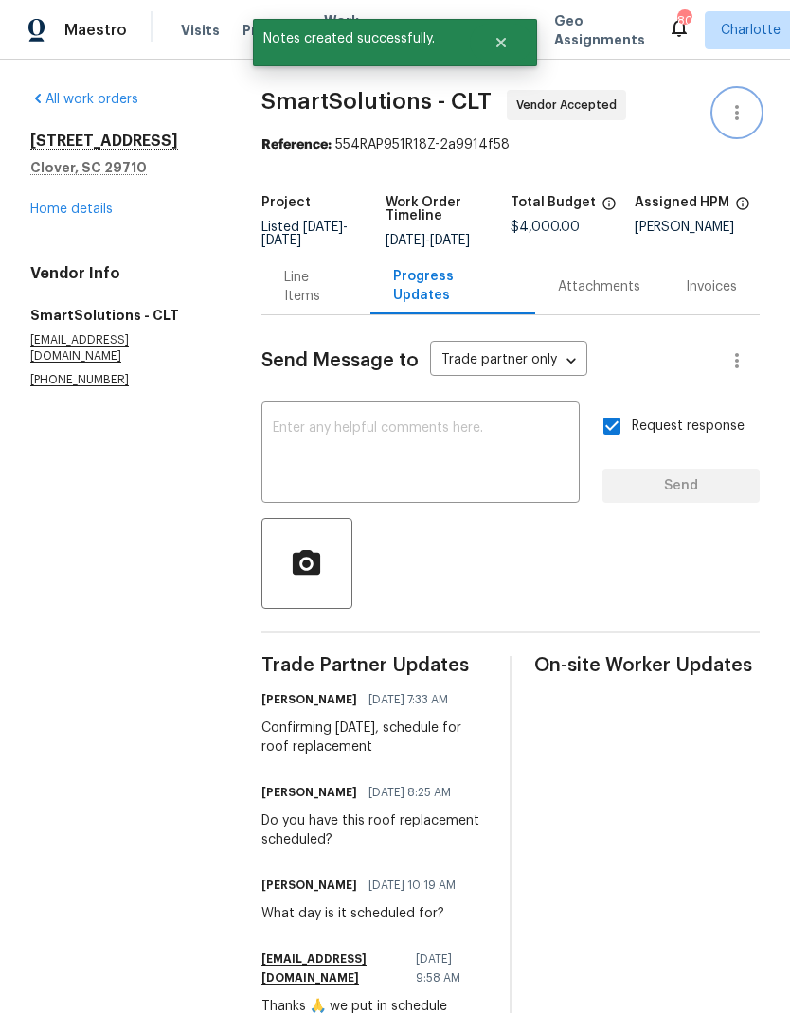
click at [745, 116] on icon "button" at bounding box center [736, 112] width 23 height 23
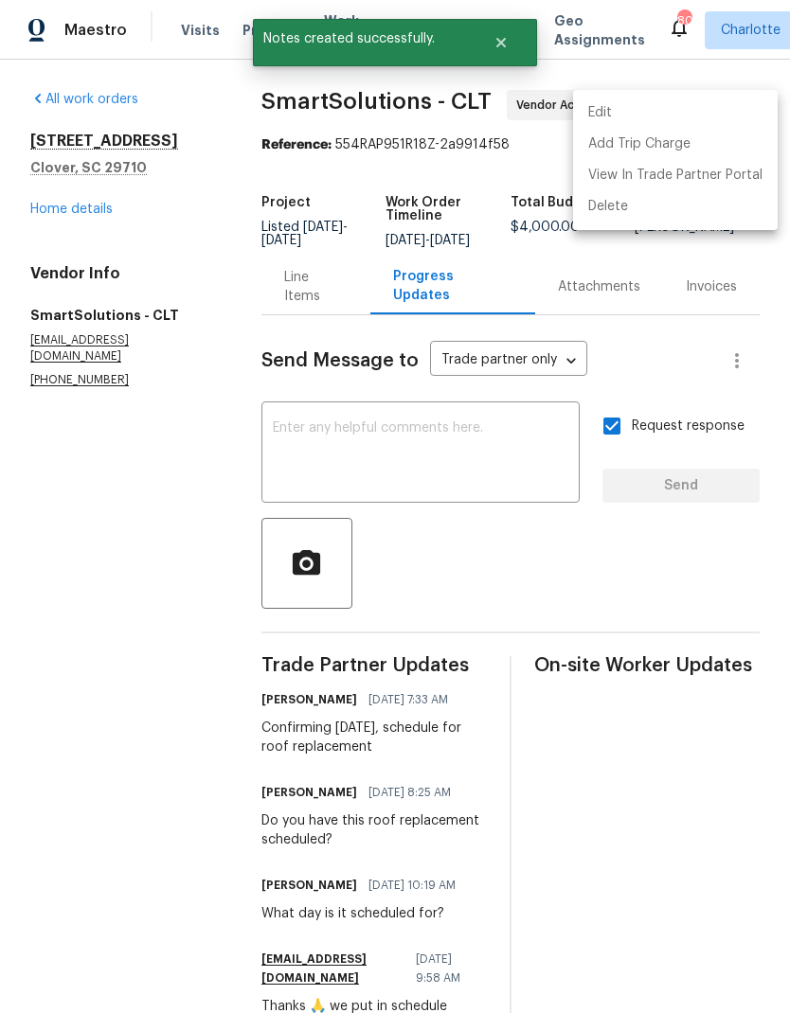
click at [683, 116] on li "Edit" at bounding box center [675, 113] width 205 height 31
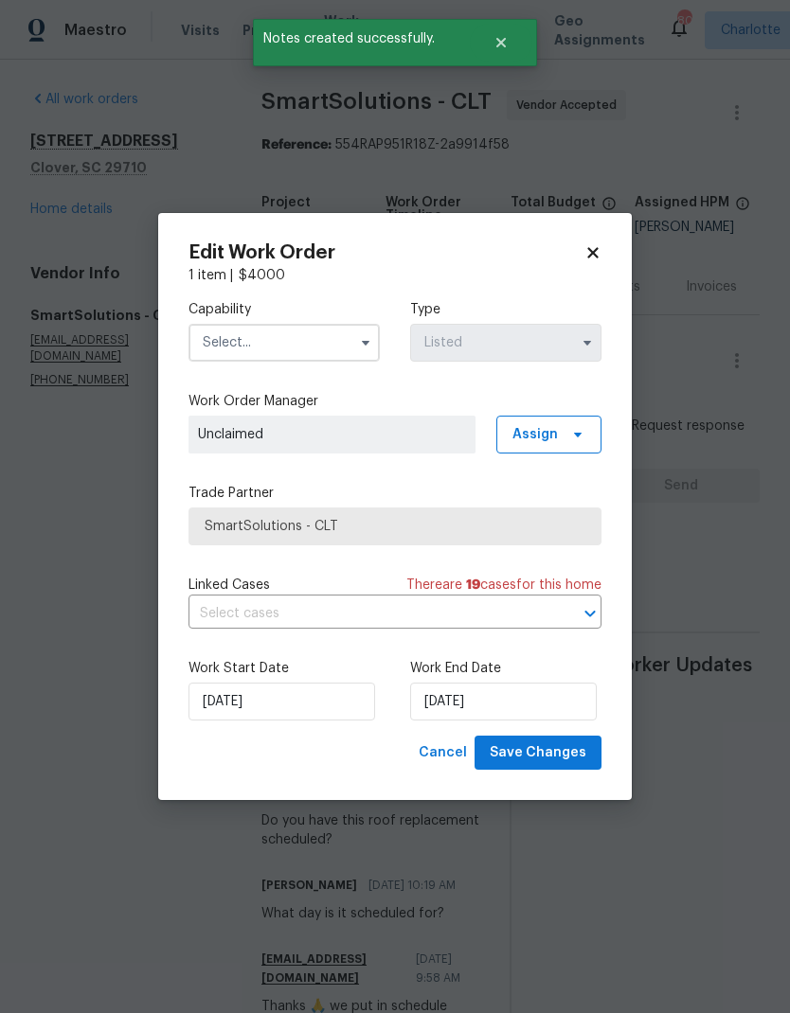
click at [321, 345] on input "text" at bounding box center [283, 343] width 191 height 38
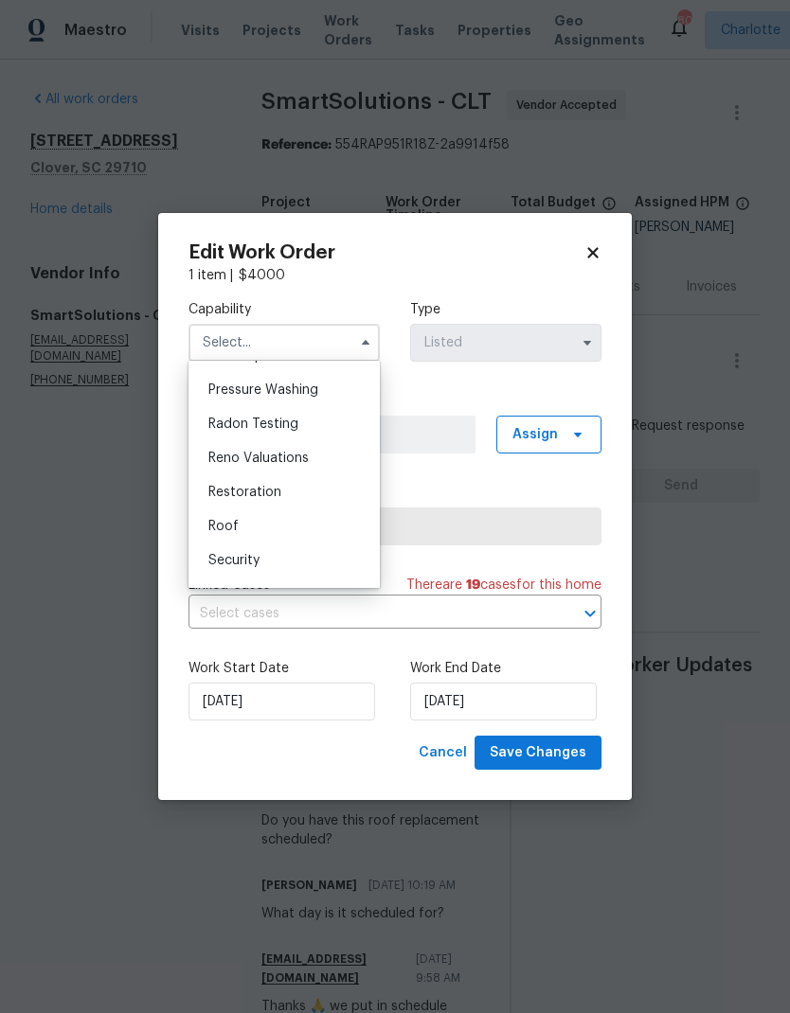
scroll to position [1803, 0]
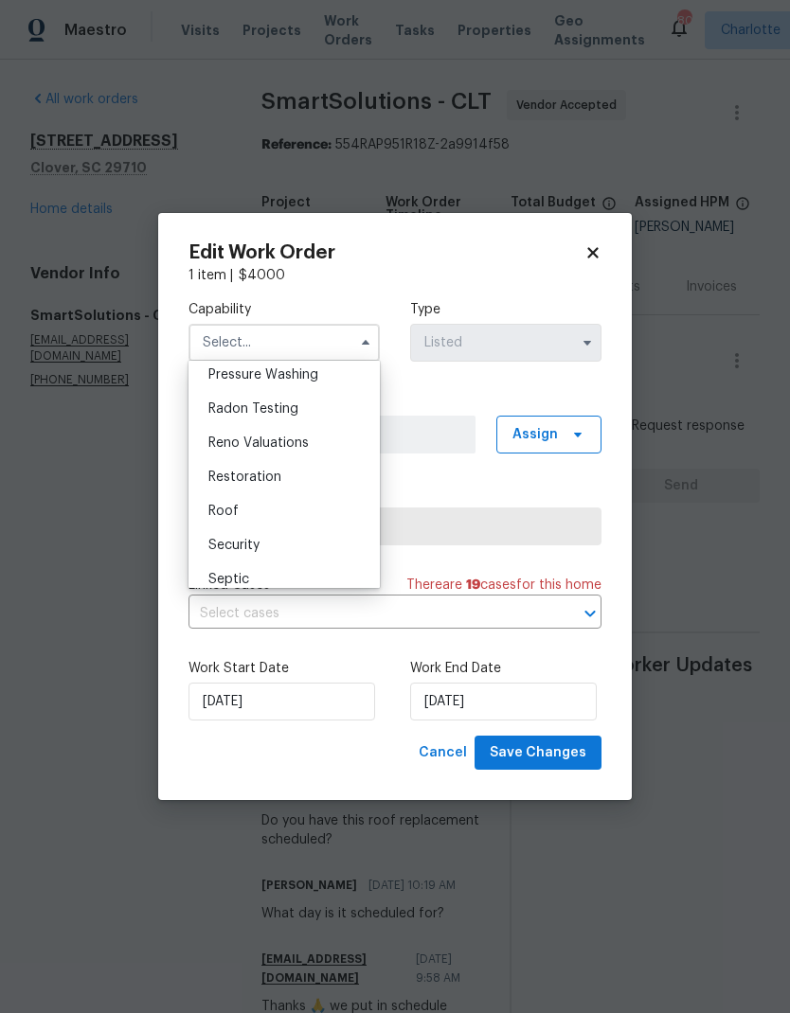
click at [295, 524] on div "Roof" at bounding box center [284, 511] width 182 height 34
type input "Roof"
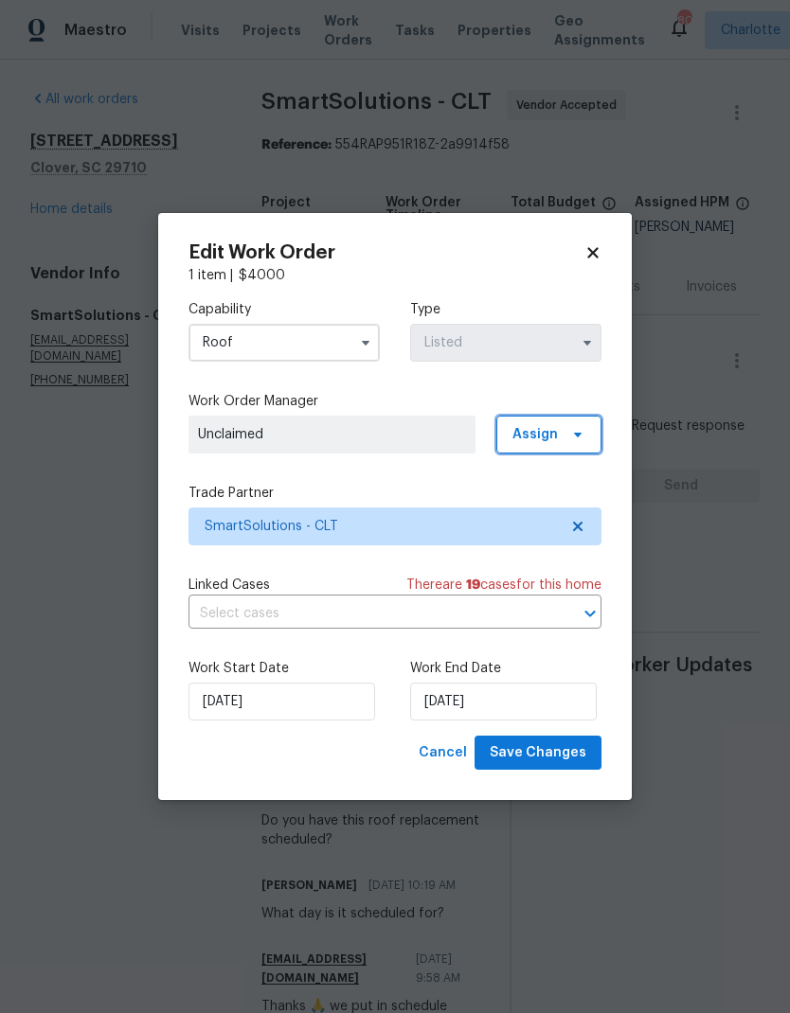
click at [576, 441] on span "Assign" at bounding box center [548, 435] width 105 height 38
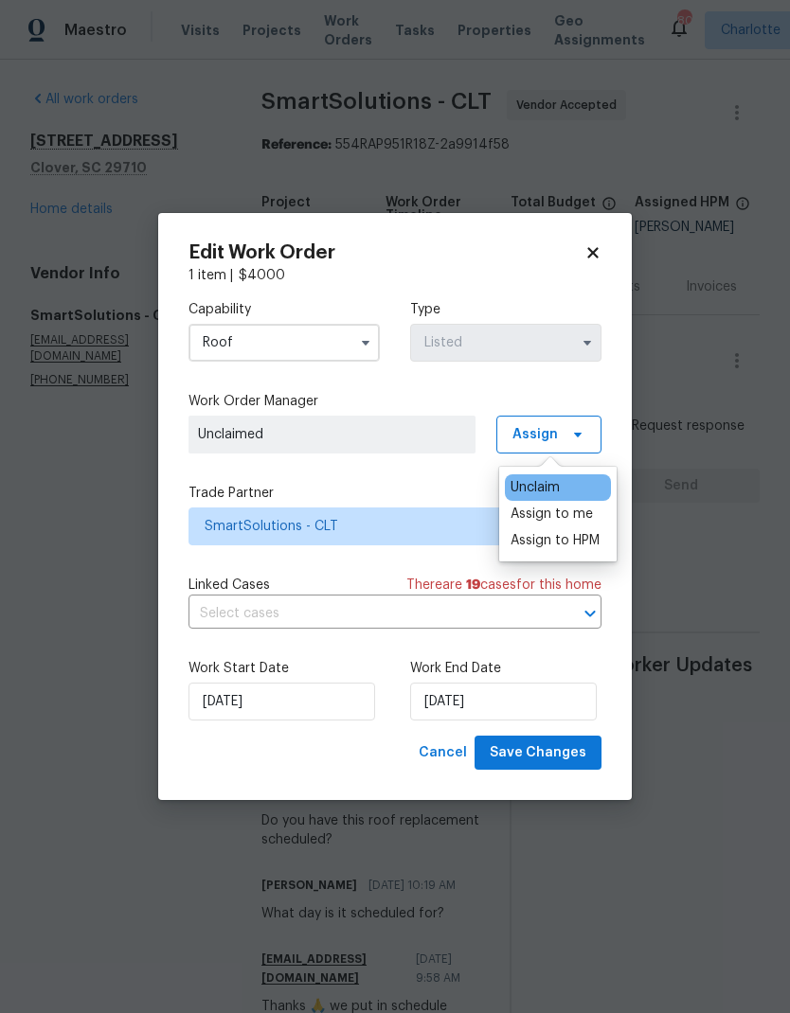
click at [582, 520] on div "Assign to me" at bounding box center [551, 514] width 82 height 19
click at [401, 478] on div "Capability Roof Type Listed Work Order Manager Billy Towle Assign Trade Partner…" at bounding box center [394, 510] width 413 height 451
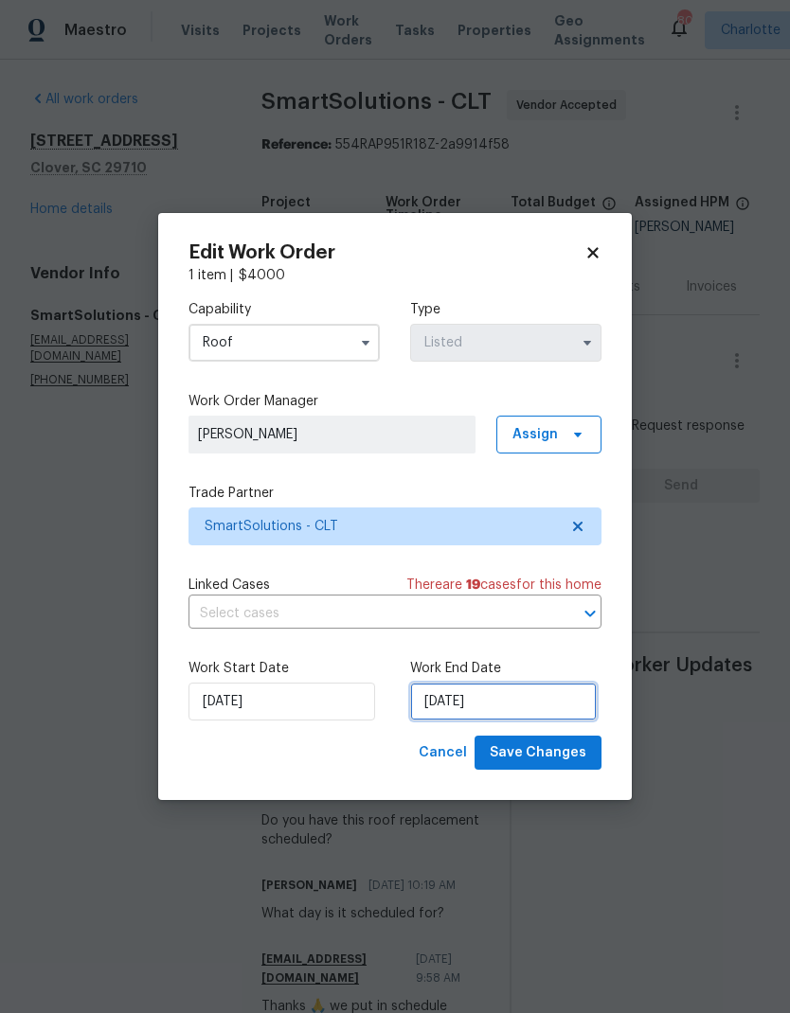
click at [518, 698] on input "[DATE]" at bounding box center [503, 702] width 187 height 38
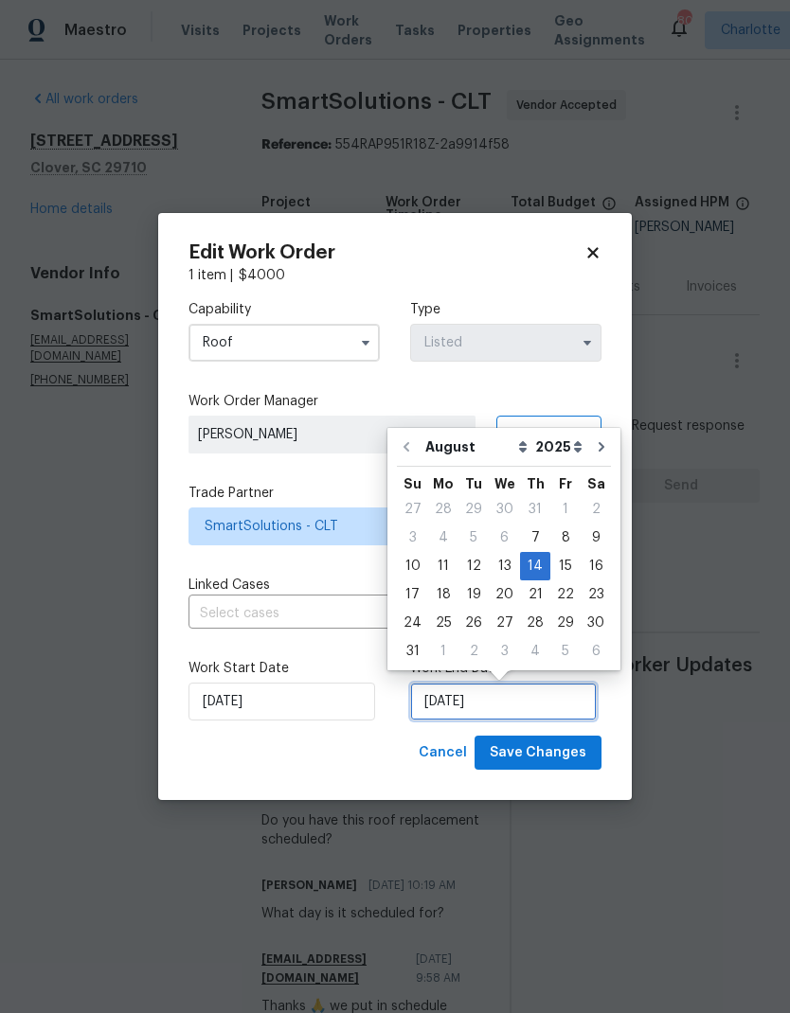
scroll to position [14, 0]
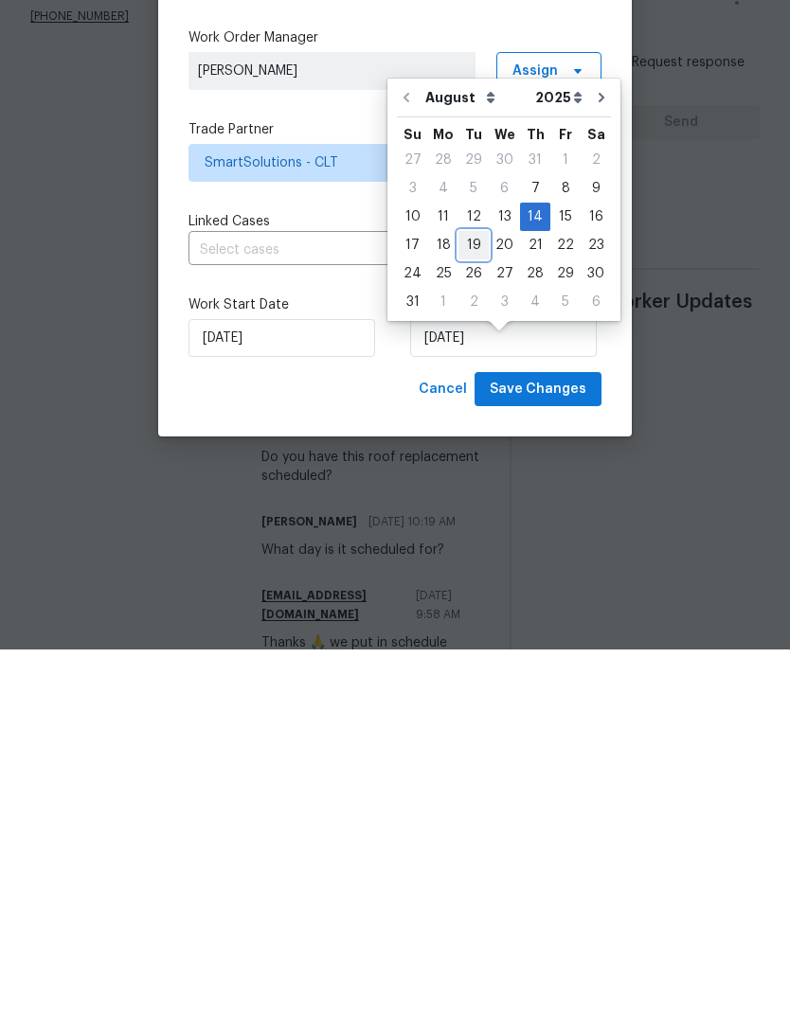
click at [477, 596] on div "19" at bounding box center [473, 609] width 30 height 27
type input "[DATE]"
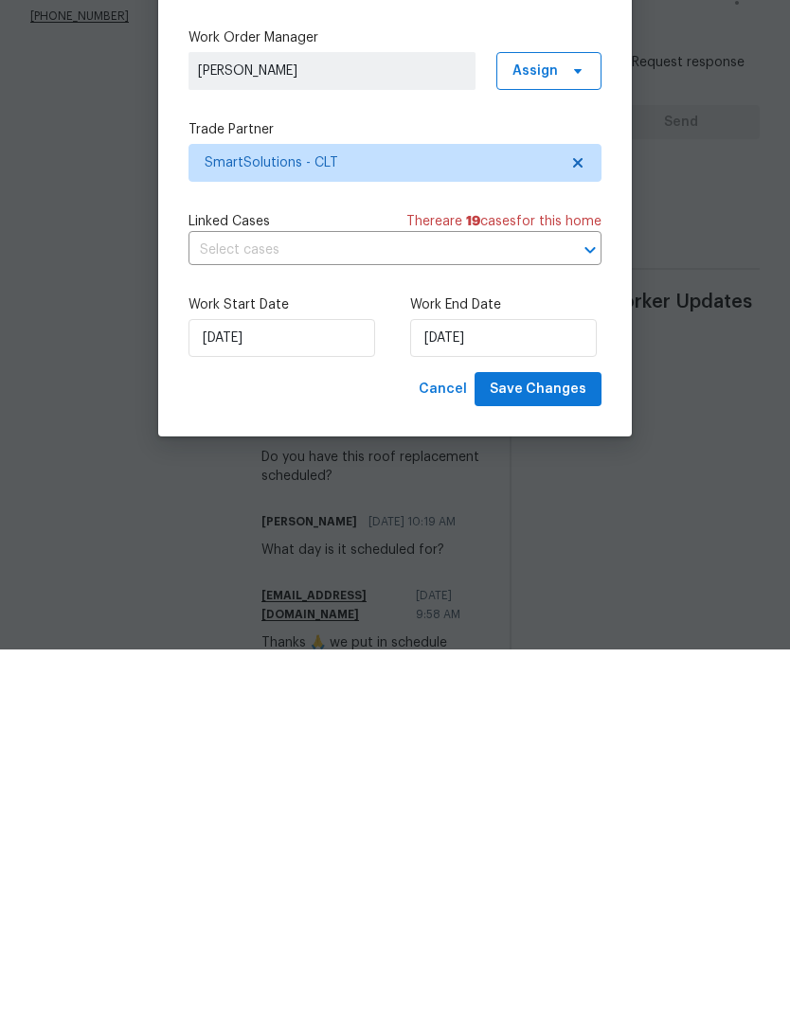
scroll to position [76, 0]
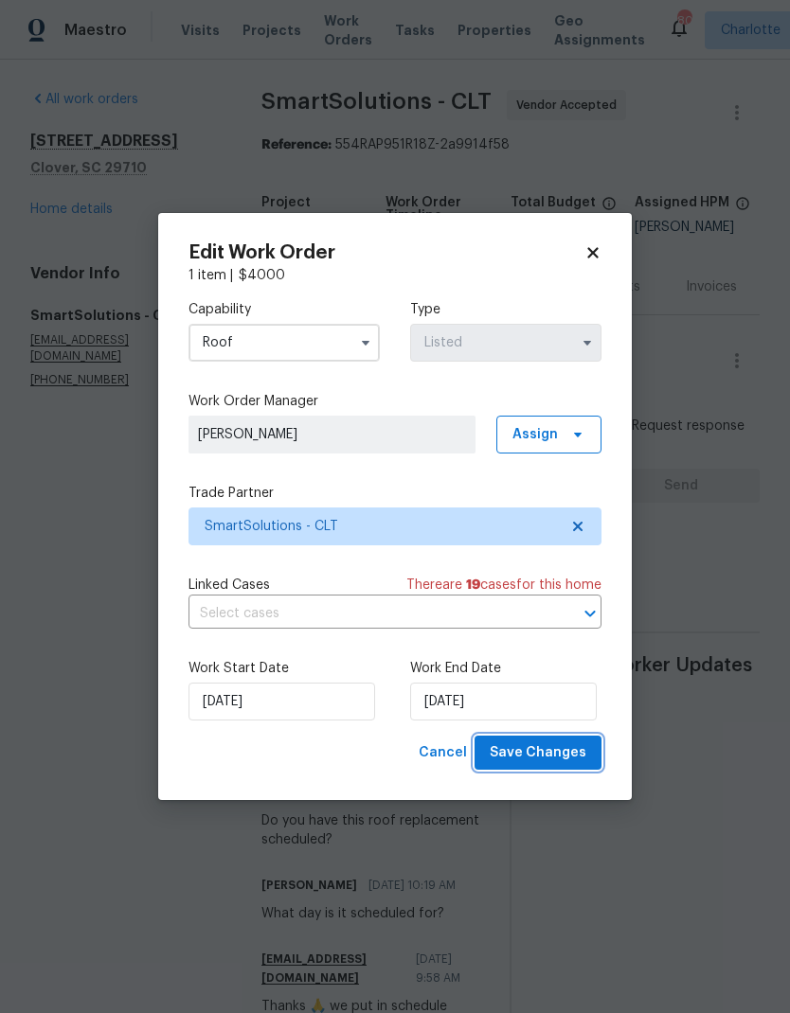
click at [557, 753] on span "Save Changes" at bounding box center [538, 753] width 97 height 24
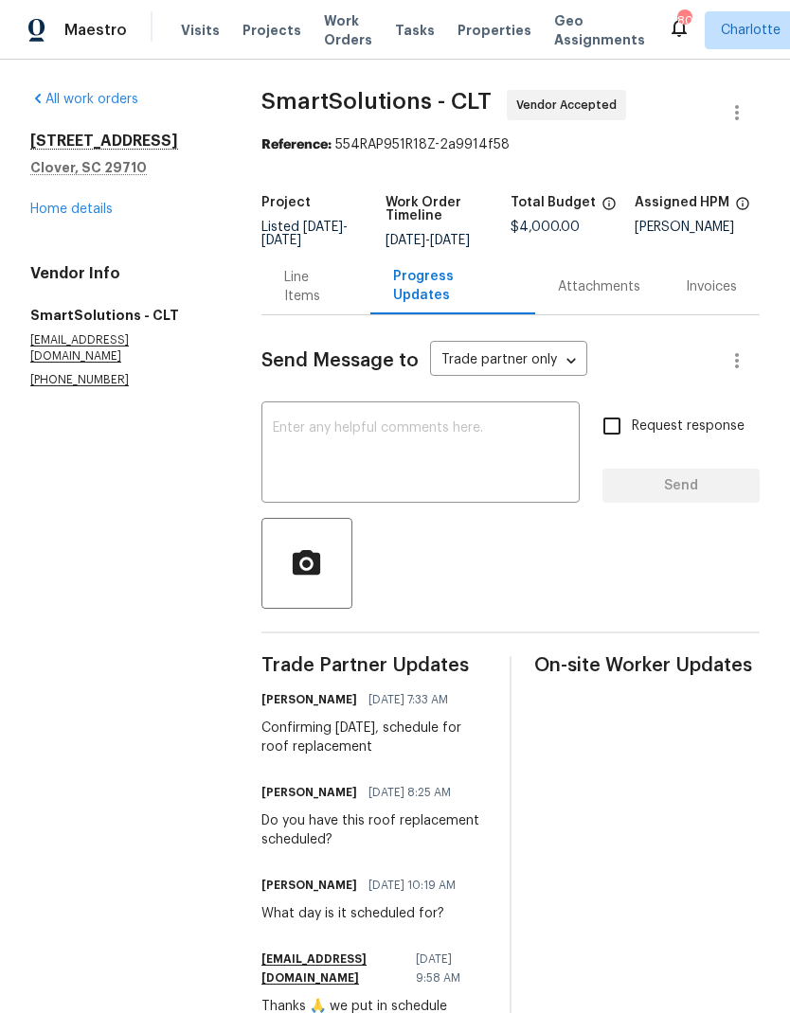
click at [342, 311] on div "Line Items" at bounding box center [315, 287] width 109 height 56
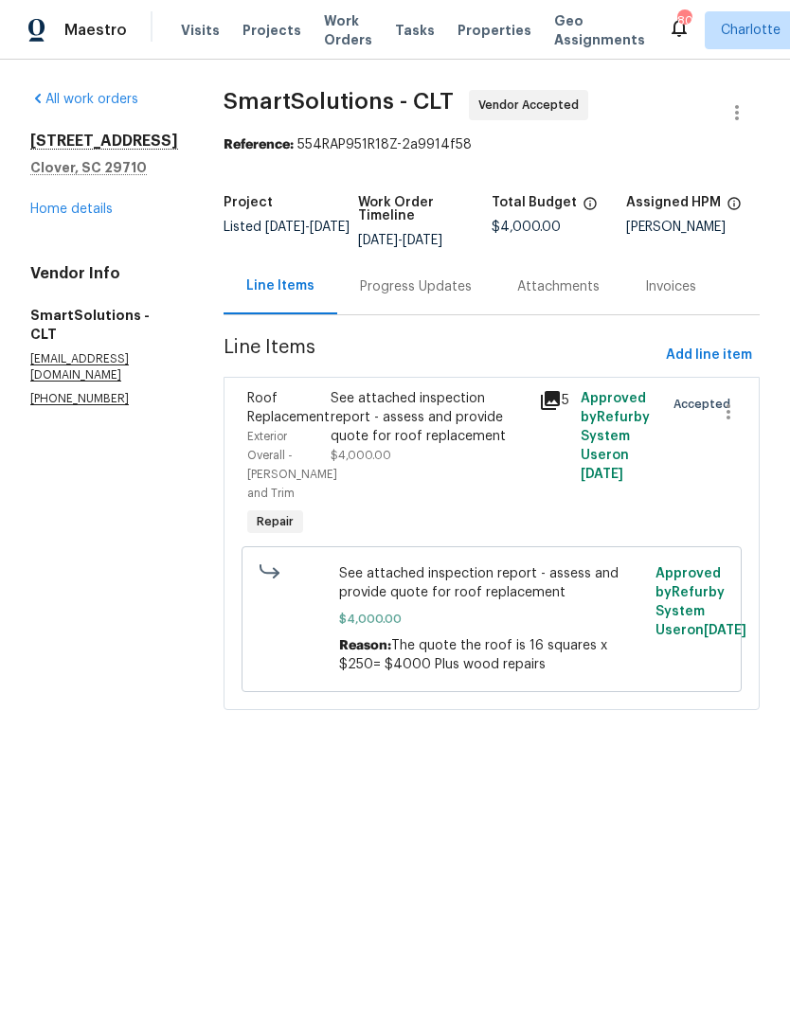
click at [430, 296] on div "Progress Updates" at bounding box center [416, 286] width 112 height 19
